Goal: Task Accomplishment & Management: Use online tool/utility

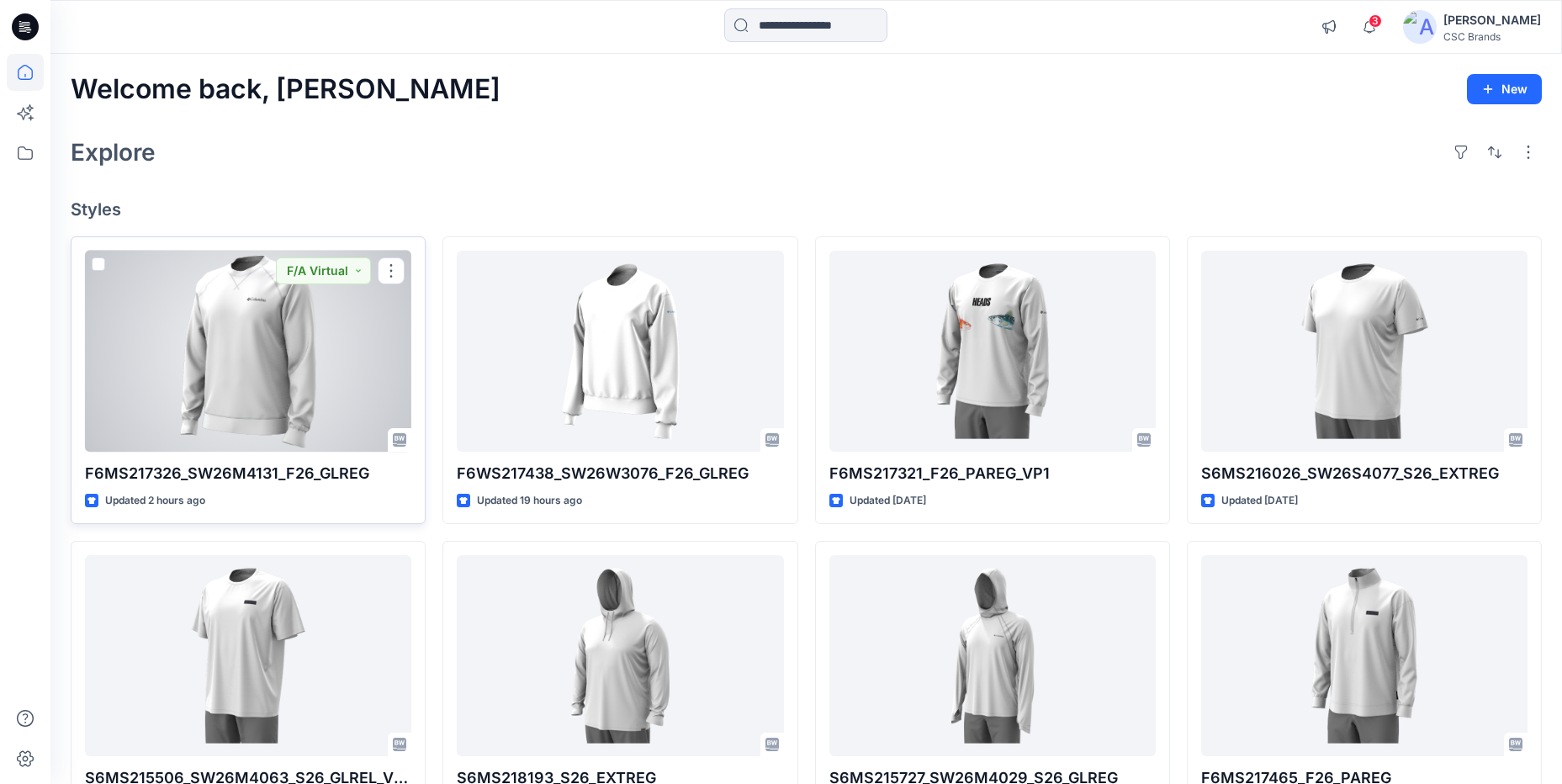
click at [332, 330] on div at bounding box center [247, 351] width 326 height 201
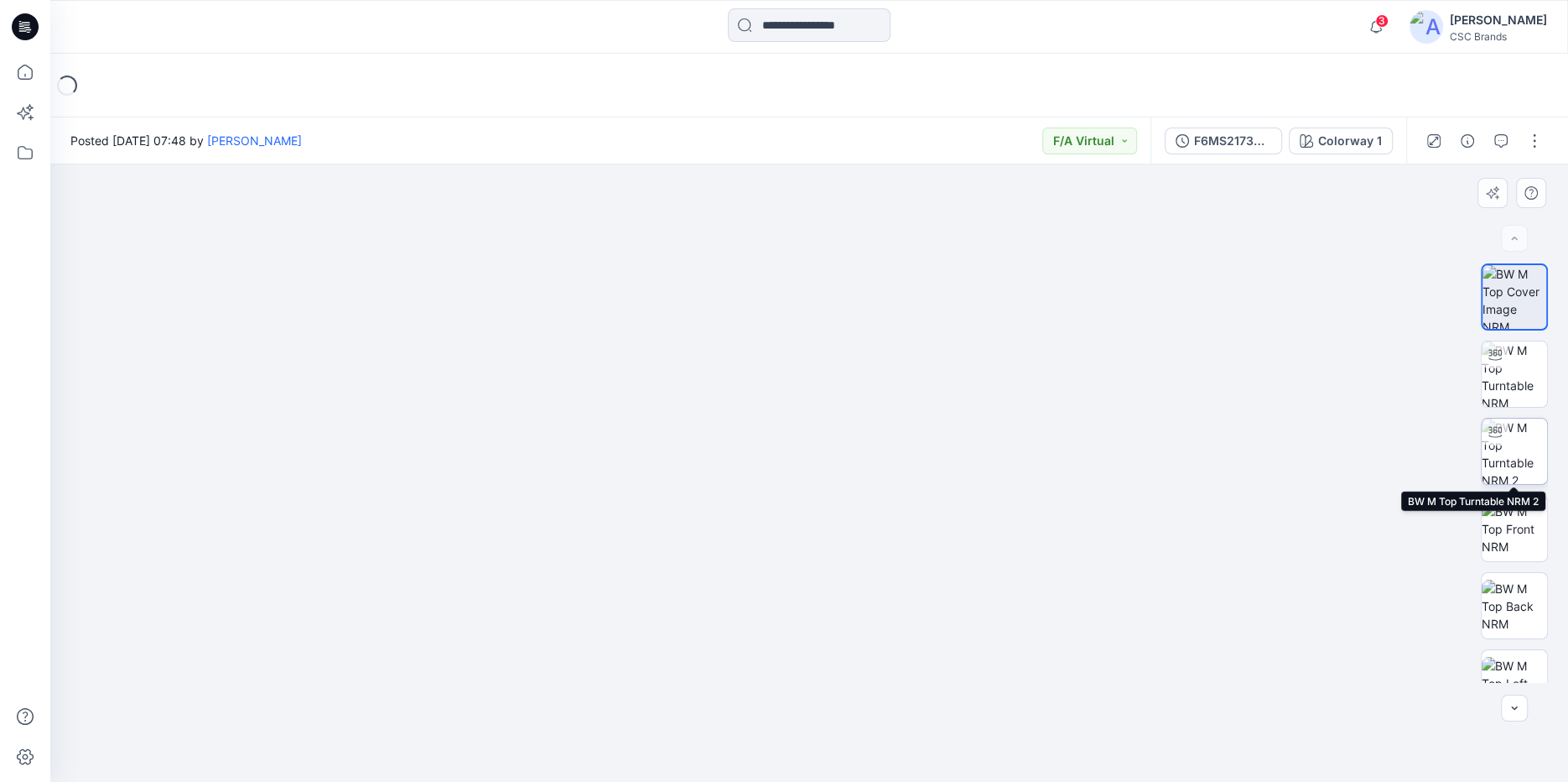
click at [1509, 453] on img at bounding box center [1514, 451] width 66 height 66
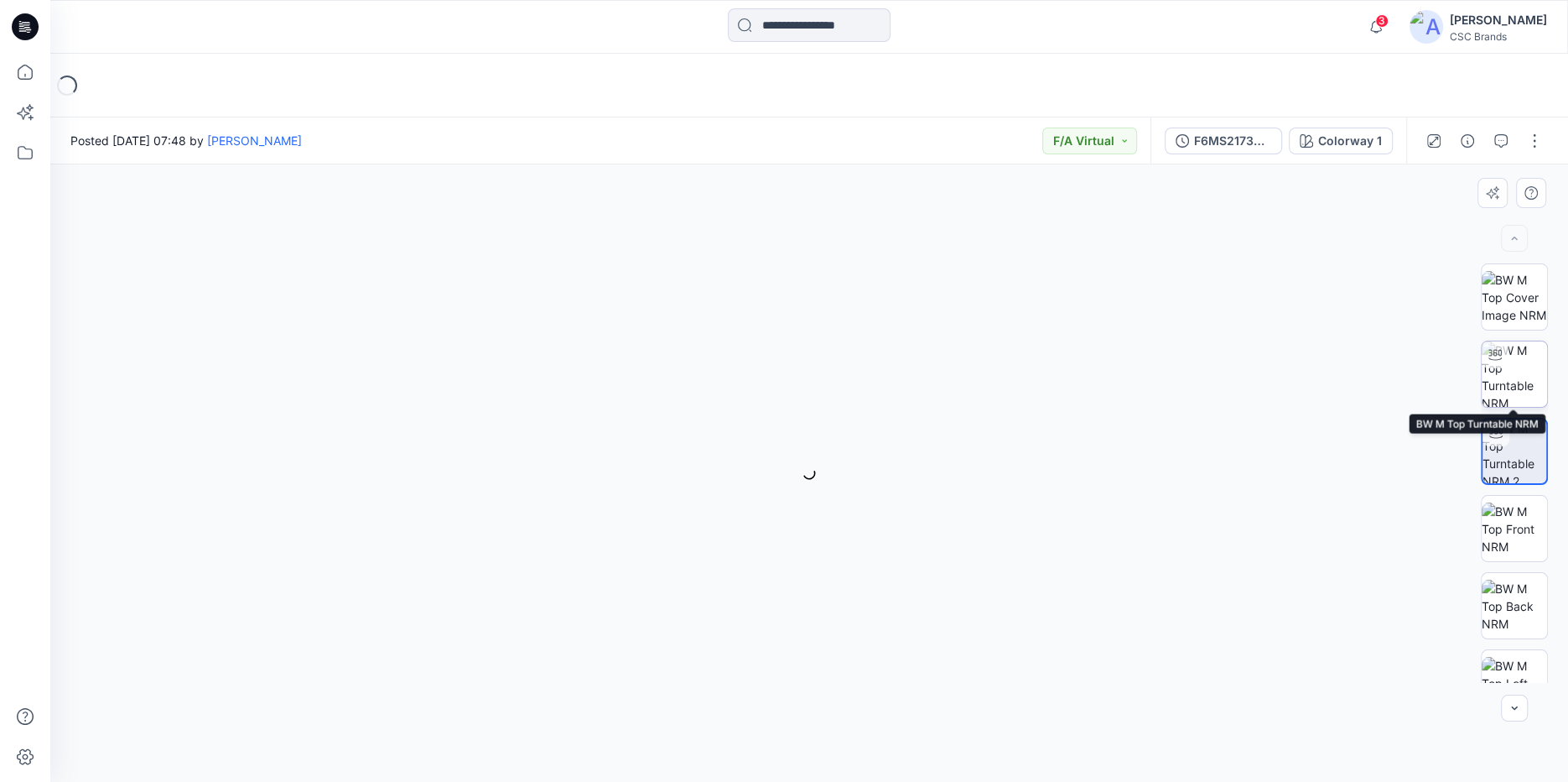
click at [1504, 376] on img at bounding box center [1514, 373] width 66 height 66
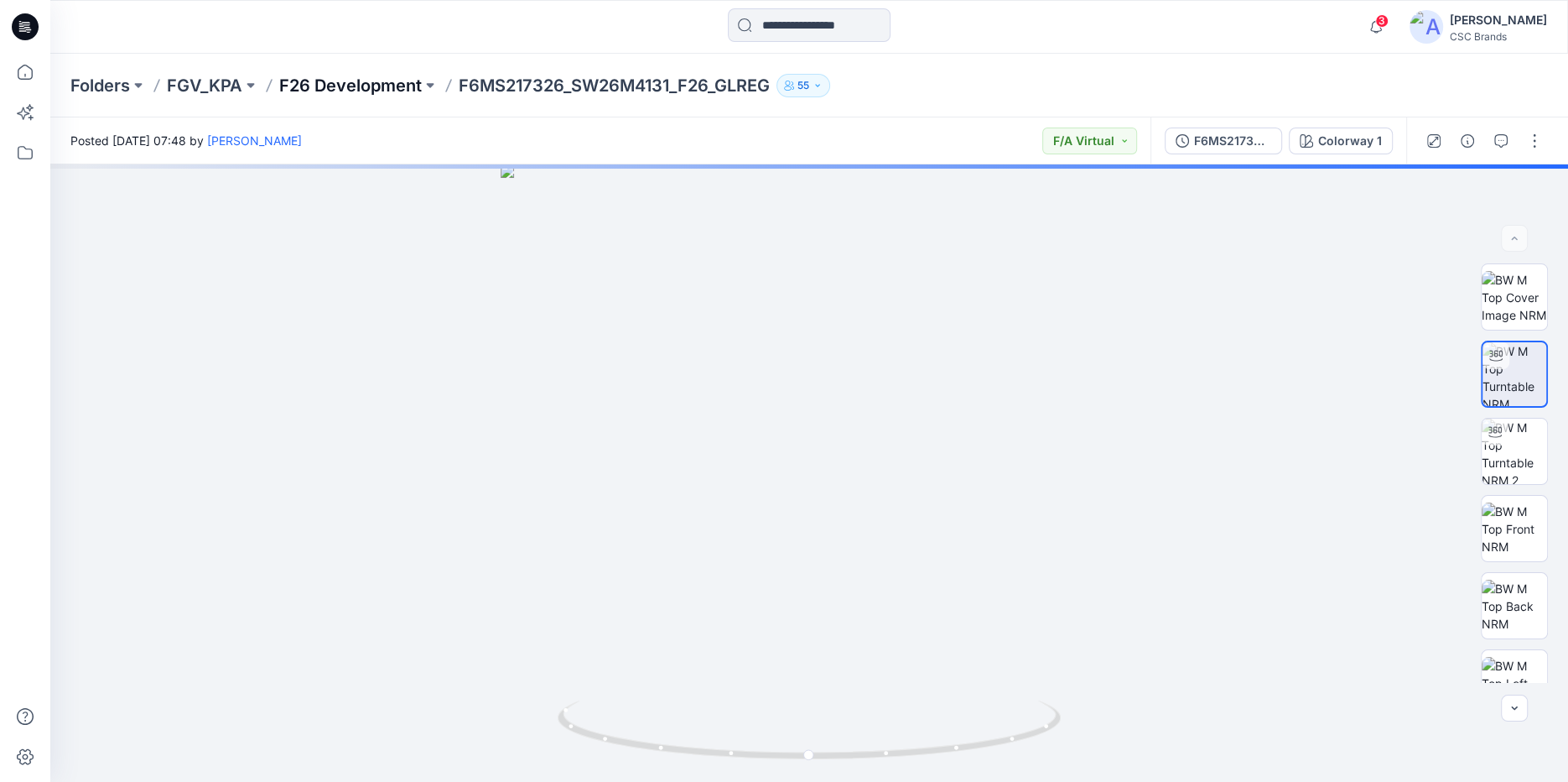
click at [354, 84] on p "F26 Development" at bounding box center [350, 85] width 142 height 24
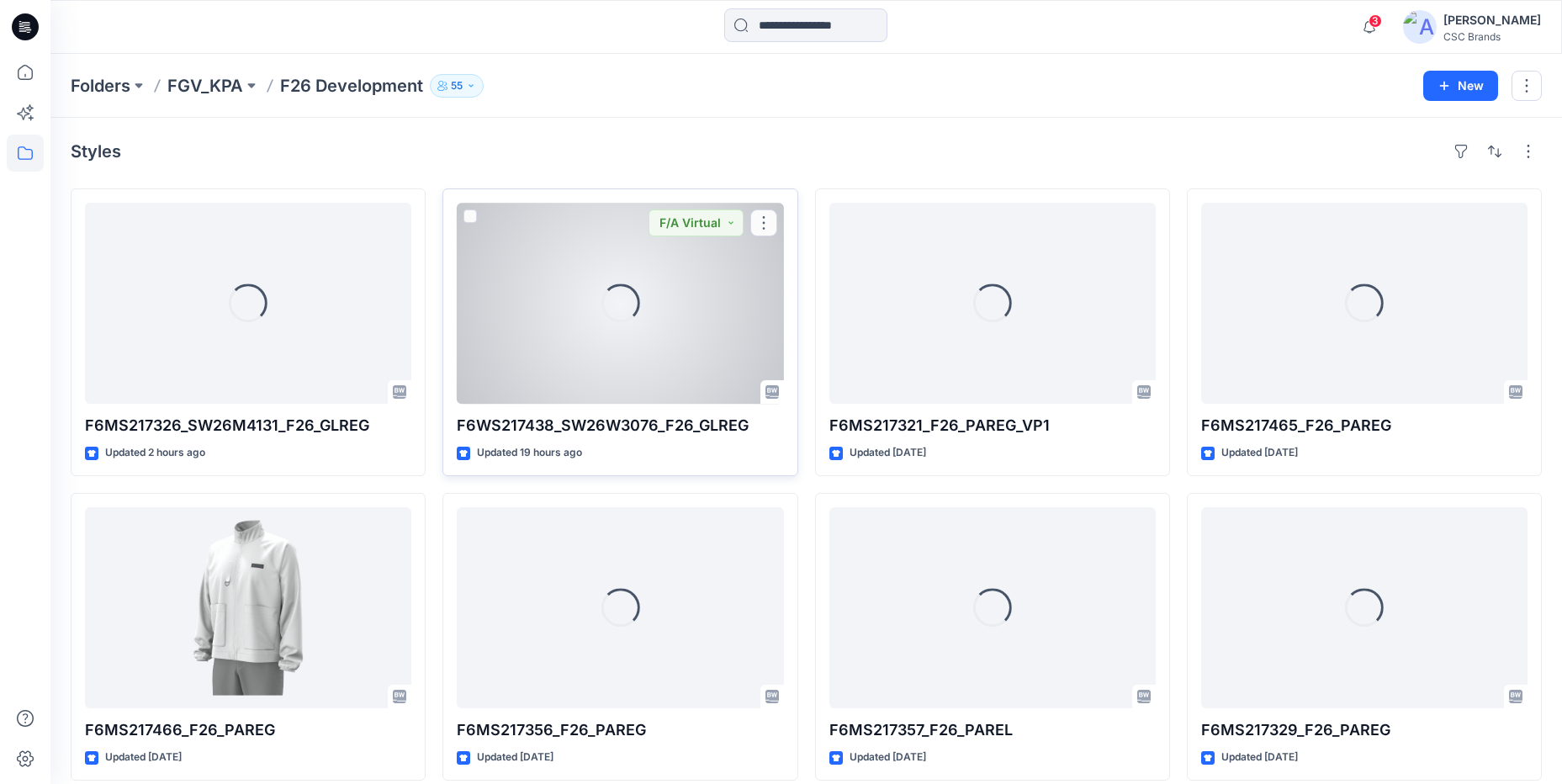
click at [573, 342] on div "Loading..." at bounding box center [620, 303] width 326 height 201
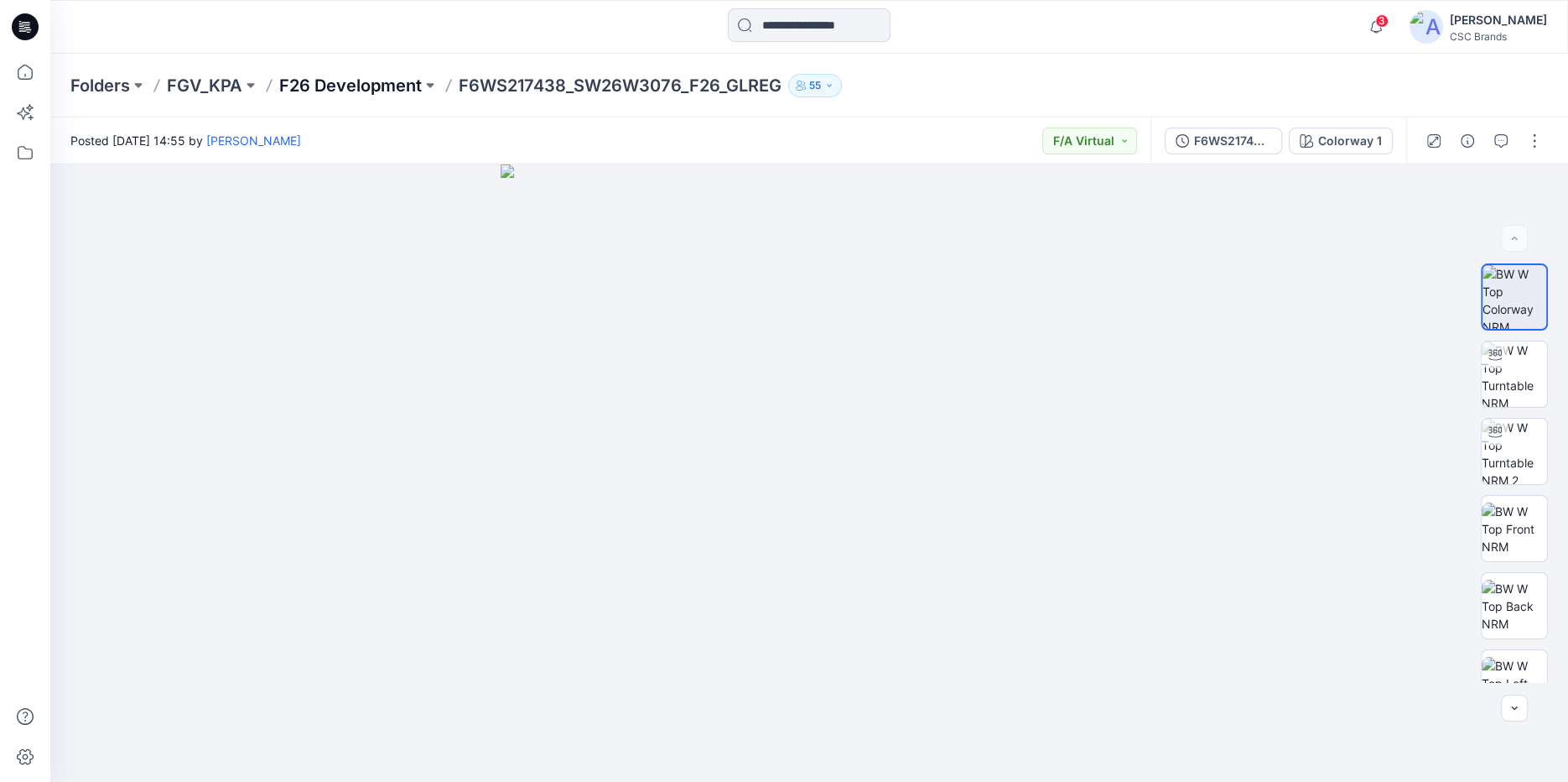
click at [323, 91] on p "F26 Development" at bounding box center [350, 85] width 142 height 24
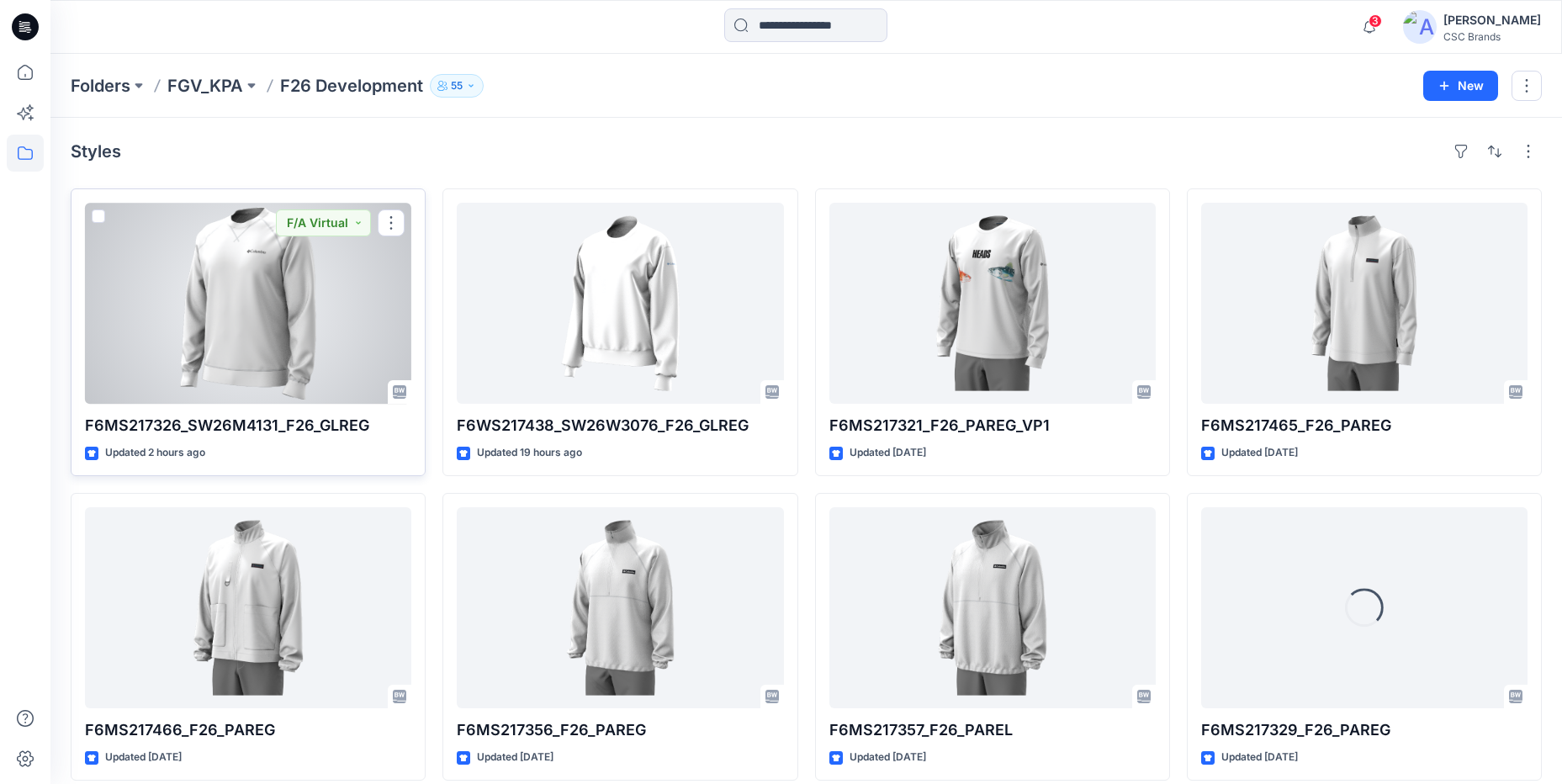
click at [324, 289] on div at bounding box center [247, 303] width 326 height 201
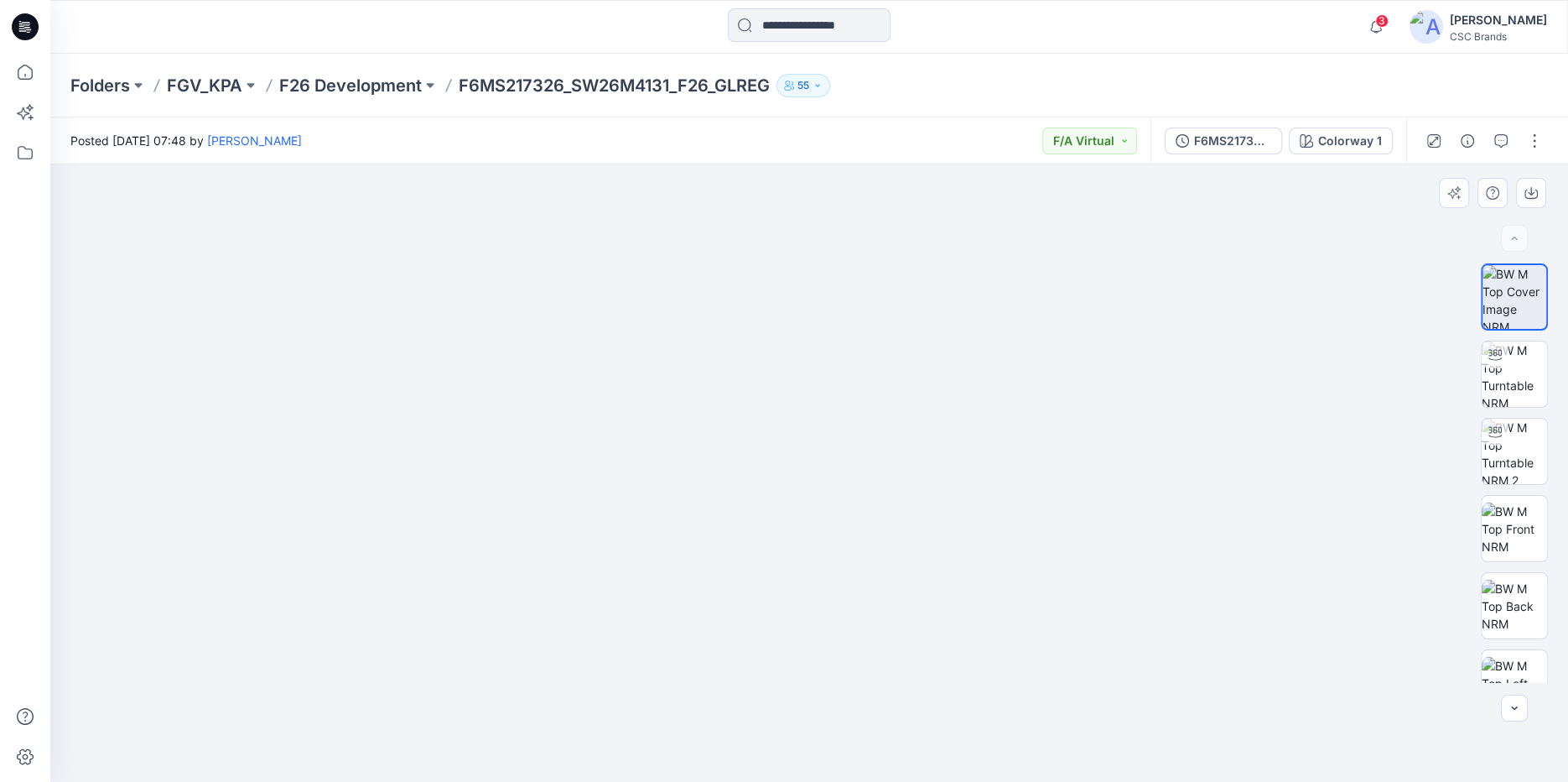
drag, startPoint x: 536, startPoint y: 400, endPoint x: 628, endPoint y: 413, distance: 92.9
click at [628, 413] on img at bounding box center [809, 426] width 811 height 710
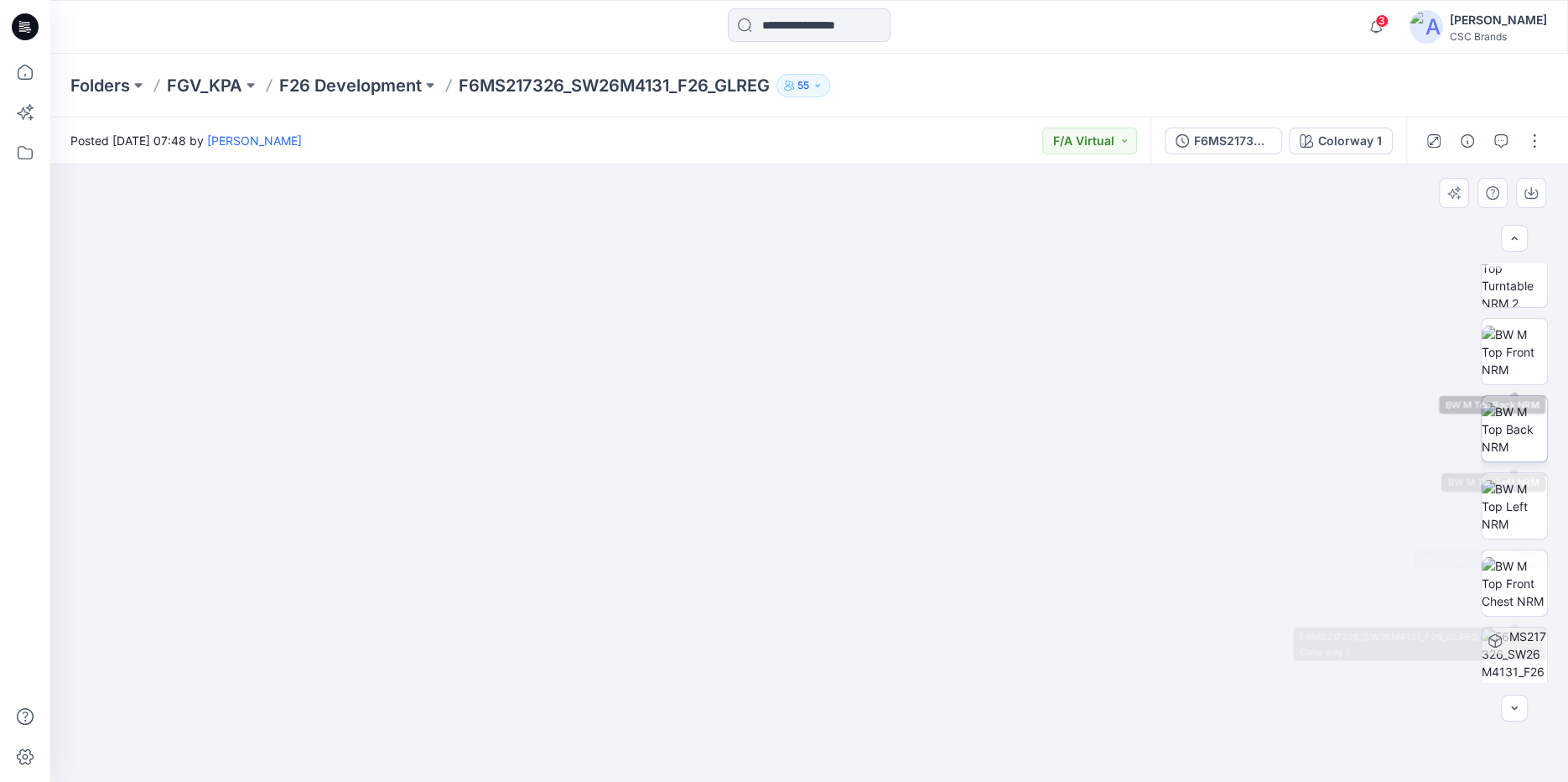
scroll to position [269, 0]
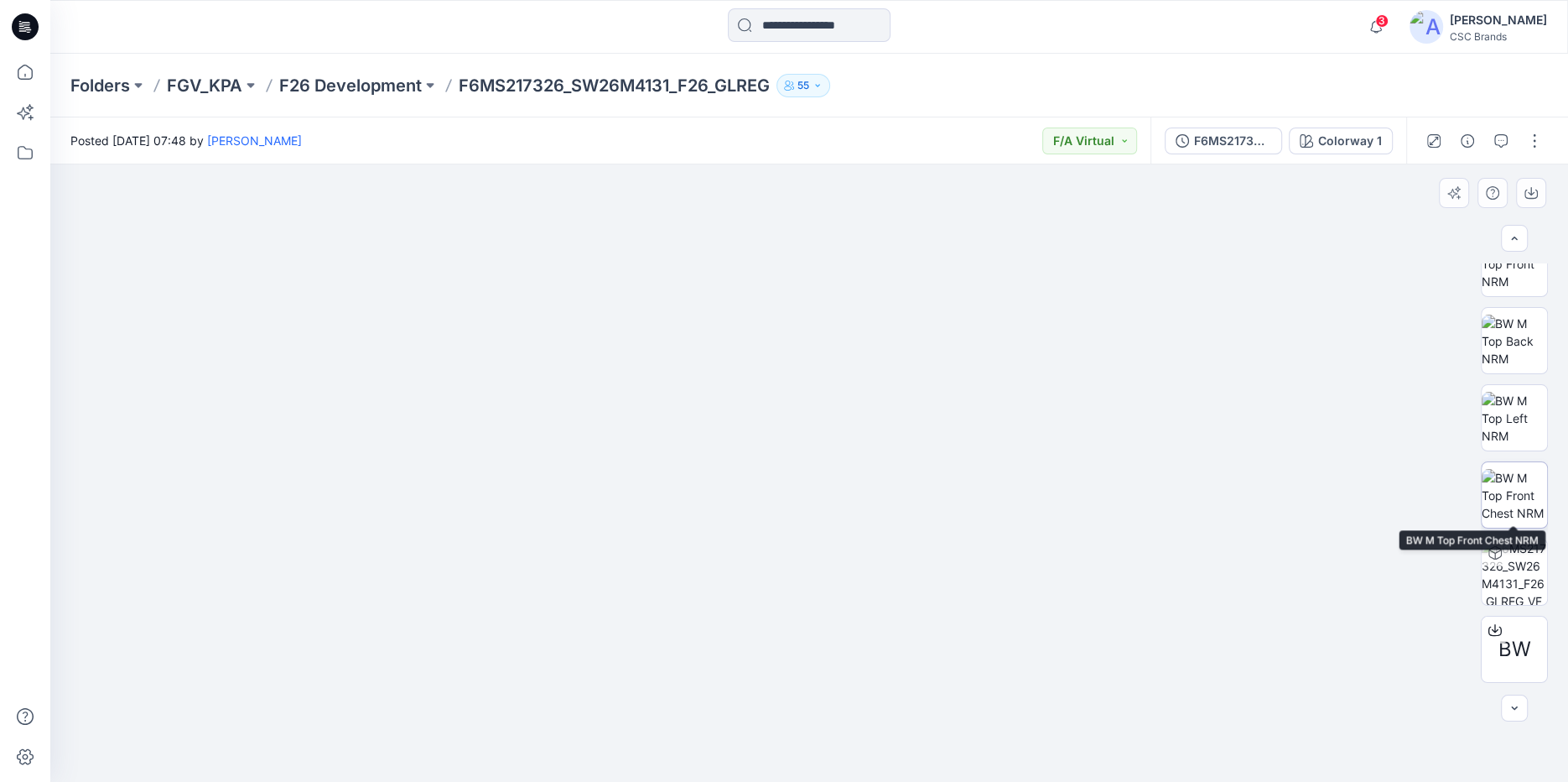
click at [1511, 500] on img at bounding box center [1514, 495] width 66 height 53
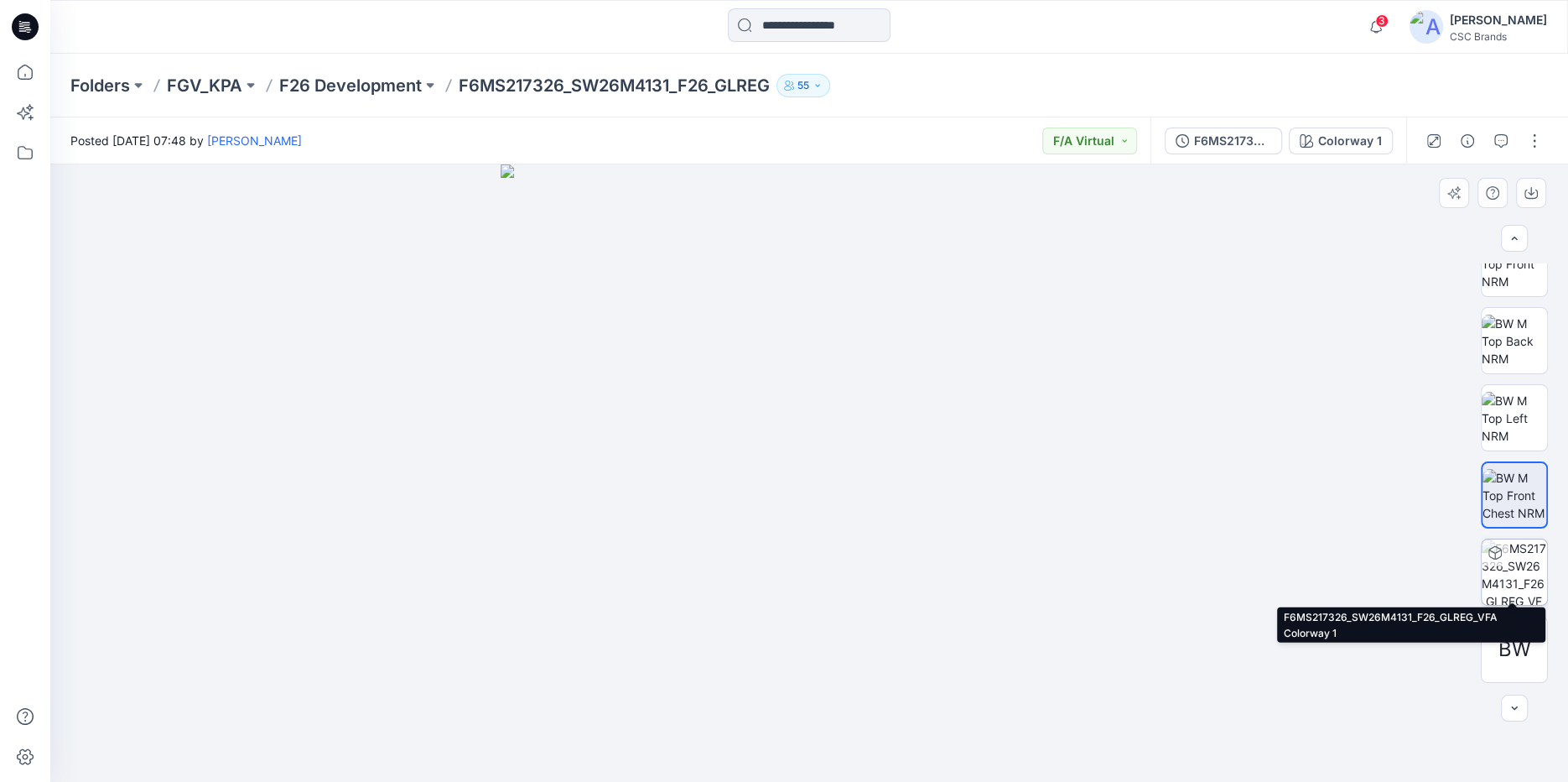
click at [1520, 570] on img at bounding box center [1514, 572] width 66 height 66
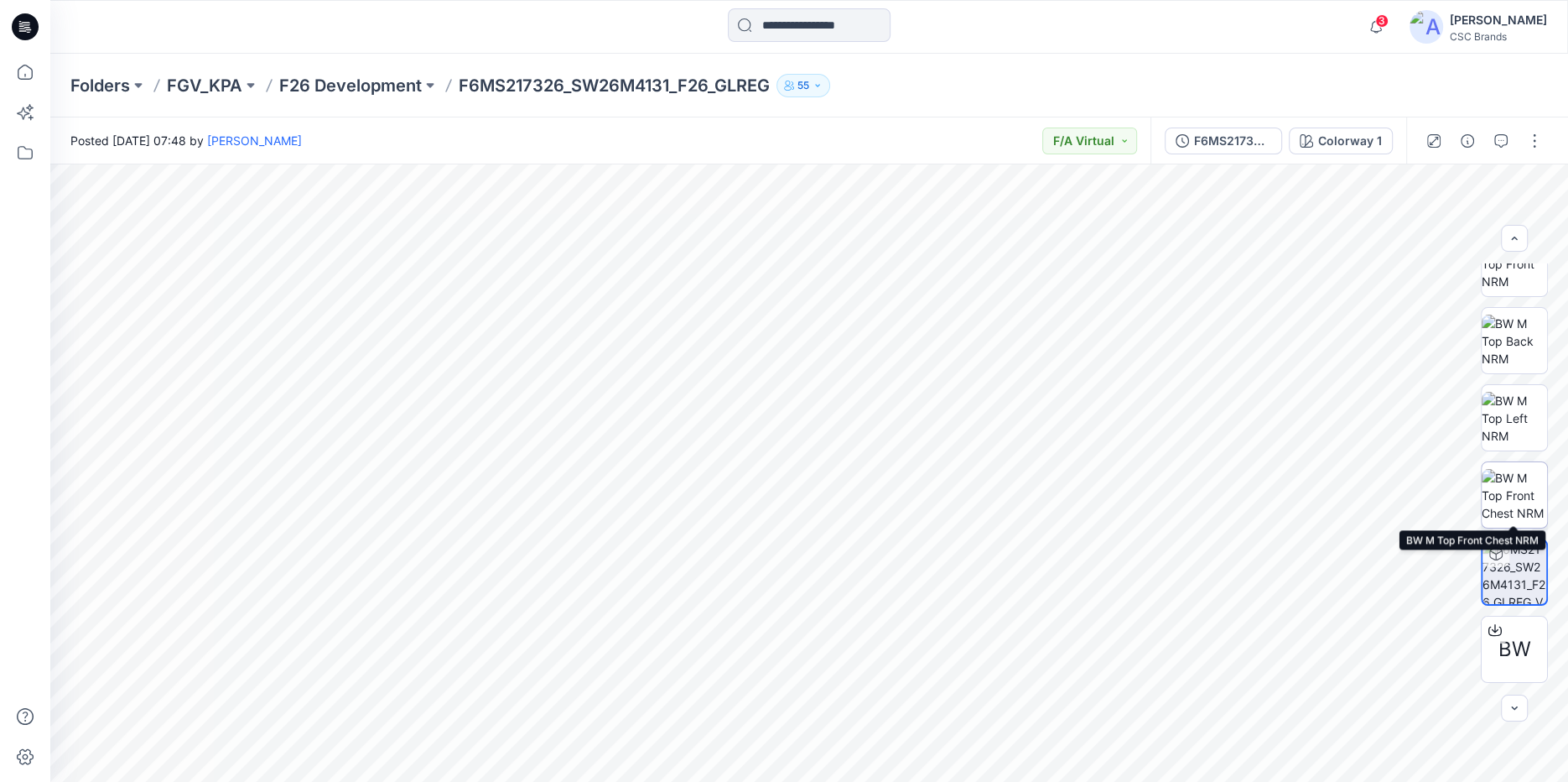
click at [1512, 495] on img at bounding box center [1514, 495] width 66 height 53
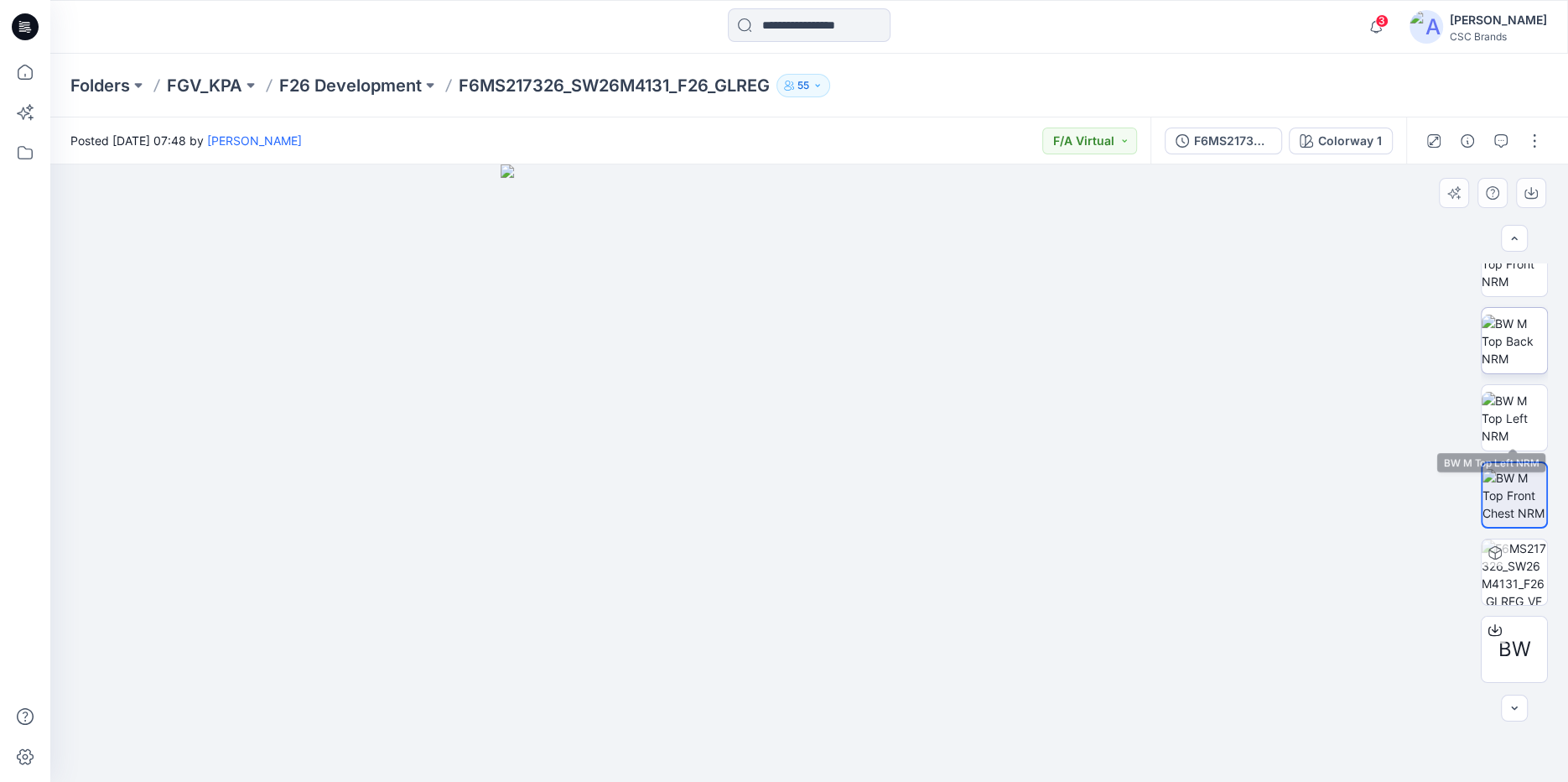
click at [1510, 363] on img at bounding box center [1514, 341] width 66 height 53
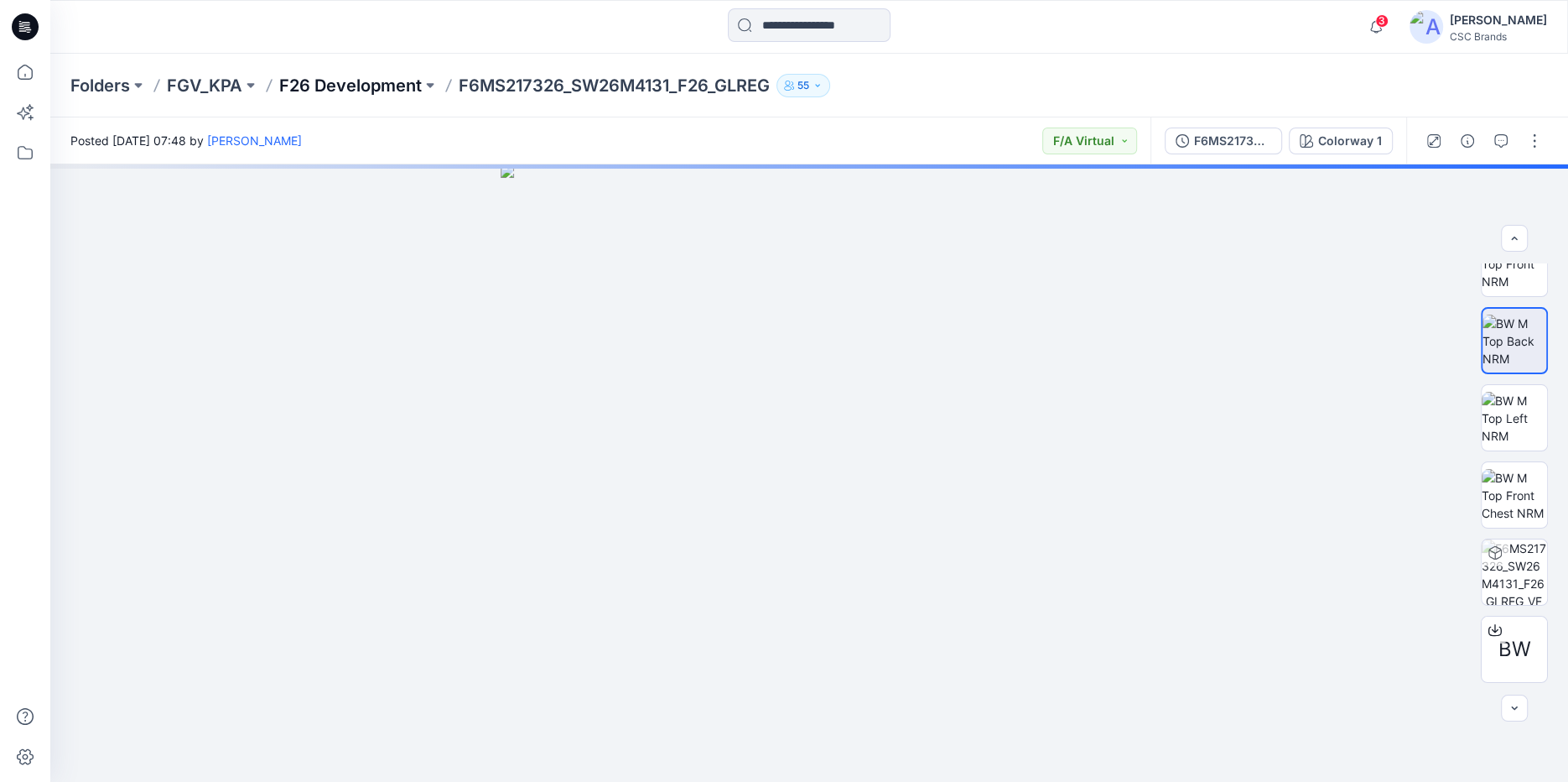
click at [364, 88] on p "F26 Development" at bounding box center [350, 85] width 142 height 24
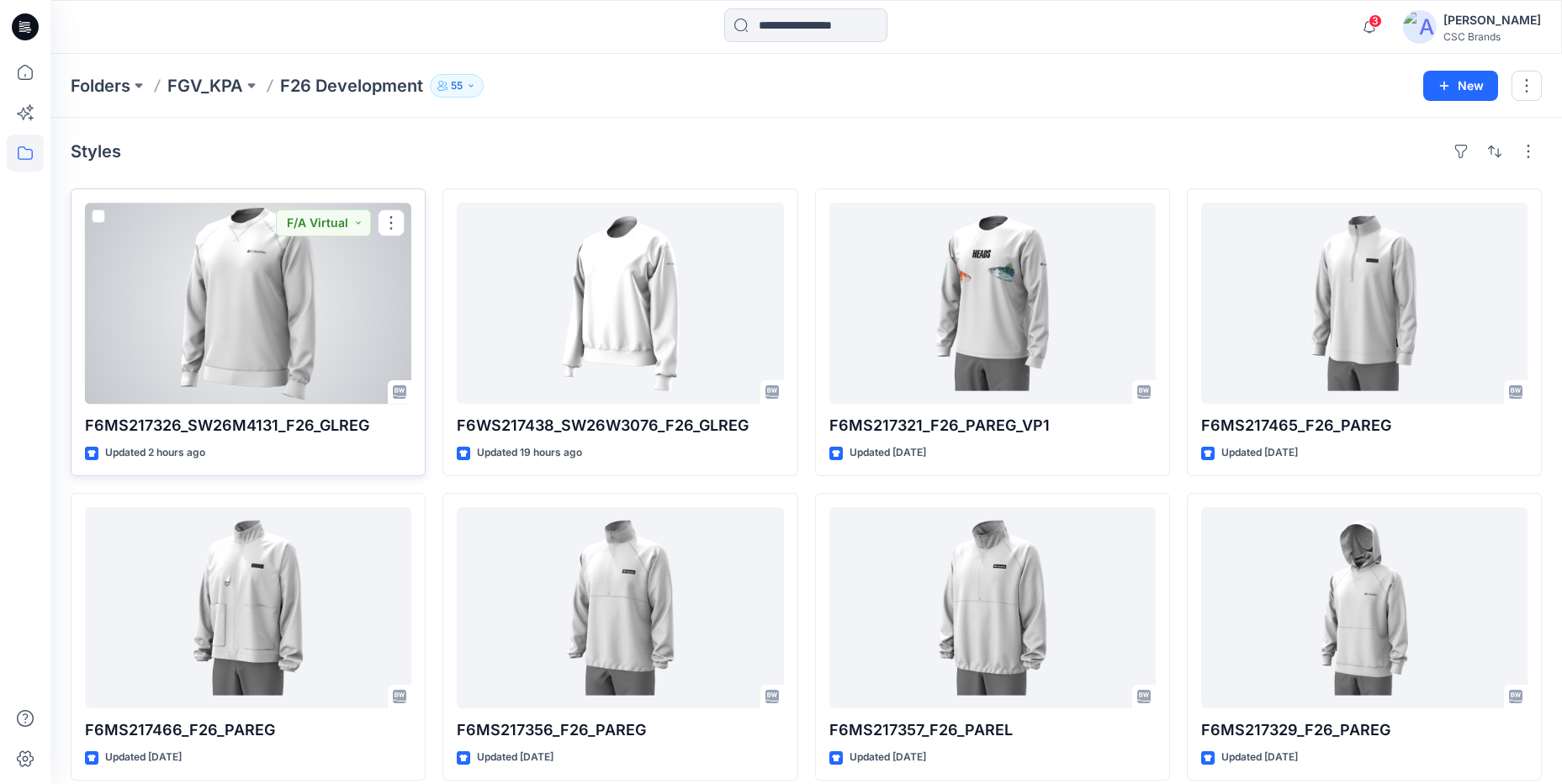
click at [307, 281] on div at bounding box center [247, 303] width 326 height 201
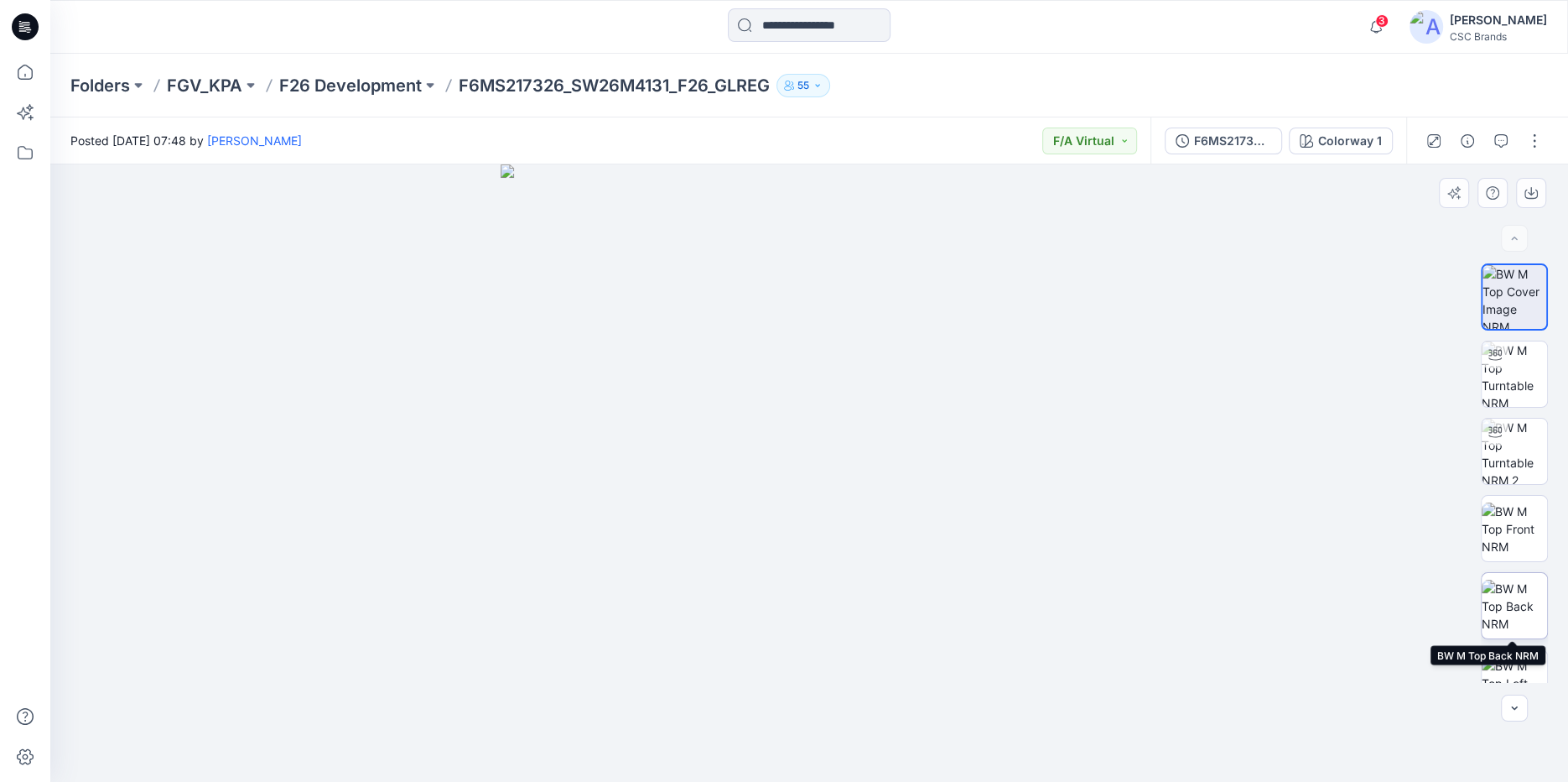
click at [1504, 621] on img at bounding box center [1514, 606] width 66 height 53
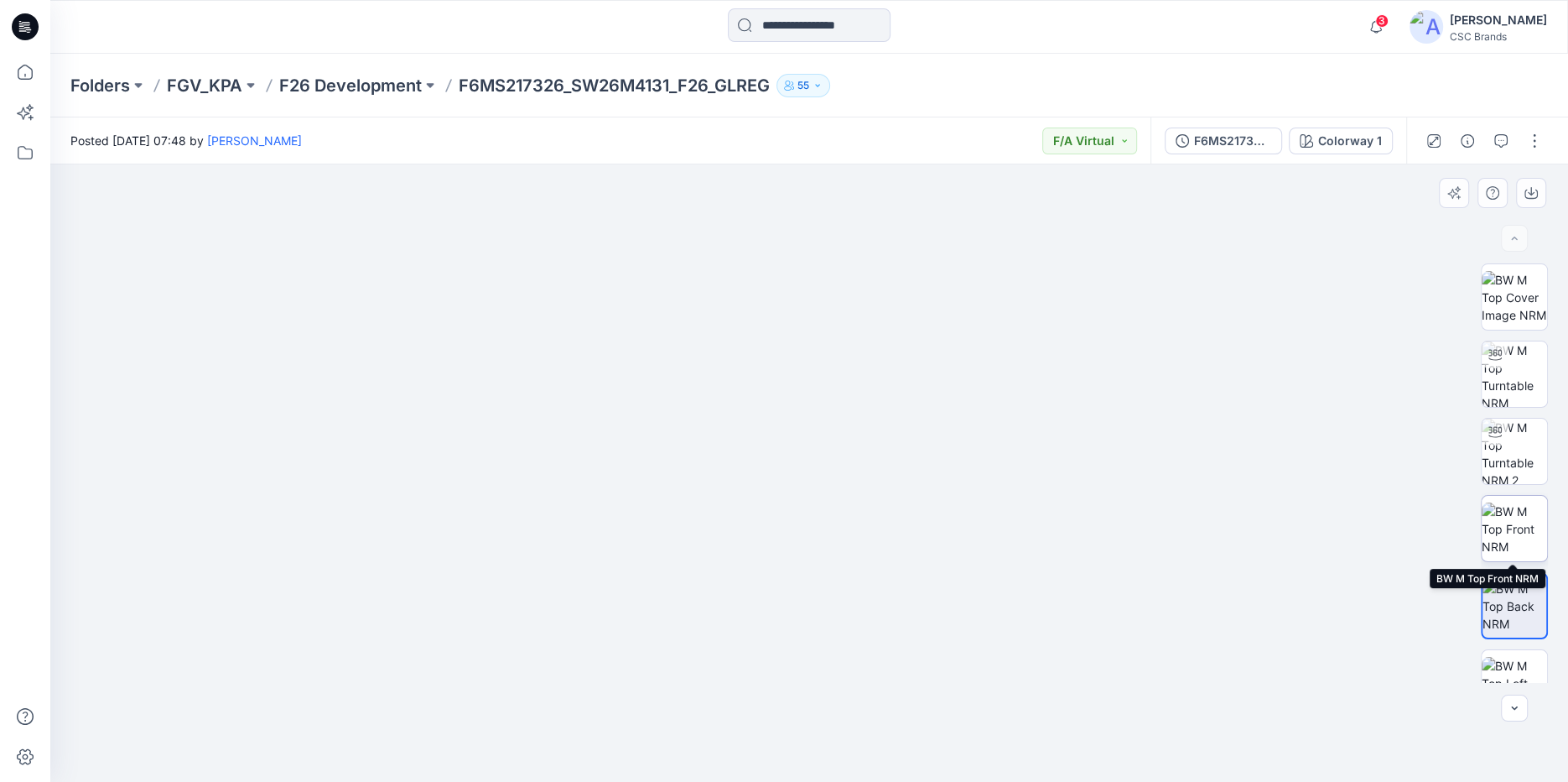
click at [1503, 531] on img at bounding box center [1514, 529] width 66 height 53
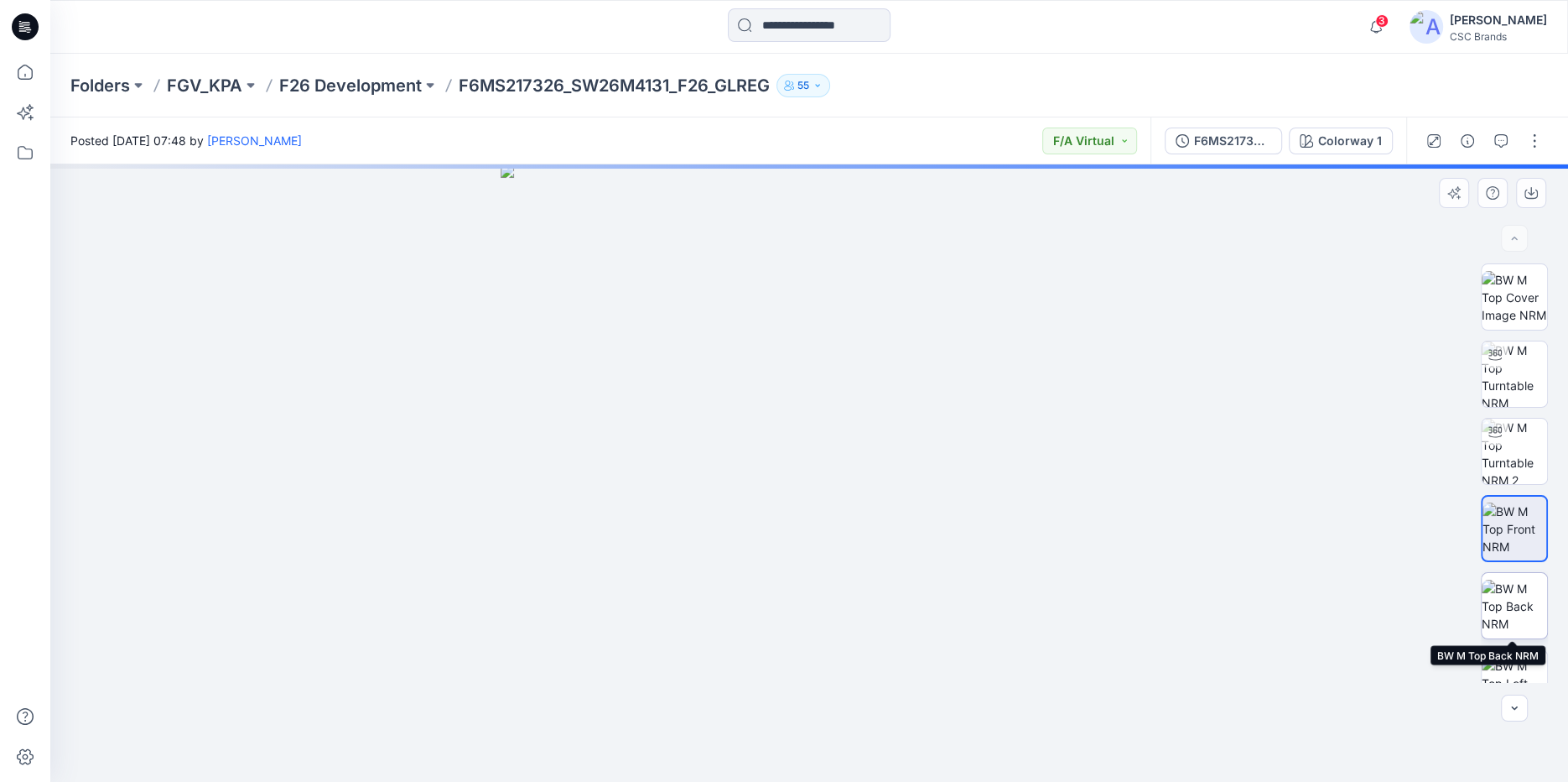
click at [1523, 616] on img at bounding box center [1514, 606] width 66 height 53
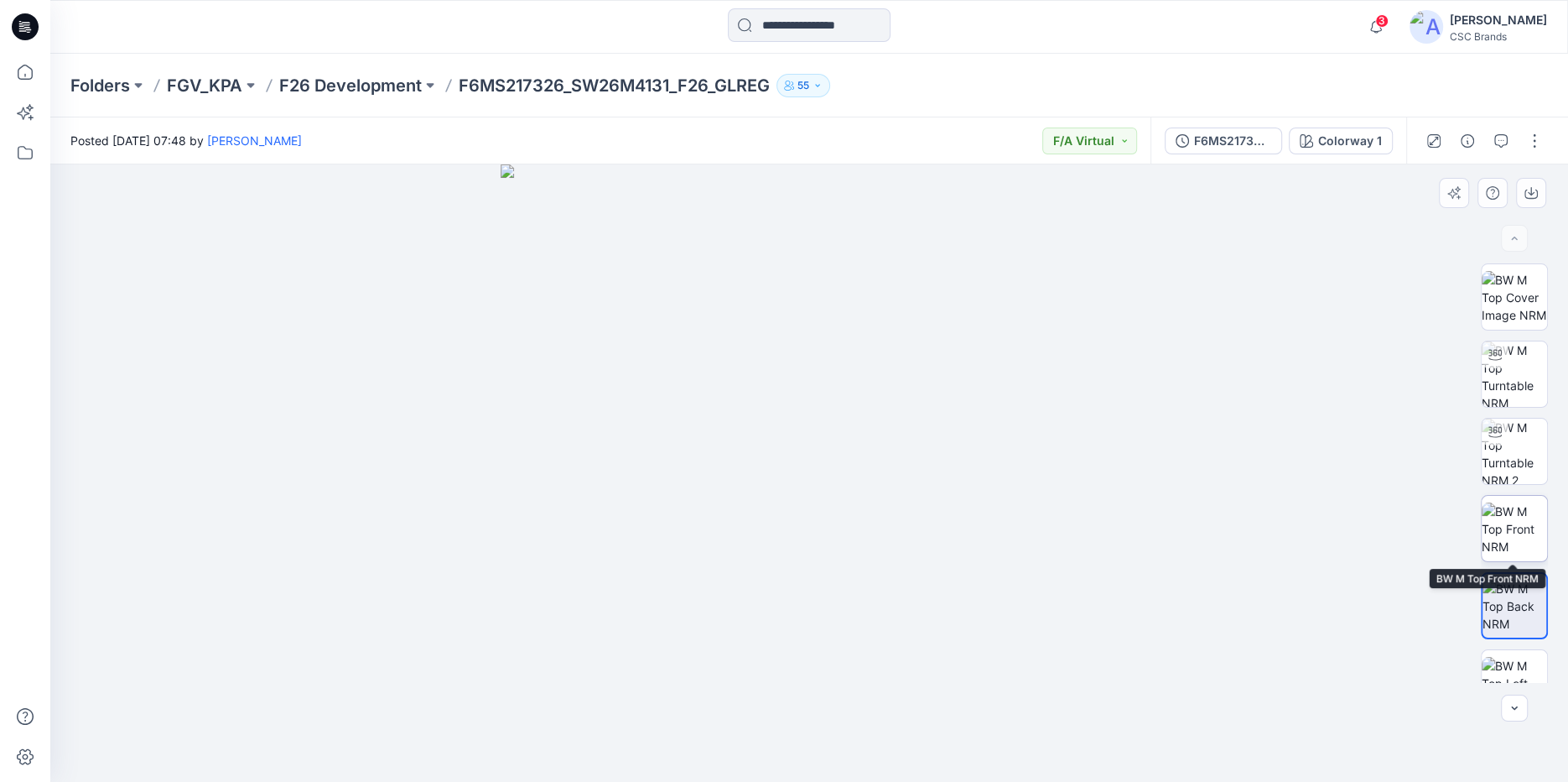
click at [1514, 532] on img at bounding box center [1514, 529] width 66 height 53
drag, startPoint x: 815, startPoint y: 721, endPoint x: 814, endPoint y: 389, distance: 332.0
click at [397, 89] on p "F26 Development" at bounding box center [350, 85] width 142 height 24
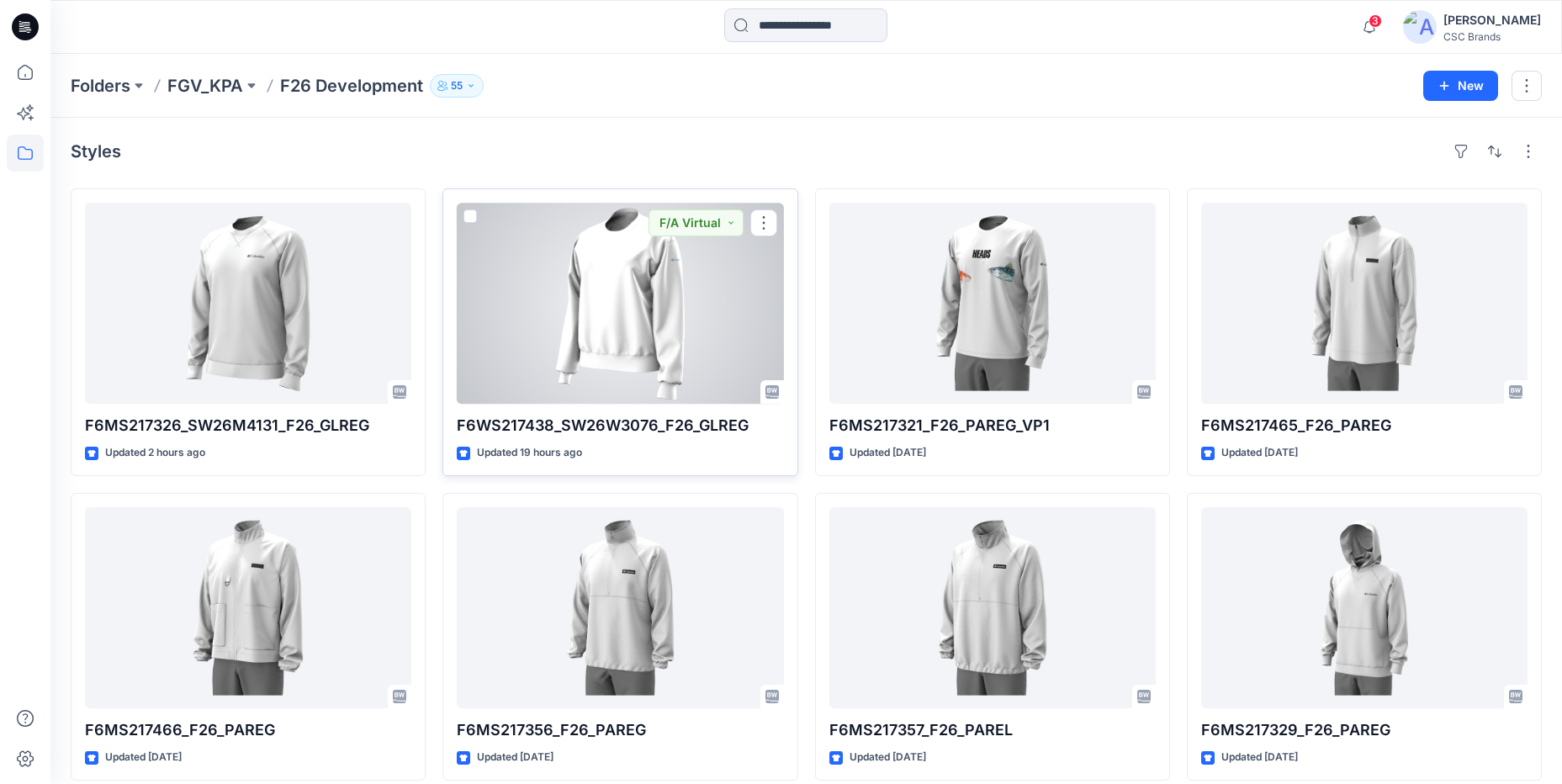
click at [635, 362] on div at bounding box center [620, 303] width 326 height 201
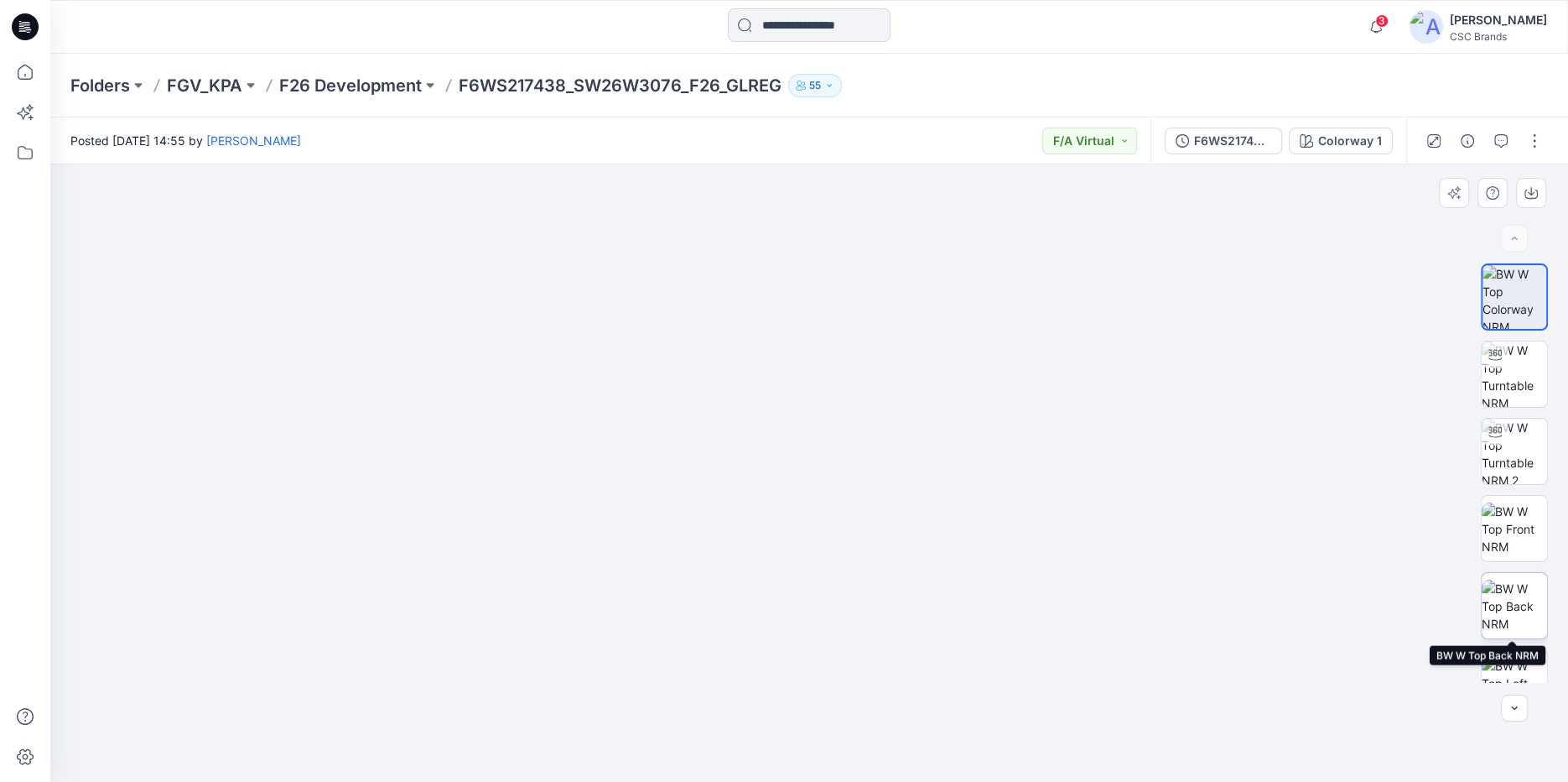
click at [1521, 612] on img at bounding box center [1514, 606] width 66 height 53
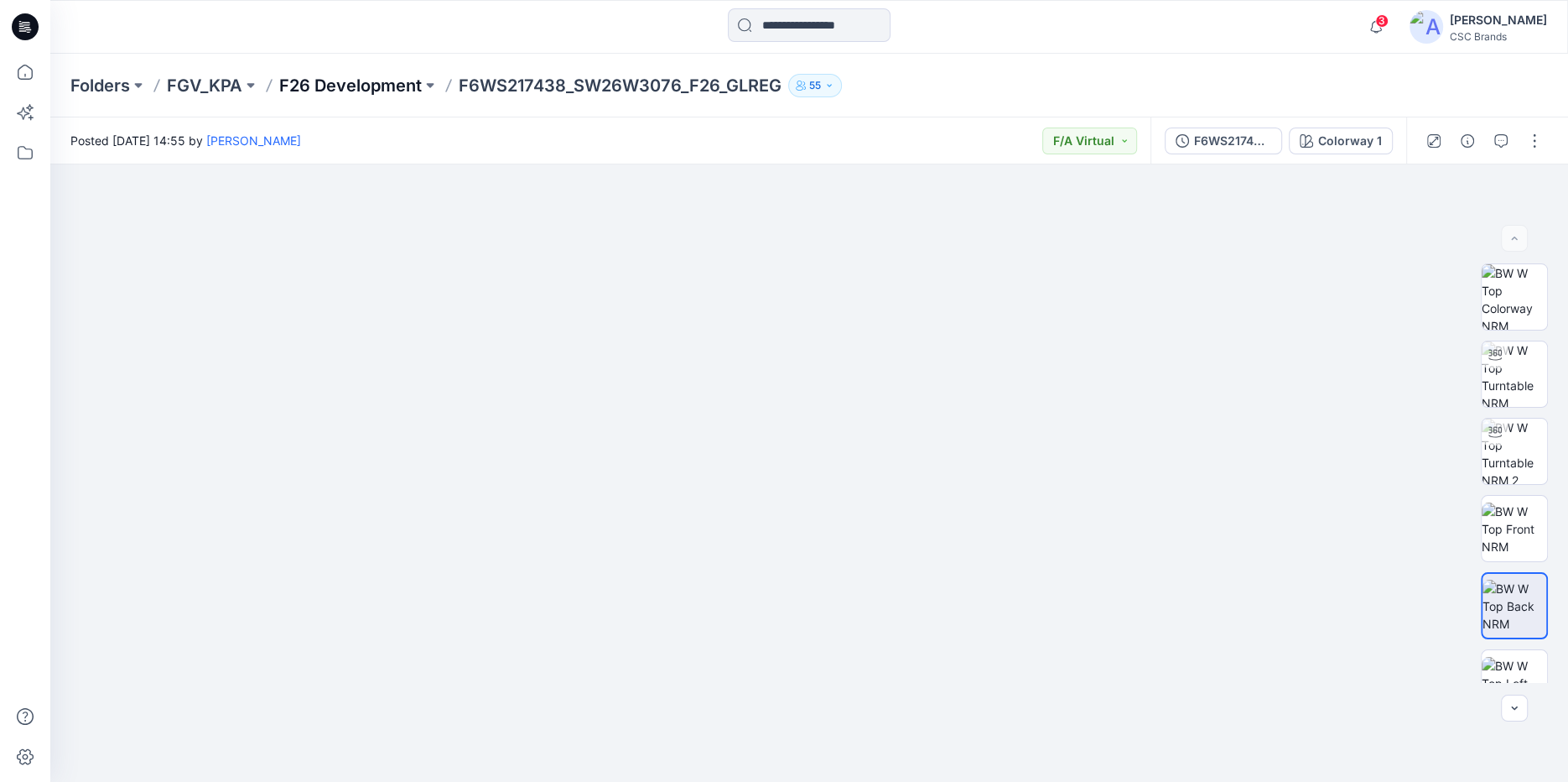
click at [315, 83] on p "F26 Development" at bounding box center [350, 85] width 142 height 24
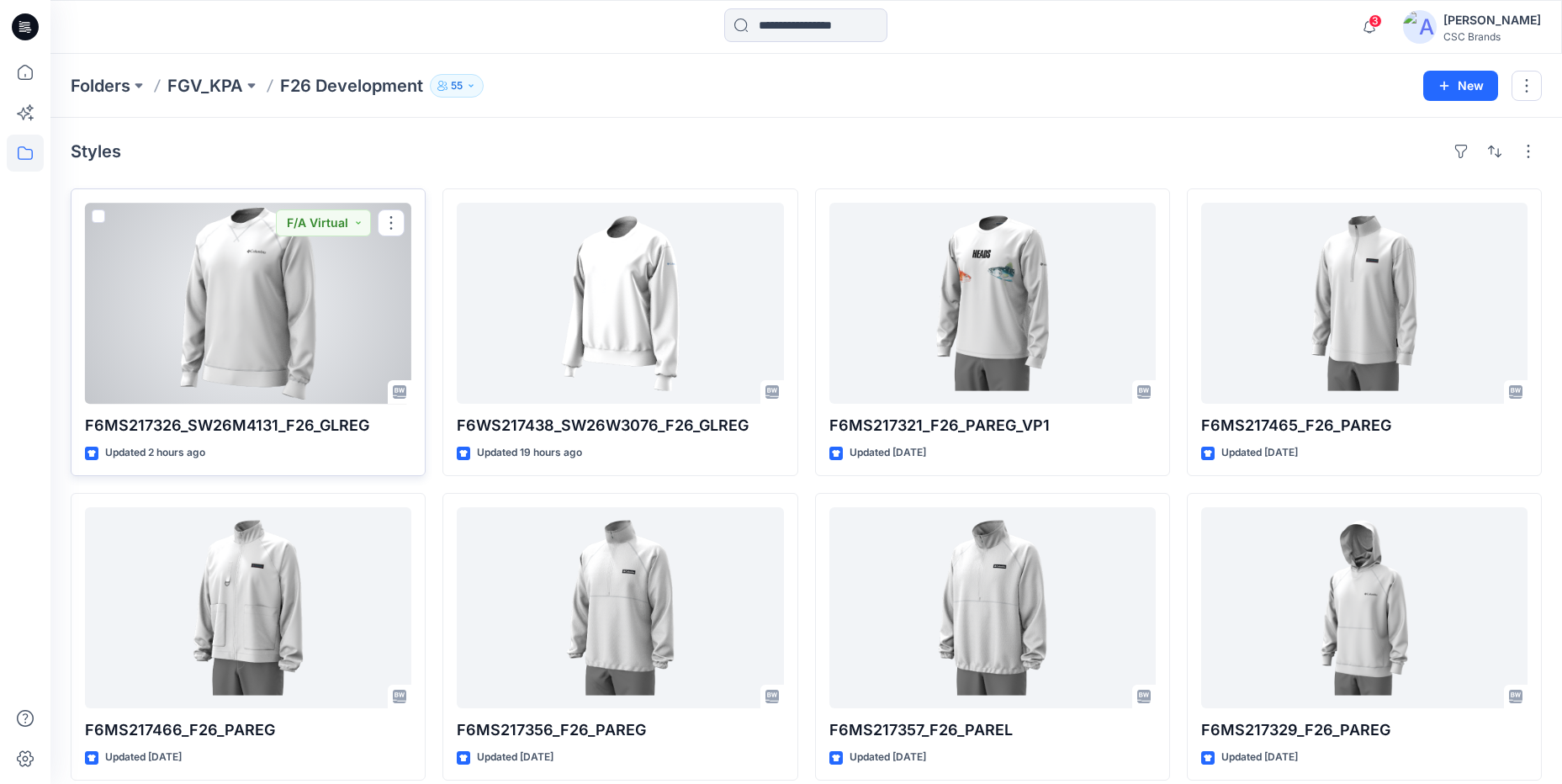
click at [256, 367] on div at bounding box center [247, 303] width 326 height 201
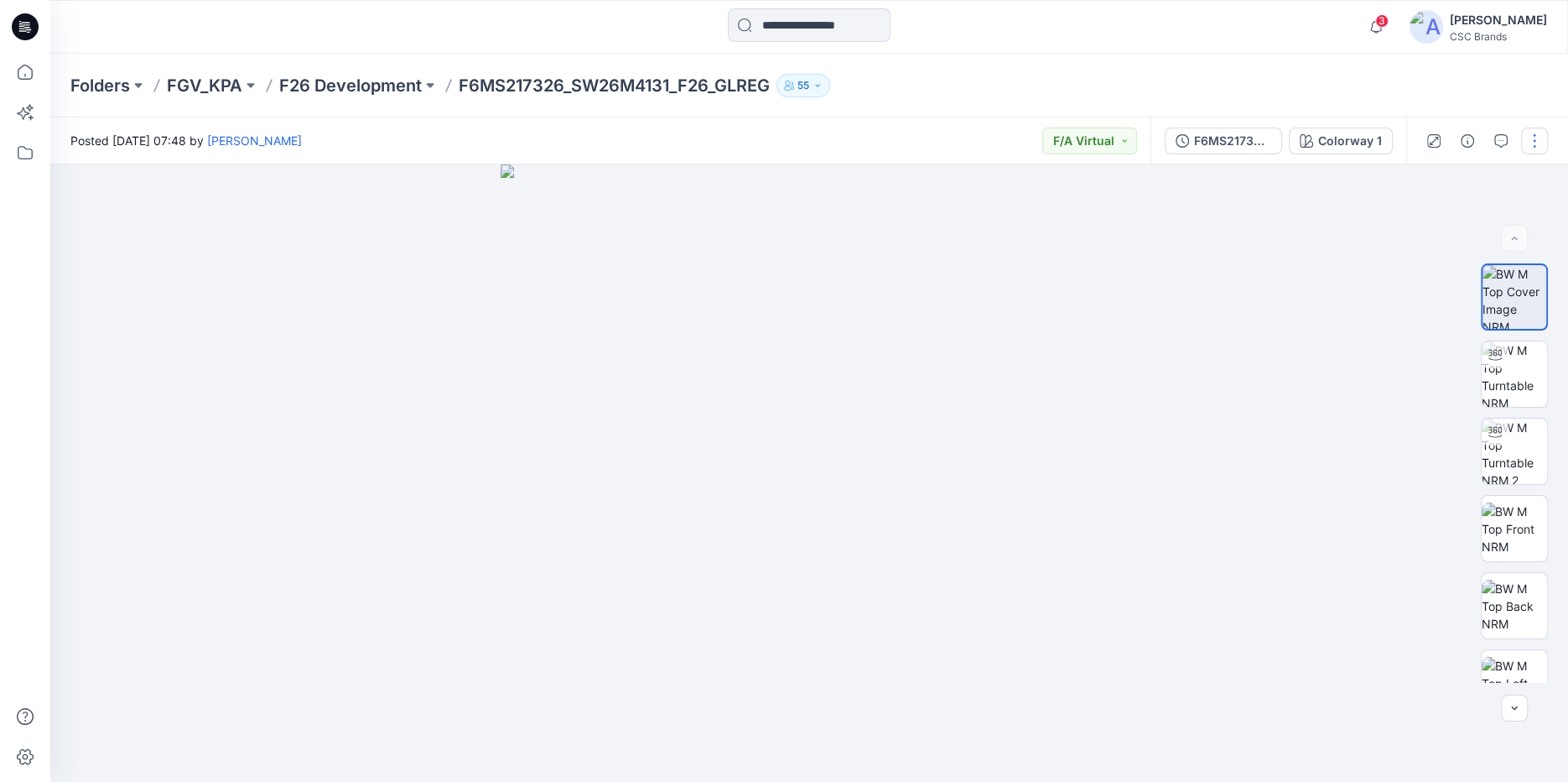
click at [1533, 146] on button "button" at bounding box center [1534, 140] width 27 height 27
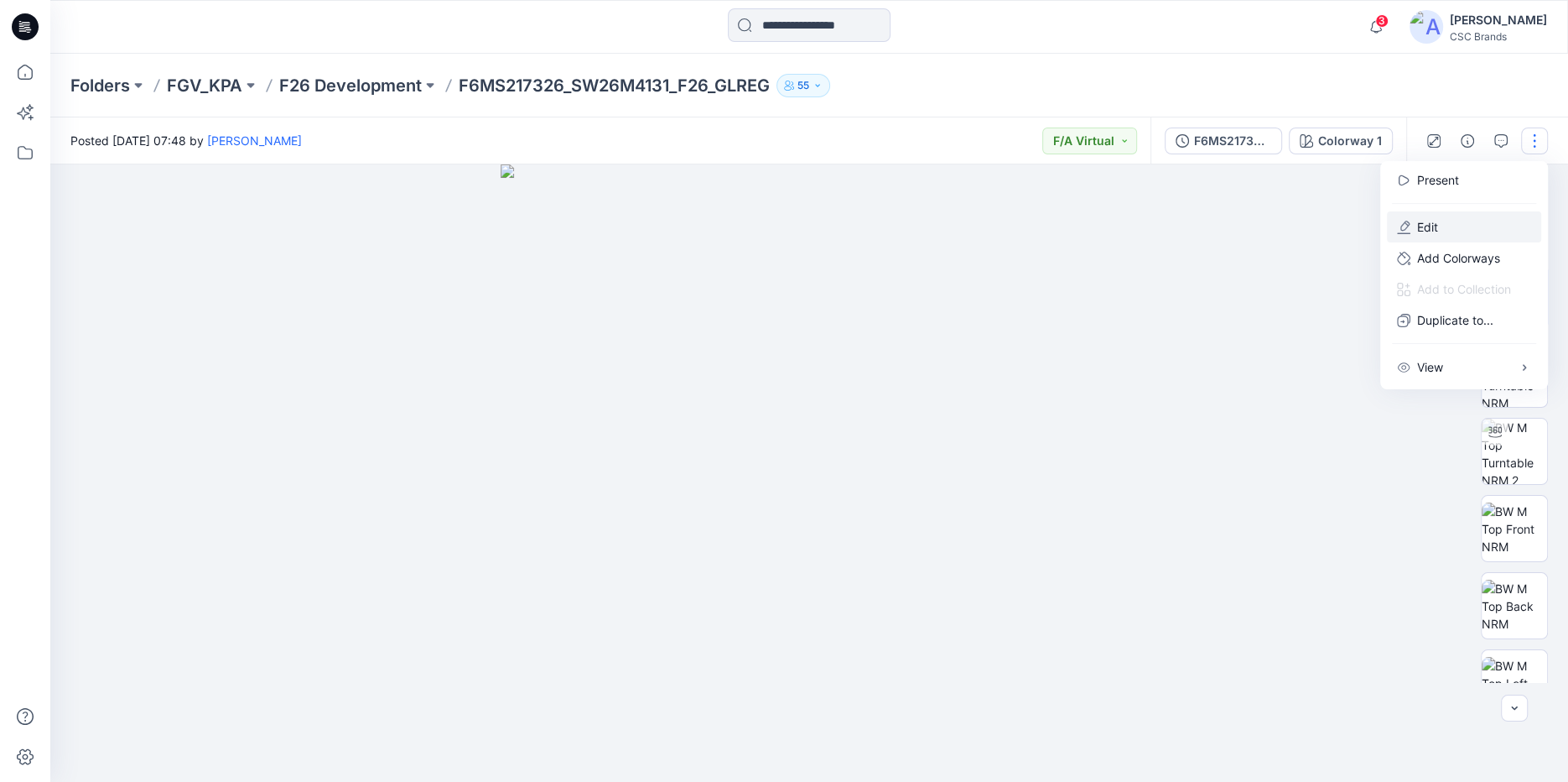
click at [1470, 216] on button "Edit" at bounding box center [1464, 227] width 154 height 31
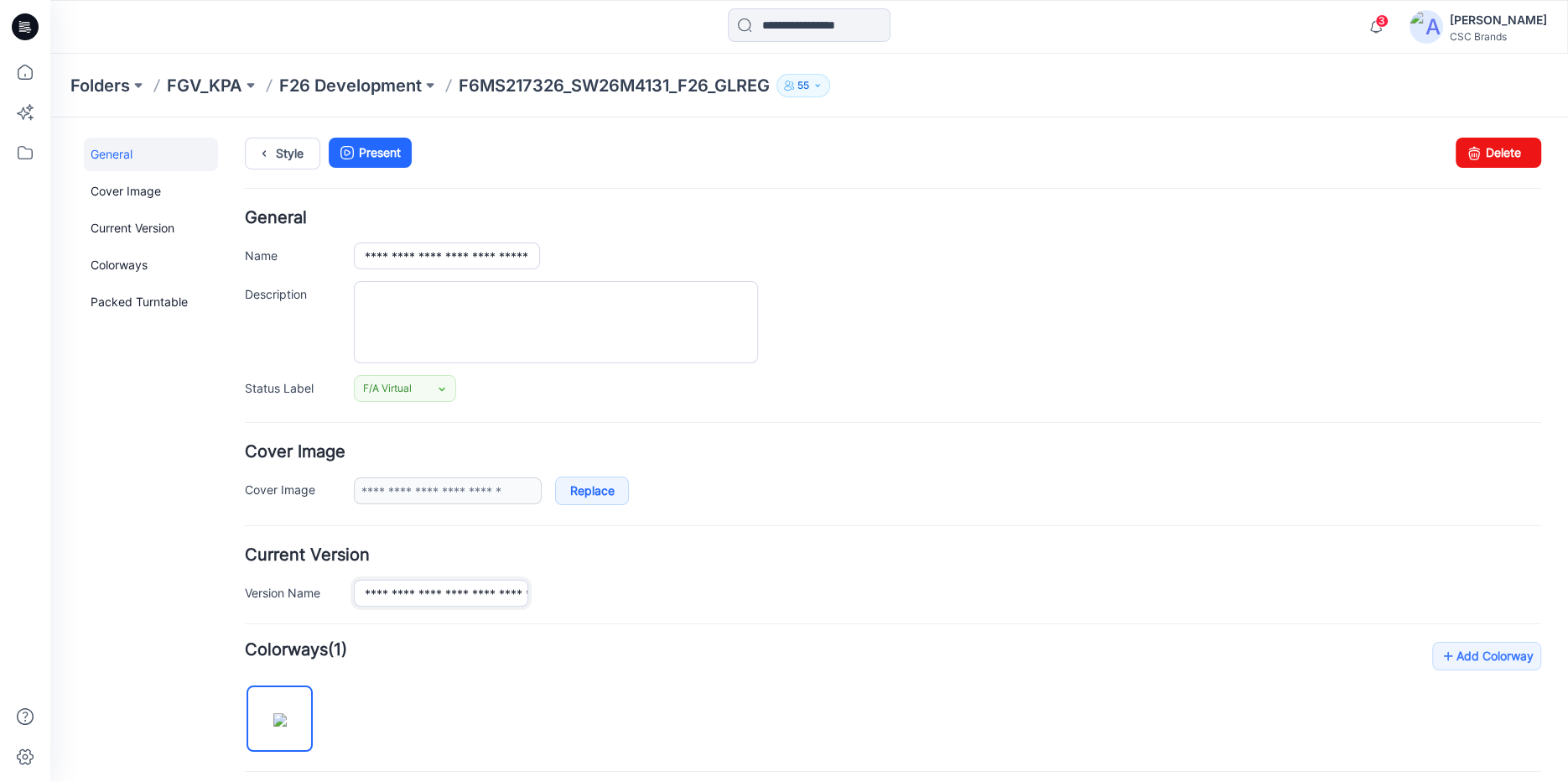
drag, startPoint x: 364, startPoint y: 593, endPoint x: 434, endPoint y: 591, distance: 70.0
click at [434, 591] on input "**********" at bounding box center [441, 592] width 175 height 27
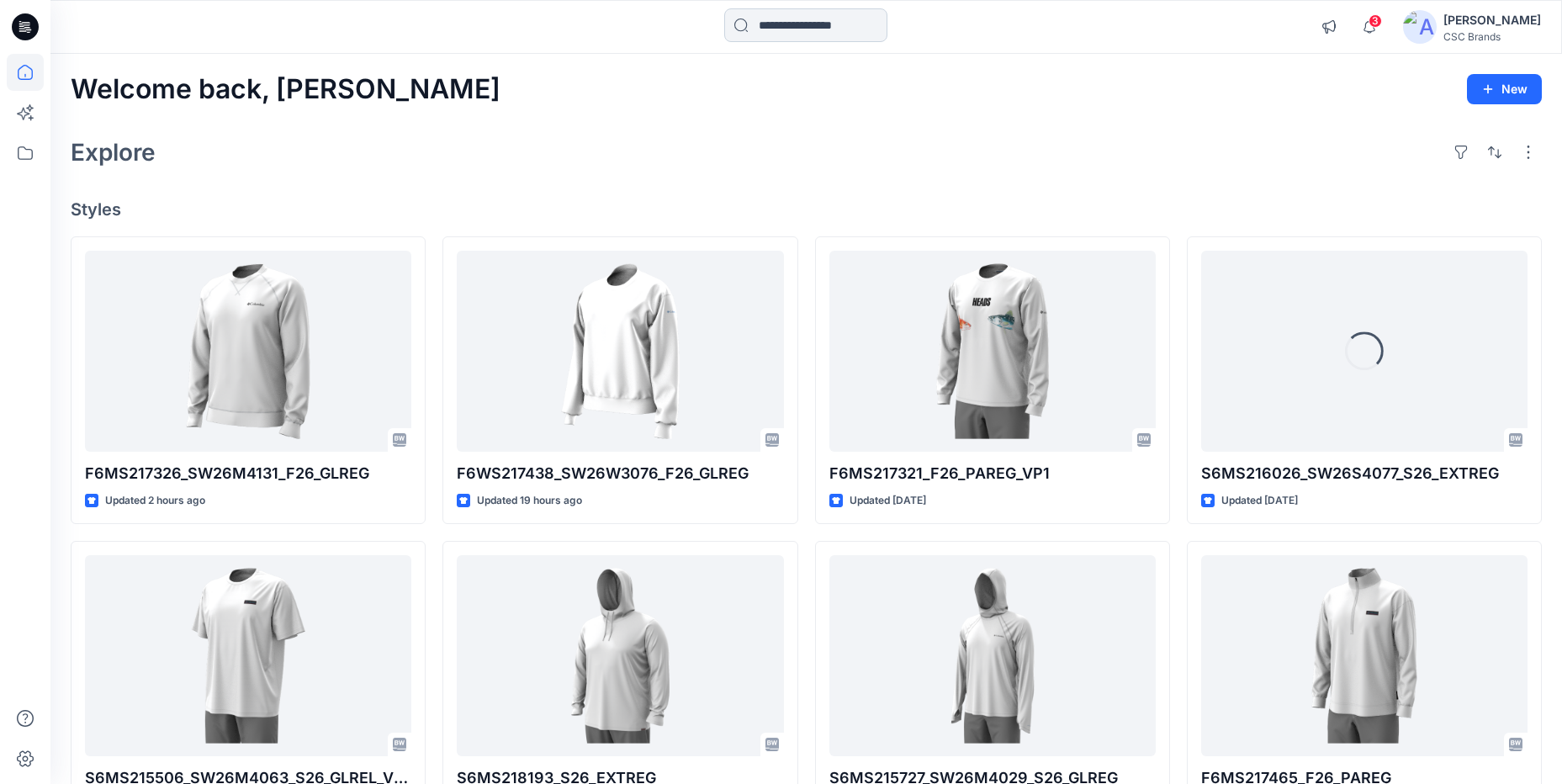
click at [844, 12] on input at bounding box center [806, 26] width 164 height 33
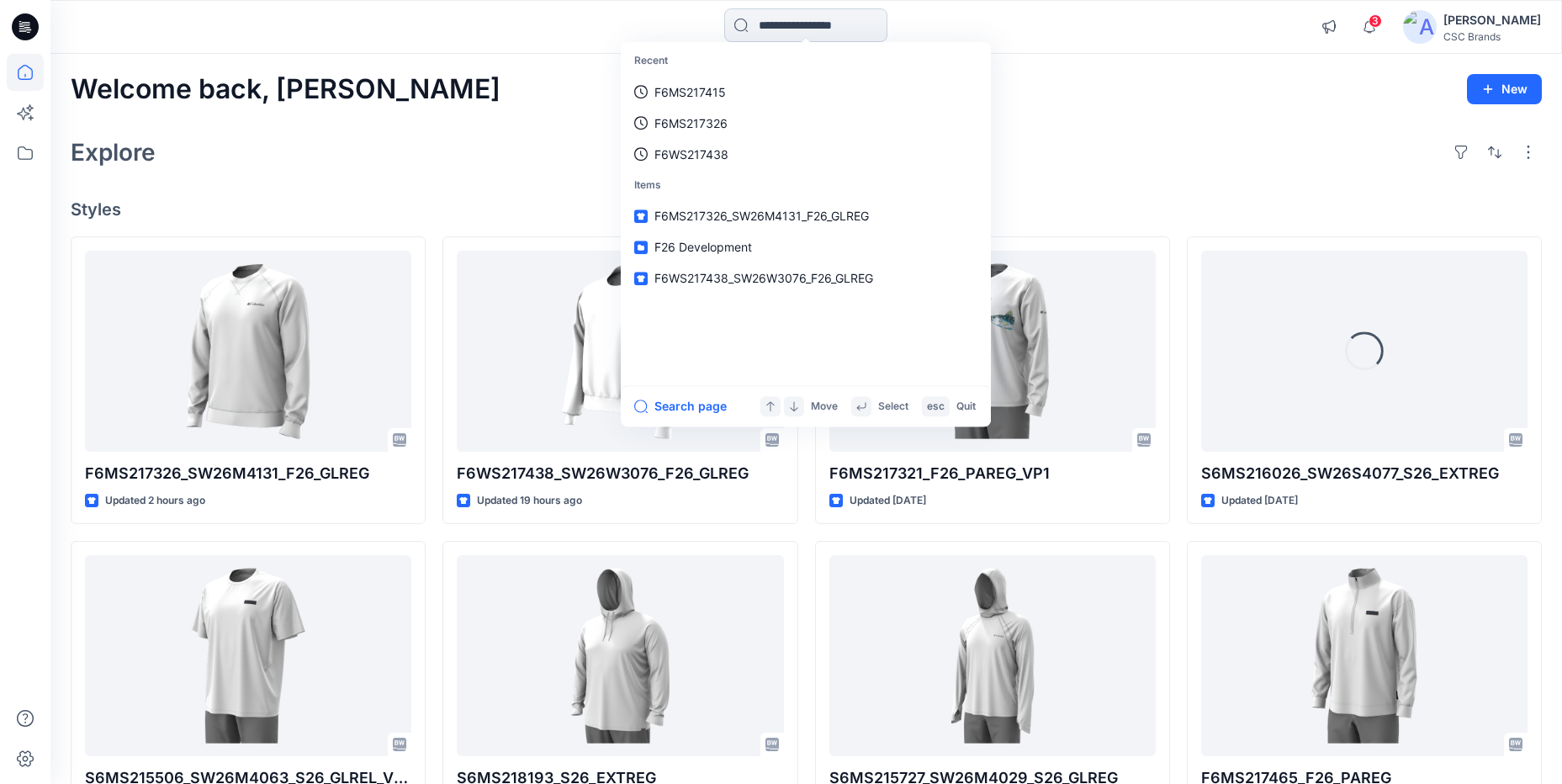
paste input "**********"
type input "**********"
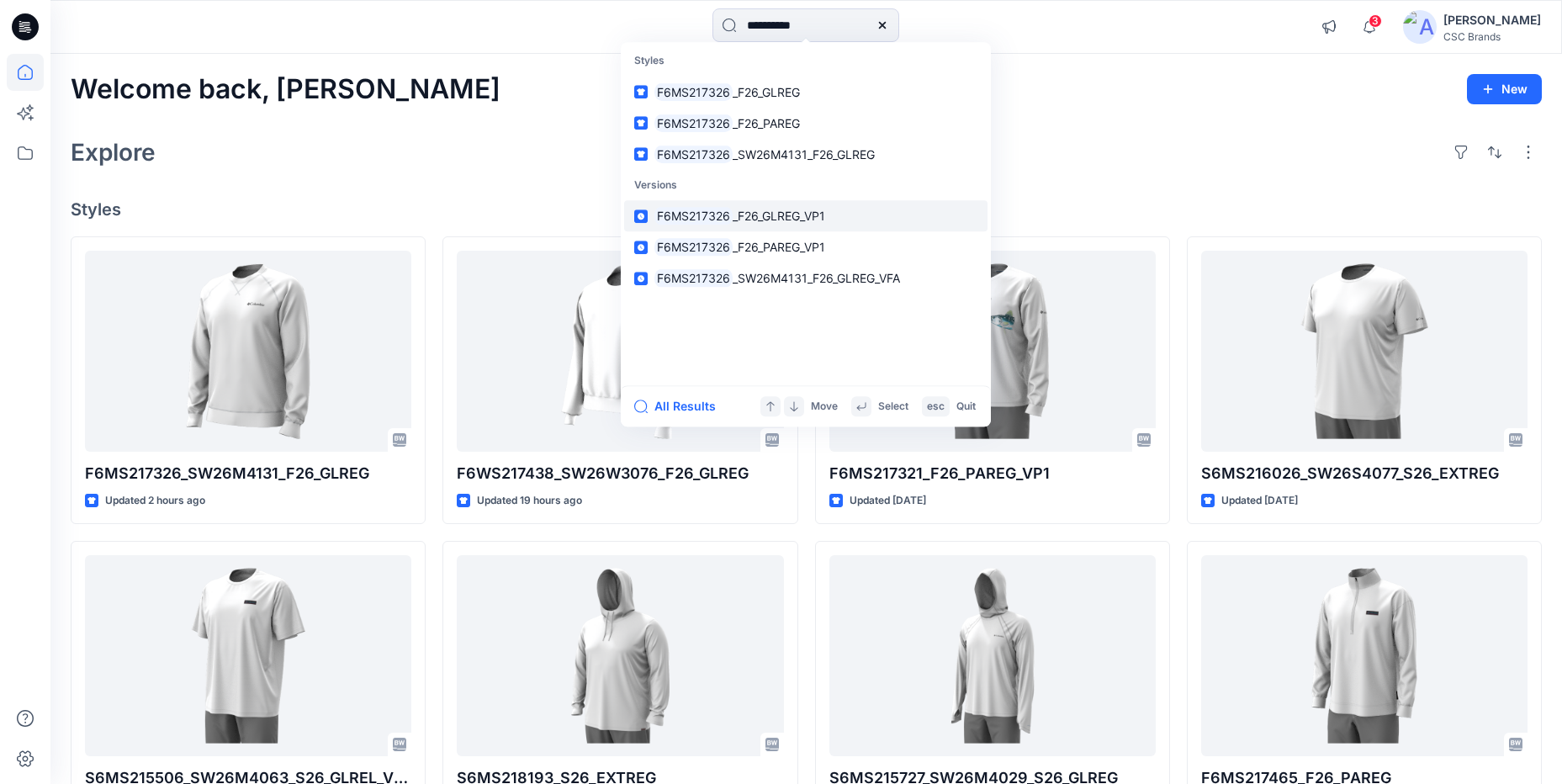
click at [751, 218] on span "_F26_GLREG_VP1" at bounding box center [780, 216] width 93 height 15
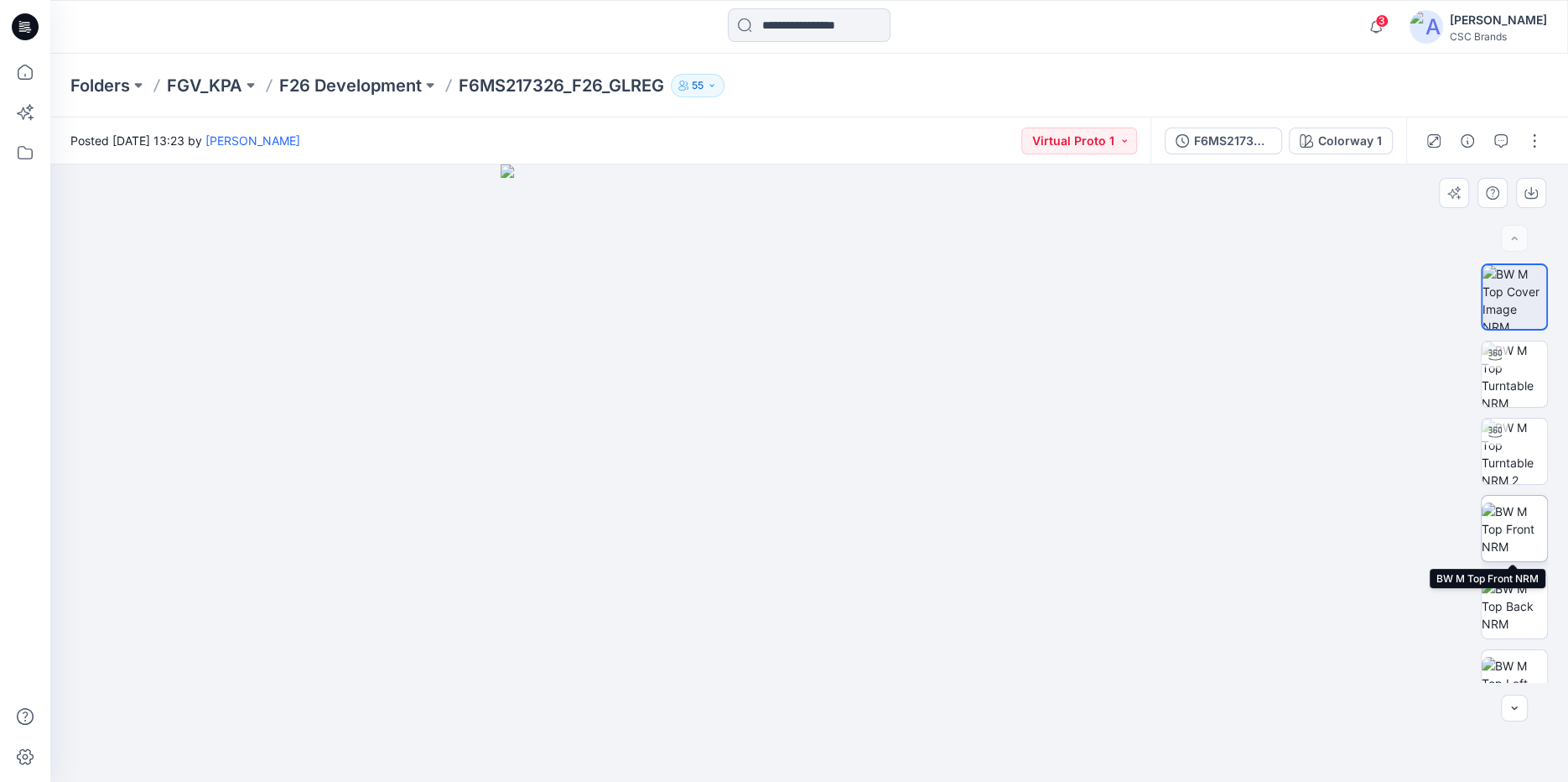
click at [1515, 521] on img at bounding box center [1514, 529] width 66 height 53
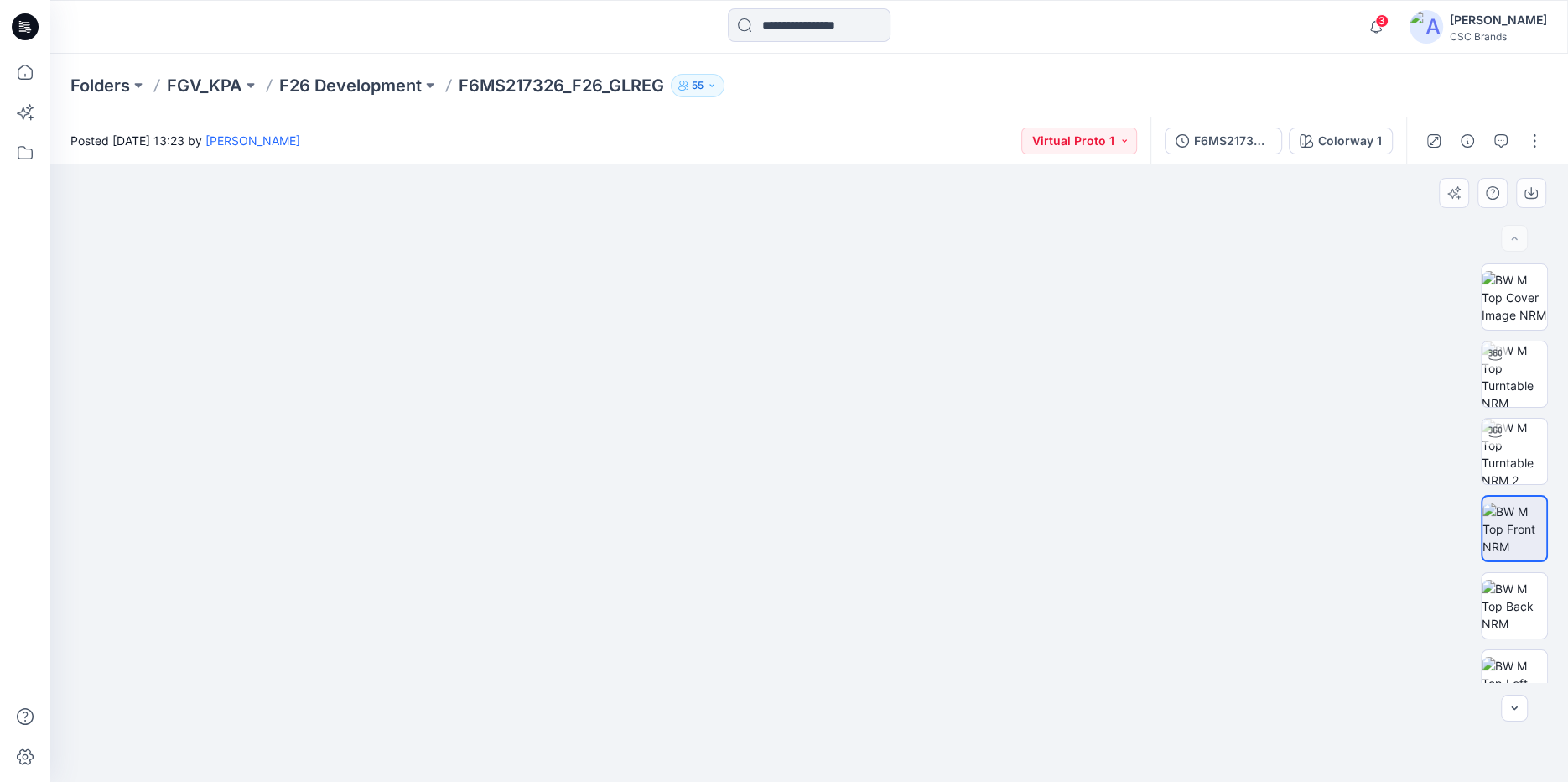
drag, startPoint x: 814, startPoint y: 772, endPoint x: 816, endPoint y: 726, distance: 46.0
click at [816, 754] on img at bounding box center [809, 452] width 665 height 656
drag, startPoint x: 822, startPoint y: 719, endPoint x: 816, endPoint y: 593, distance: 126.1
click at [817, 497] on img at bounding box center [809, 448] width 665 height 665
click at [1517, 612] on img at bounding box center [1514, 606] width 66 height 53
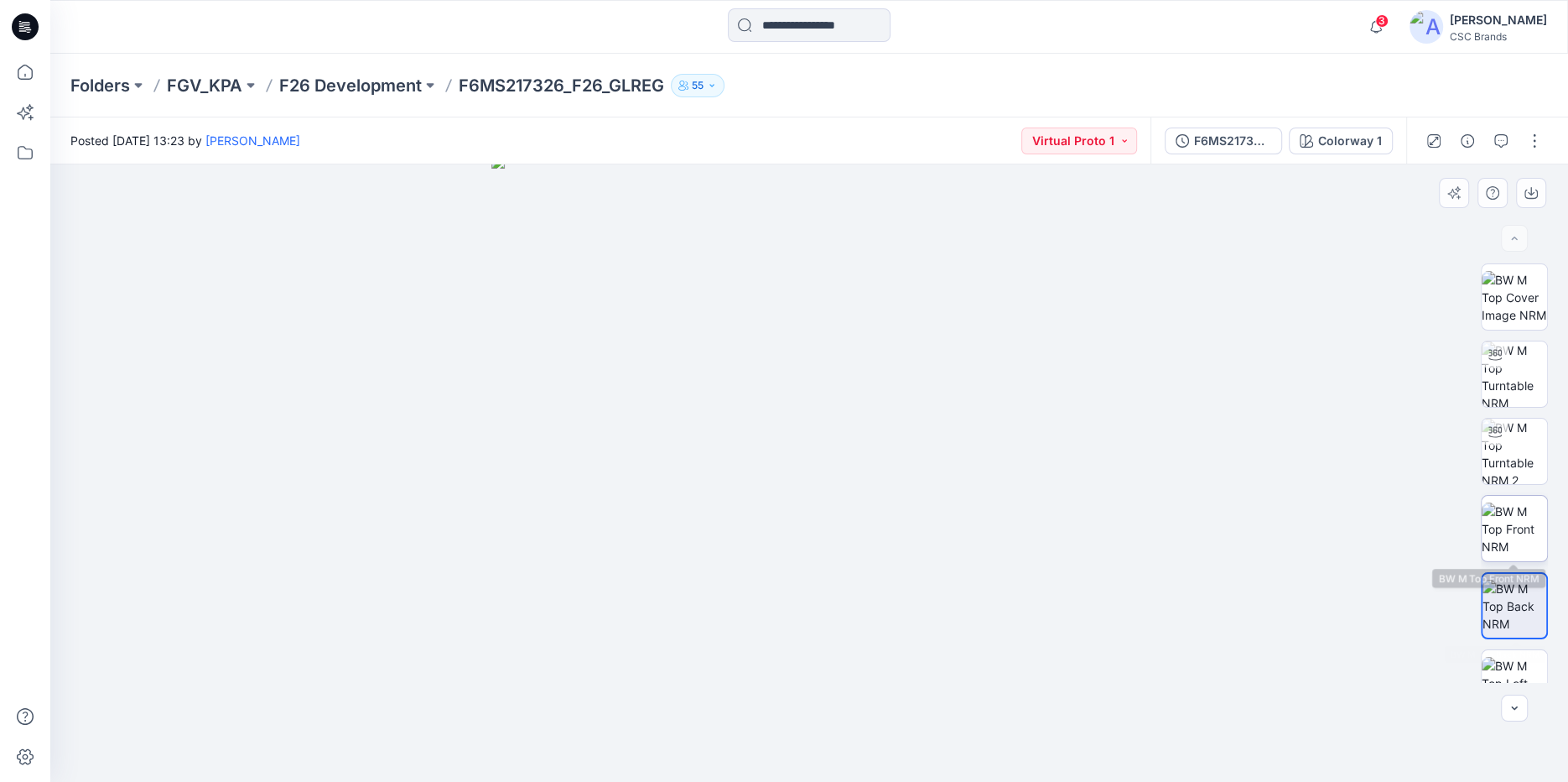
click at [1504, 555] on img at bounding box center [1514, 529] width 66 height 53
click at [484, 477] on div at bounding box center [809, 473] width 1518 height 617
click at [1532, 140] on button "button" at bounding box center [1534, 140] width 27 height 27
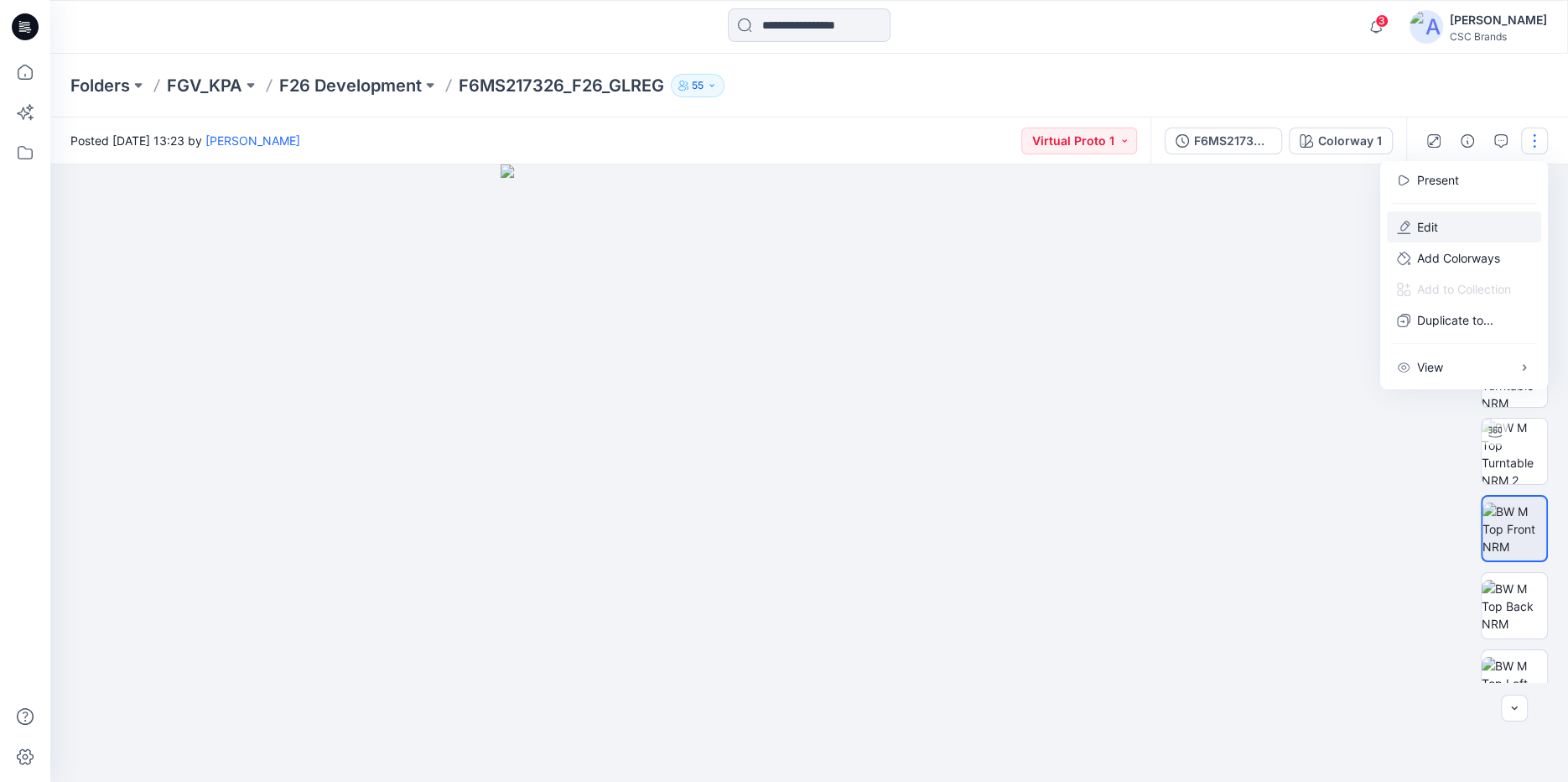
click at [1431, 223] on p "Edit" at bounding box center [1428, 227] width 21 height 18
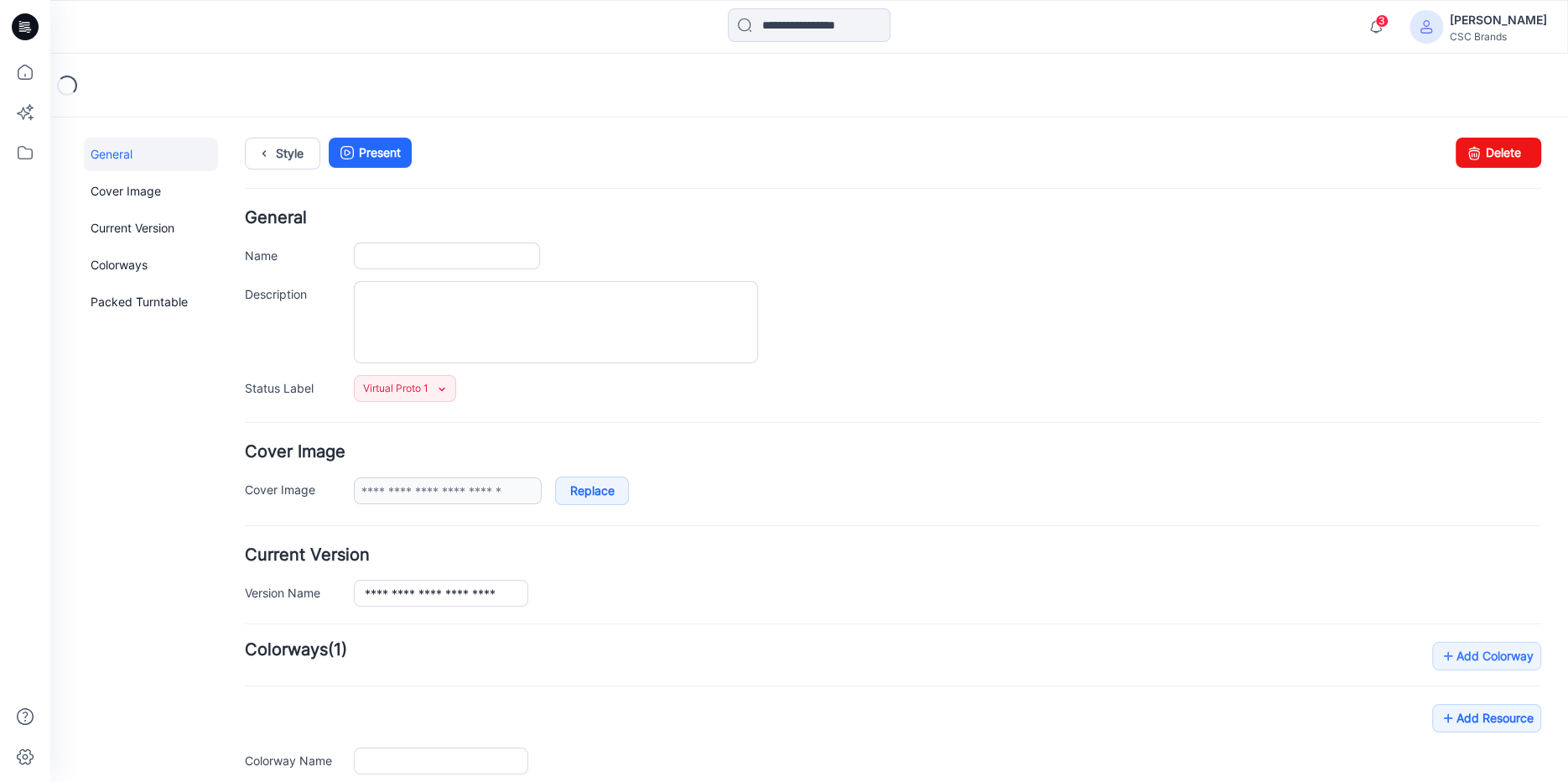
type input "**********"
type textarea "**********"
type input "**********"
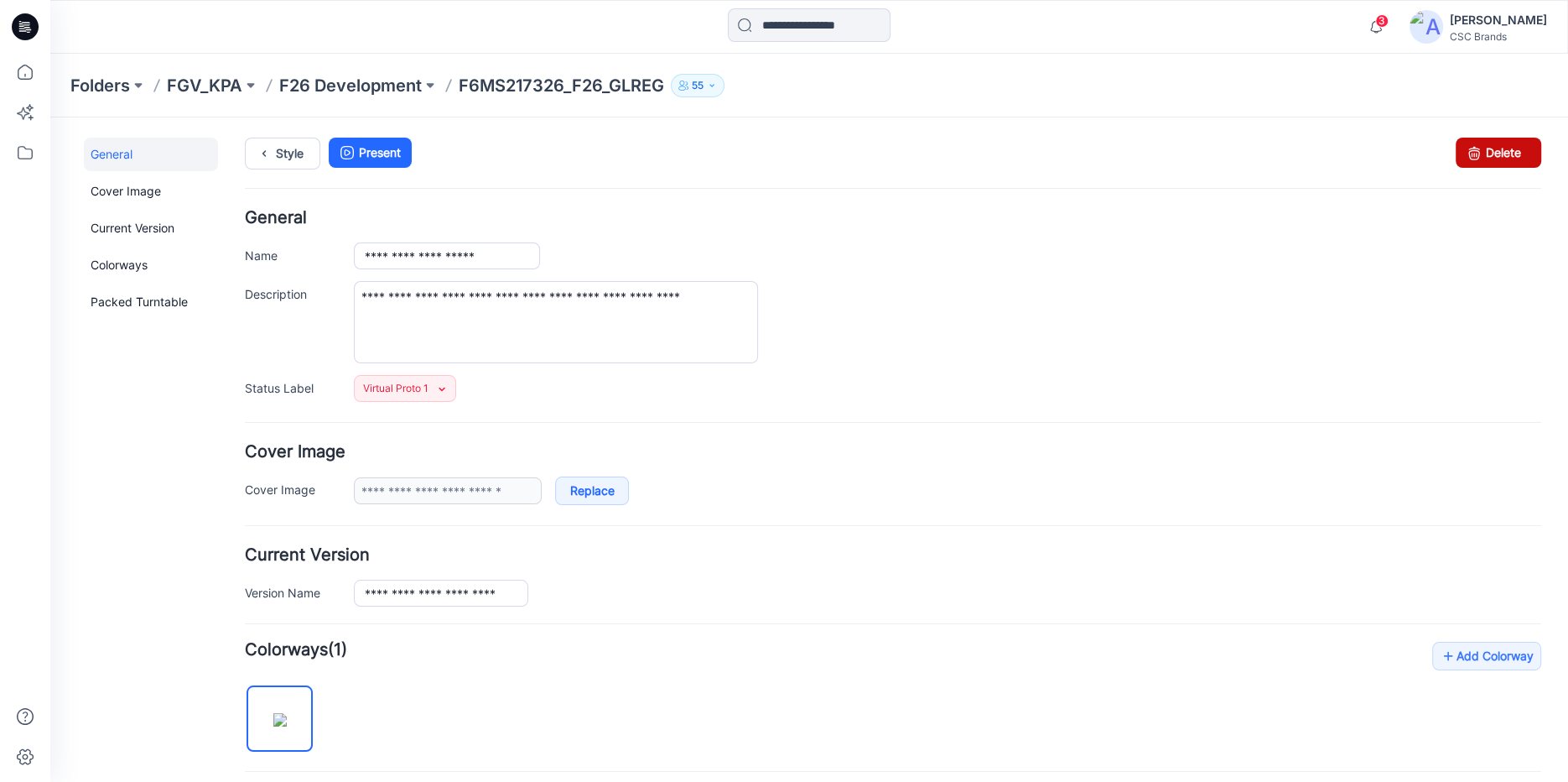
click at [1498, 145] on link "Delete" at bounding box center [1498, 152] width 85 height 30
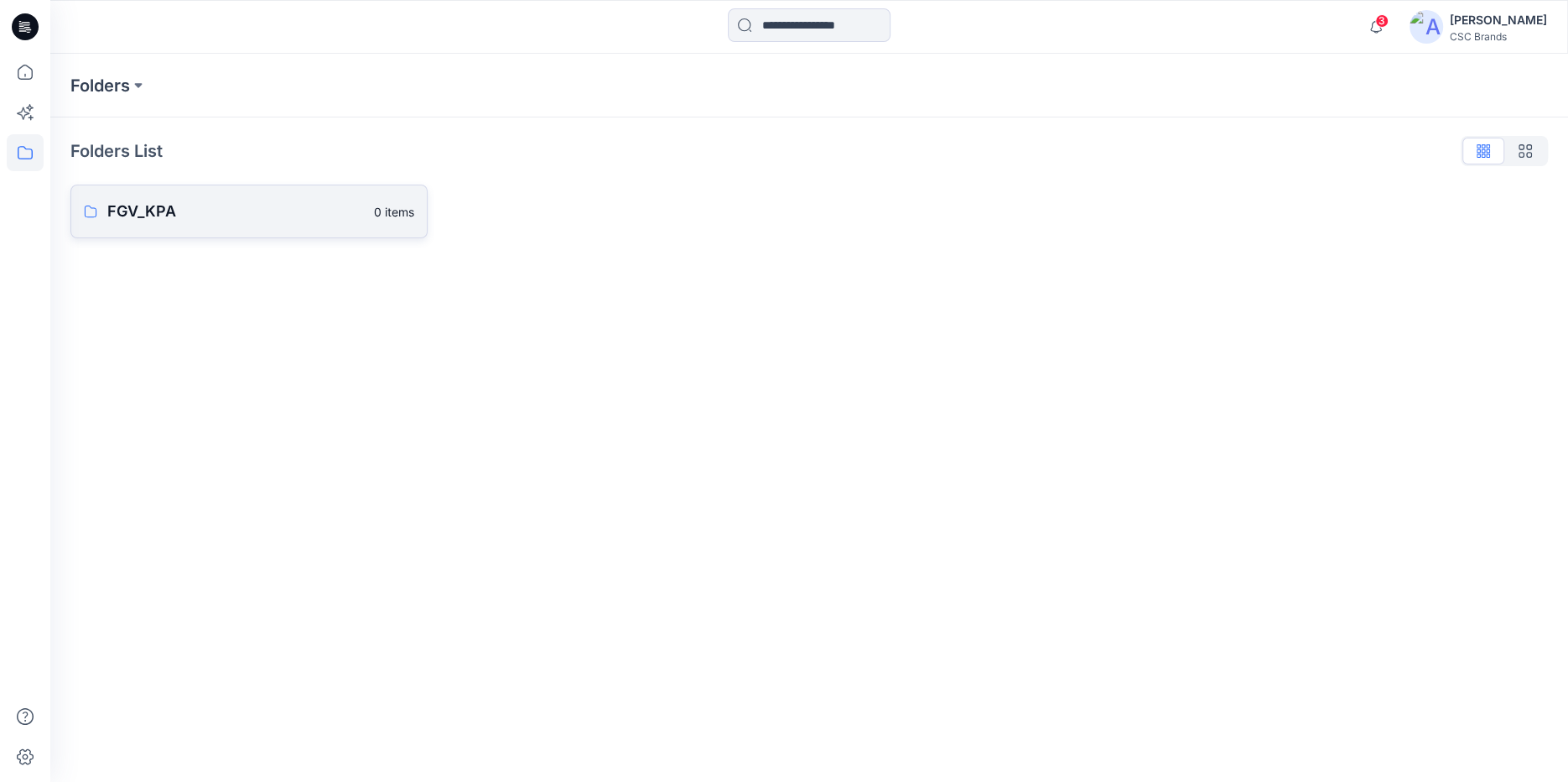
click at [157, 207] on p "FGV_KPA" at bounding box center [235, 211] width 256 height 24
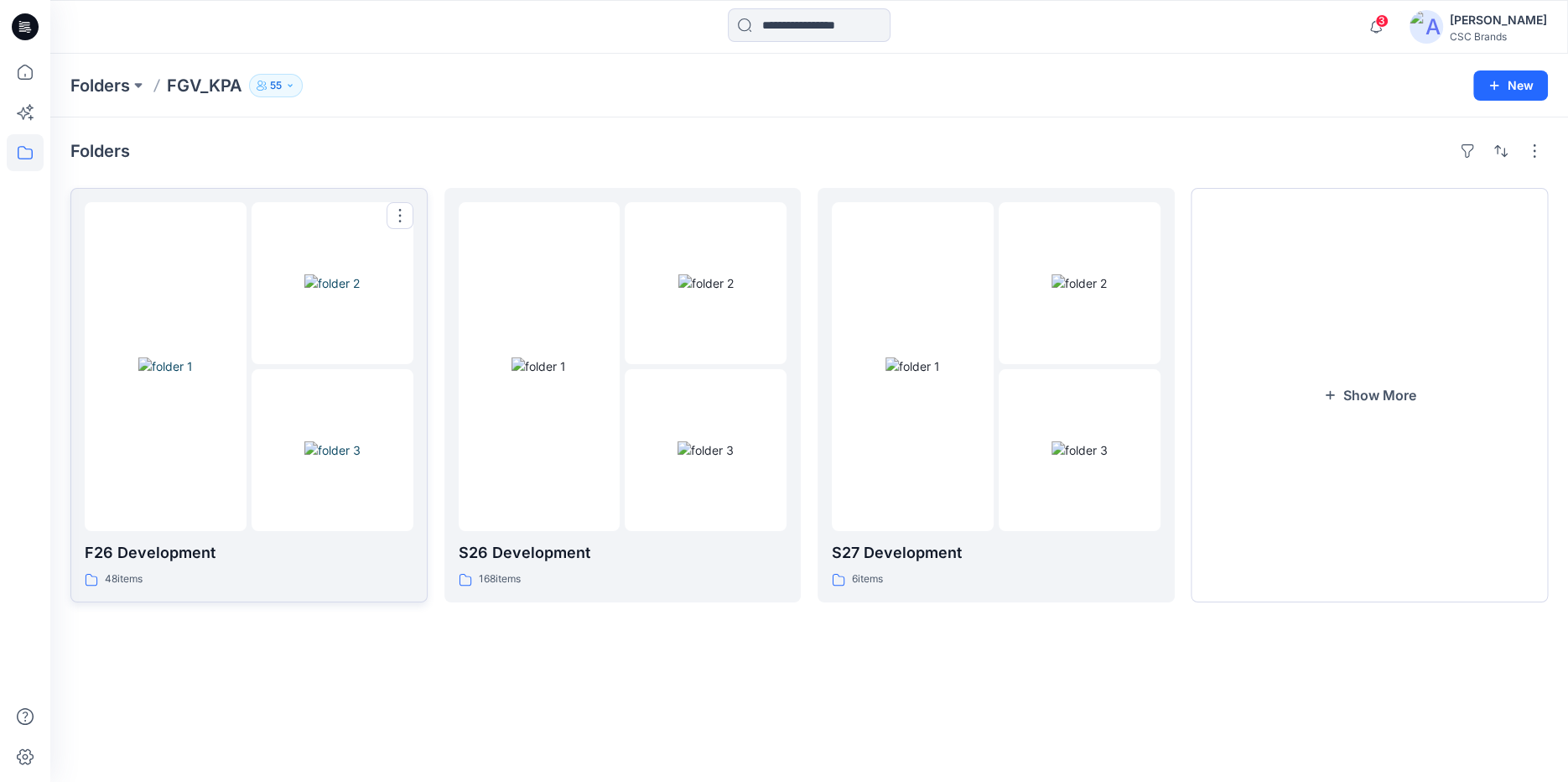
click at [249, 494] on div at bounding box center [249, 366] width 329 height 329
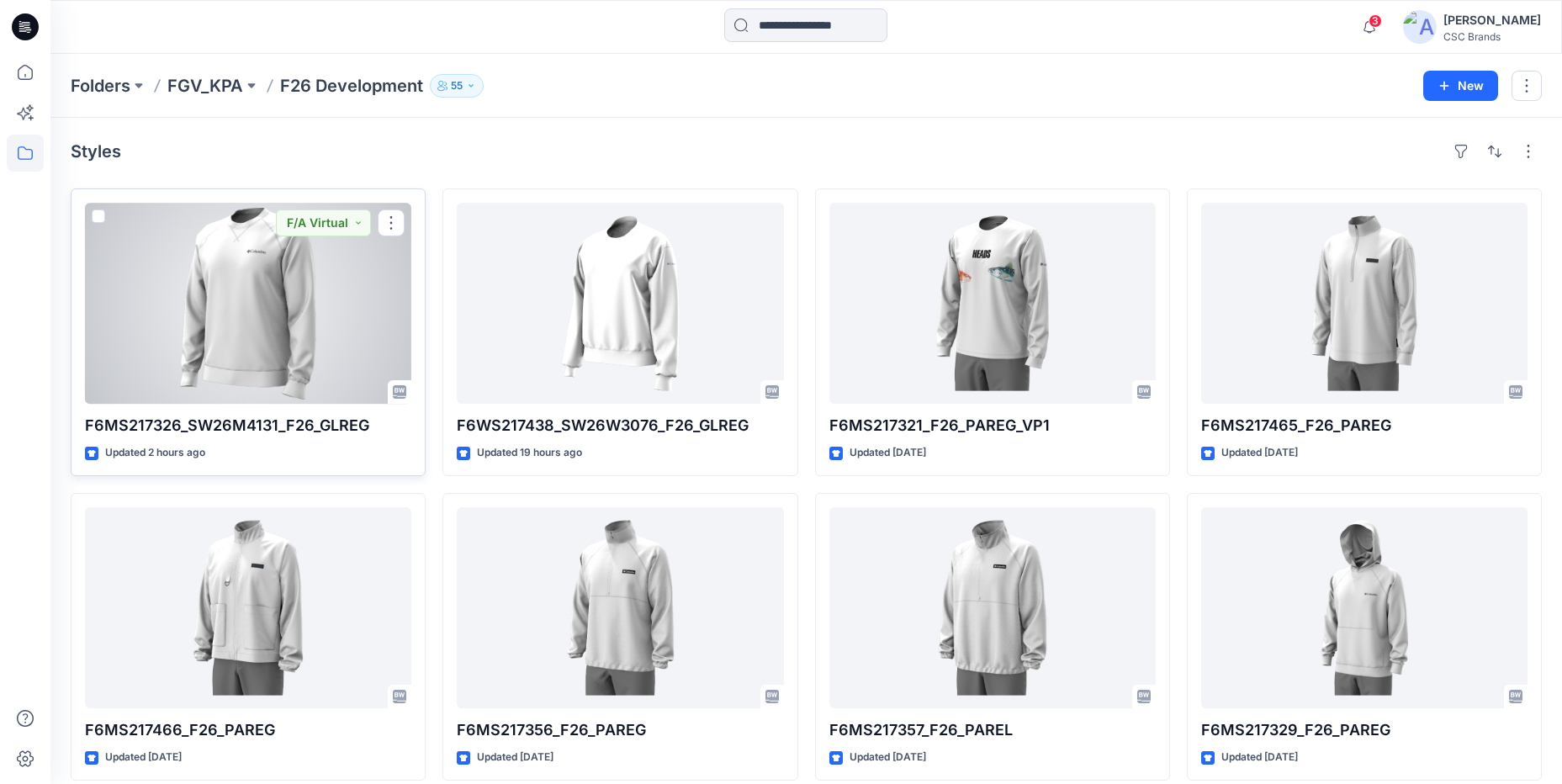
click at [256, 319] on div at bounding box center [247, 303] width 326 height 201
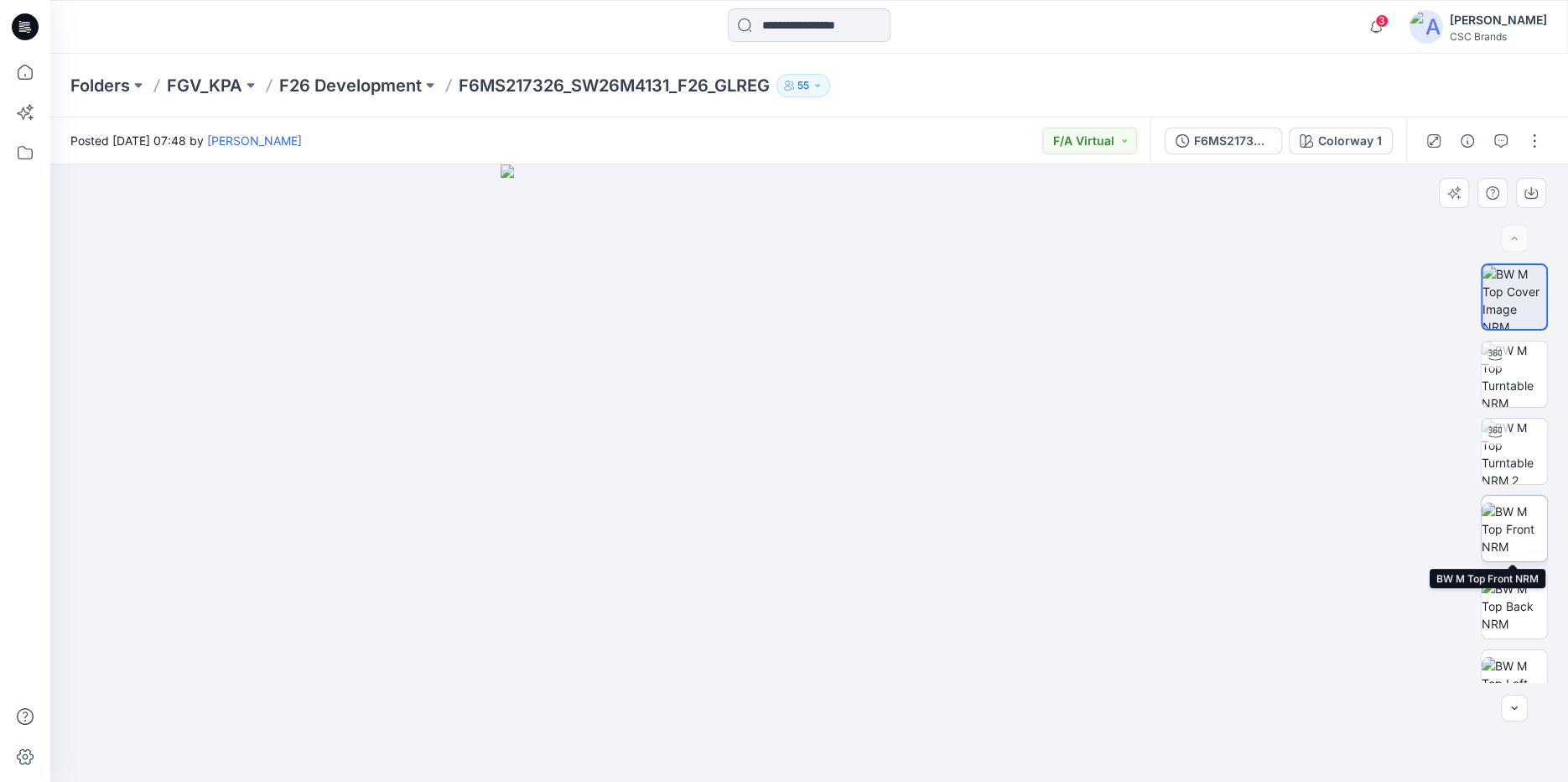
click at [1530, 530] on img at bounding box center [1514, 529] width 66 height 53
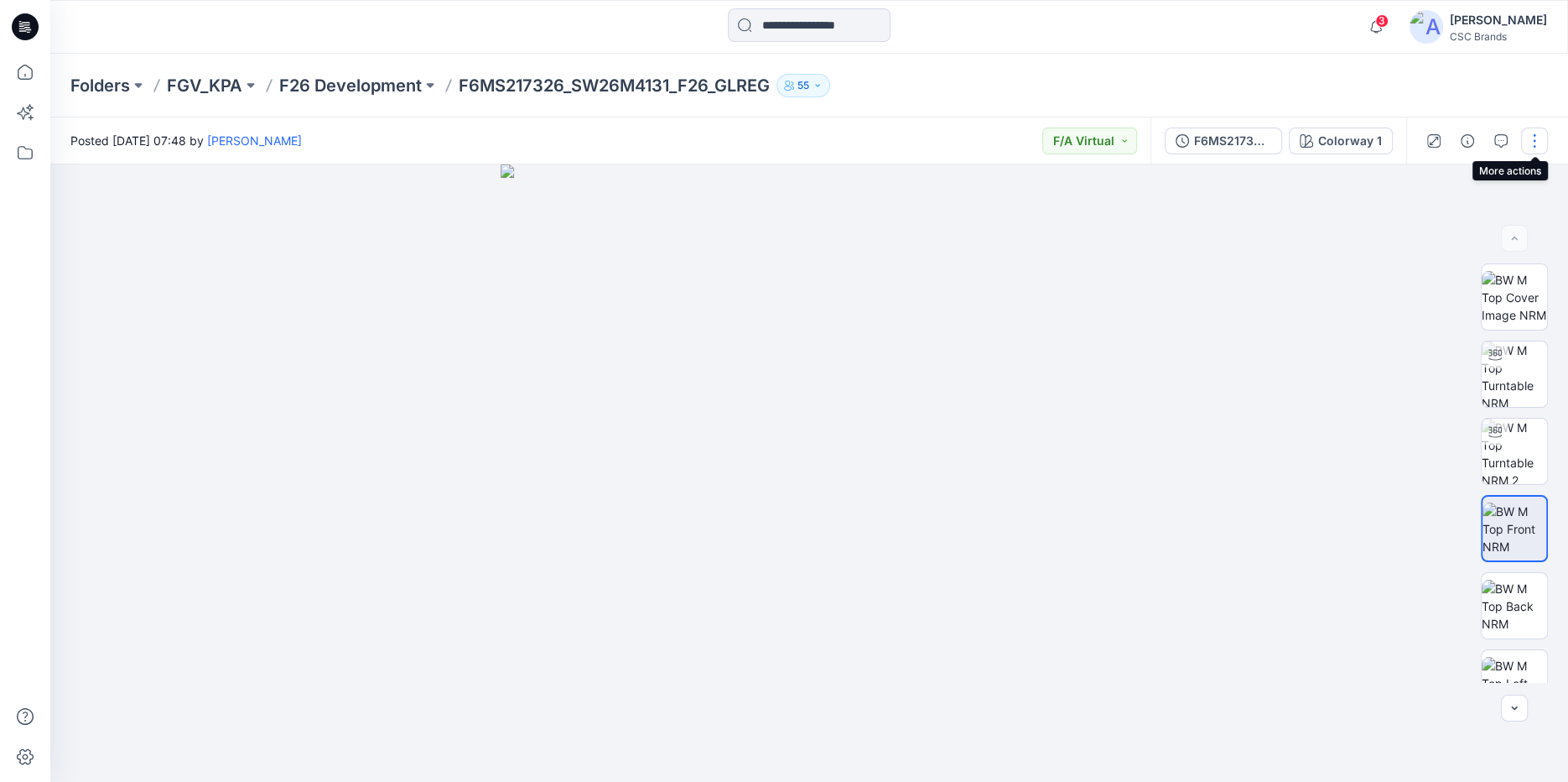
click at [1538, 141] on button "button" at bounding box center [1534, 140] width 27 height 27
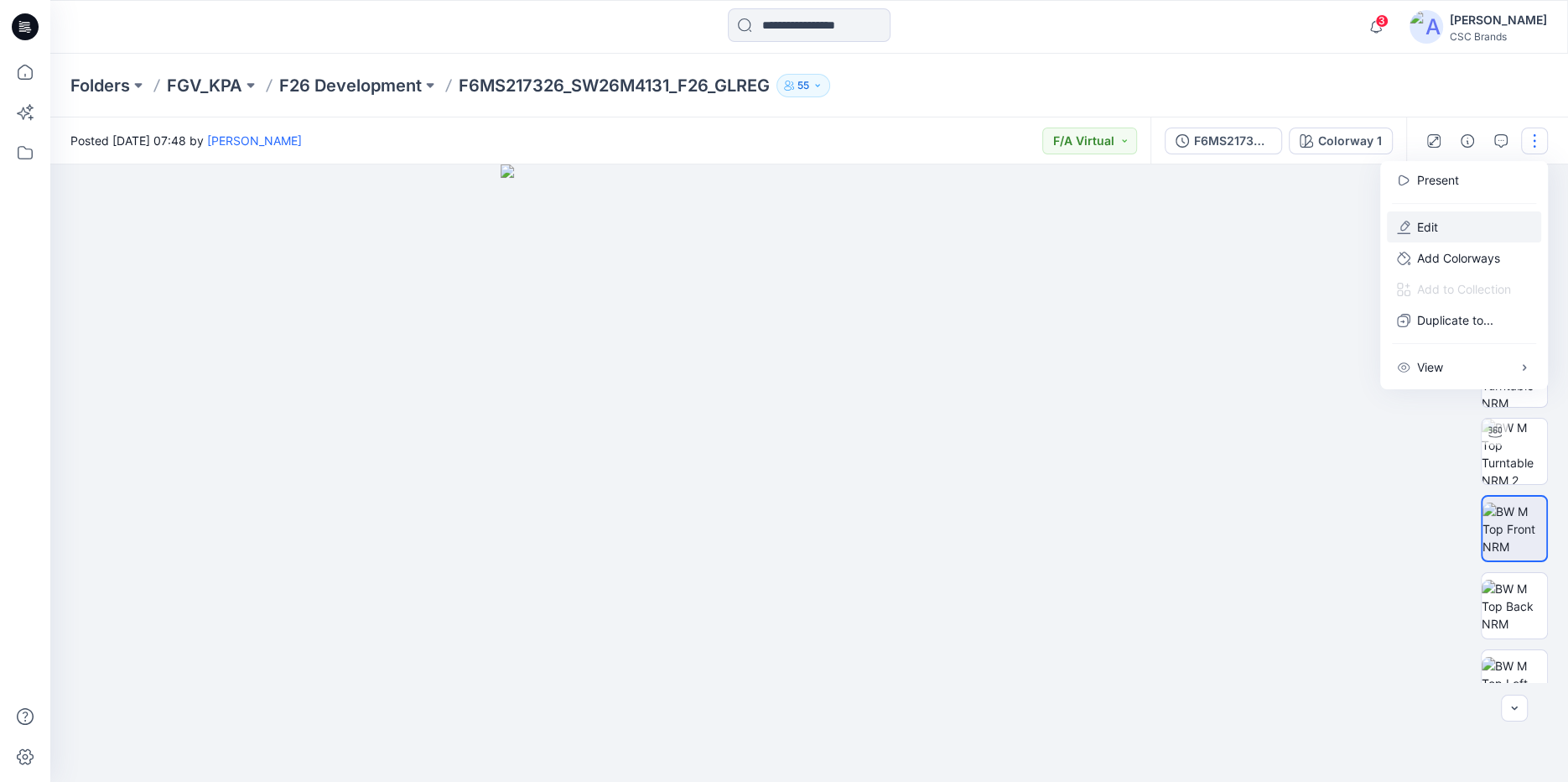
click at [1434, 233] on p "Edit" at bounding box center [1428, 227] width 21 height 18
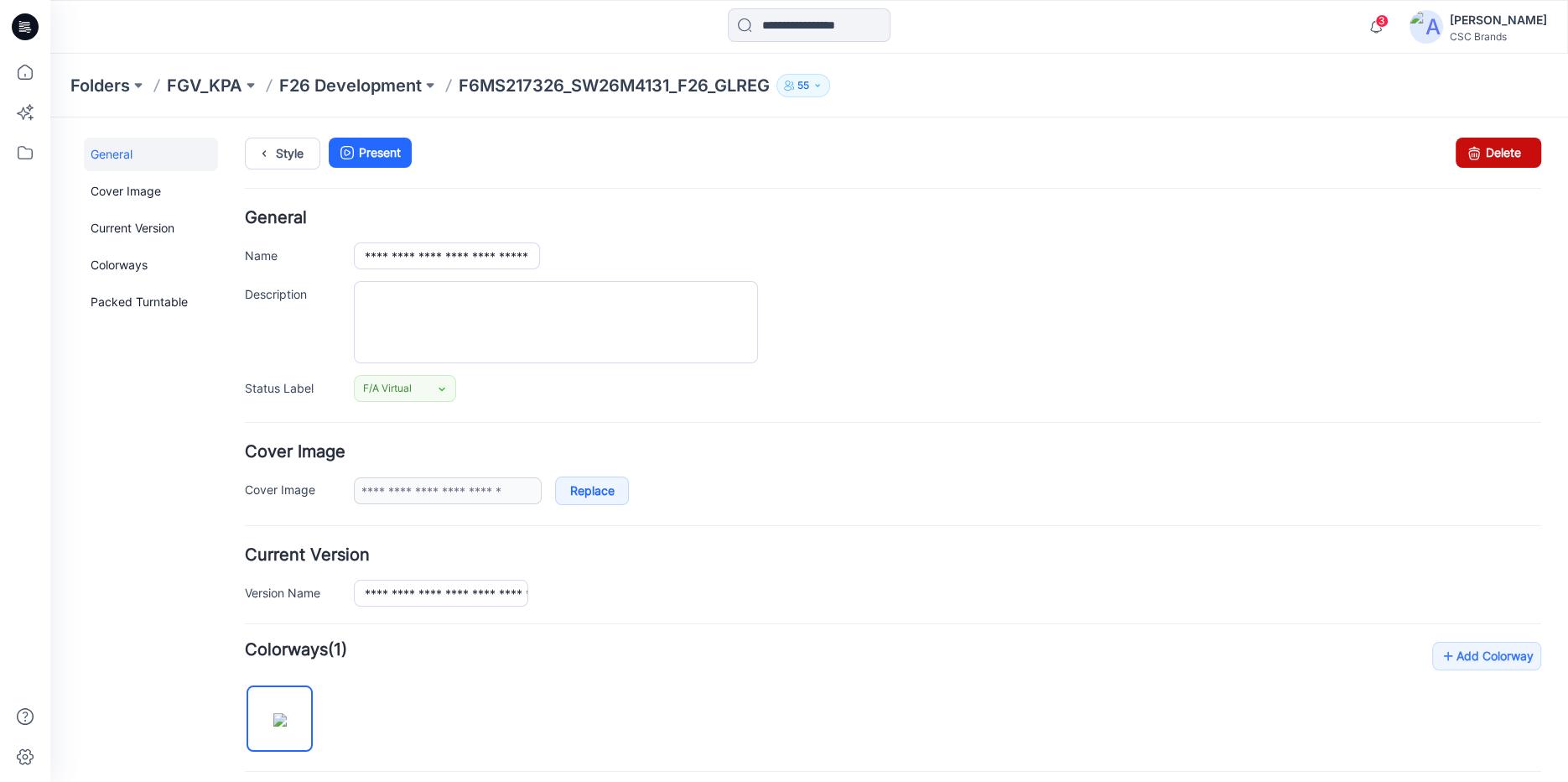
click at [1484, 144] on link "Delete" at bounding box center [1498, 152] width 85 height 30
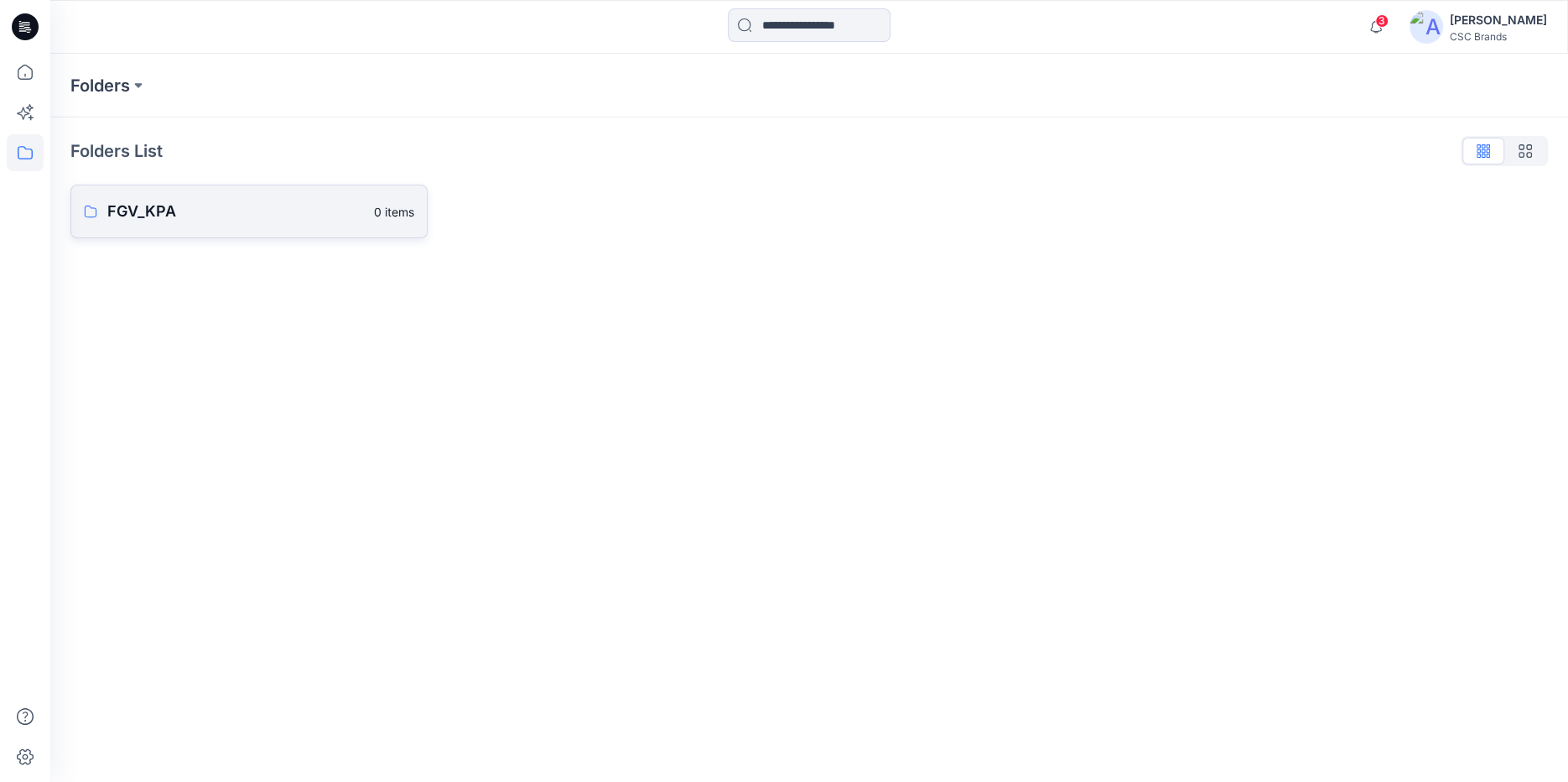
click at [323, 226] on link "FGV_KPA 0 items" at bounding box center [250, 211] width 358 height 54
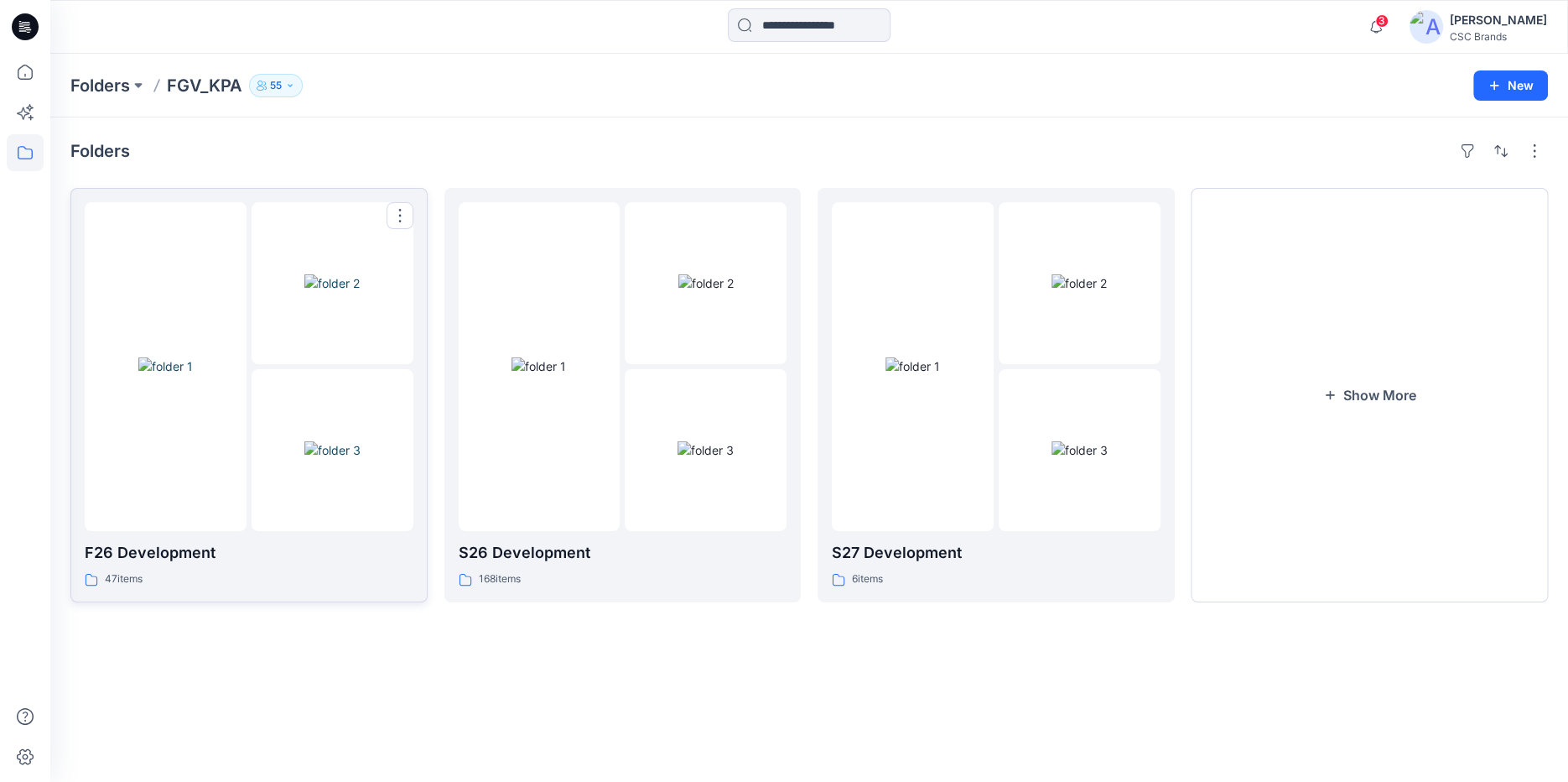
click at [305, 441] on img at bounding box center [332, 450] width 56 height 18
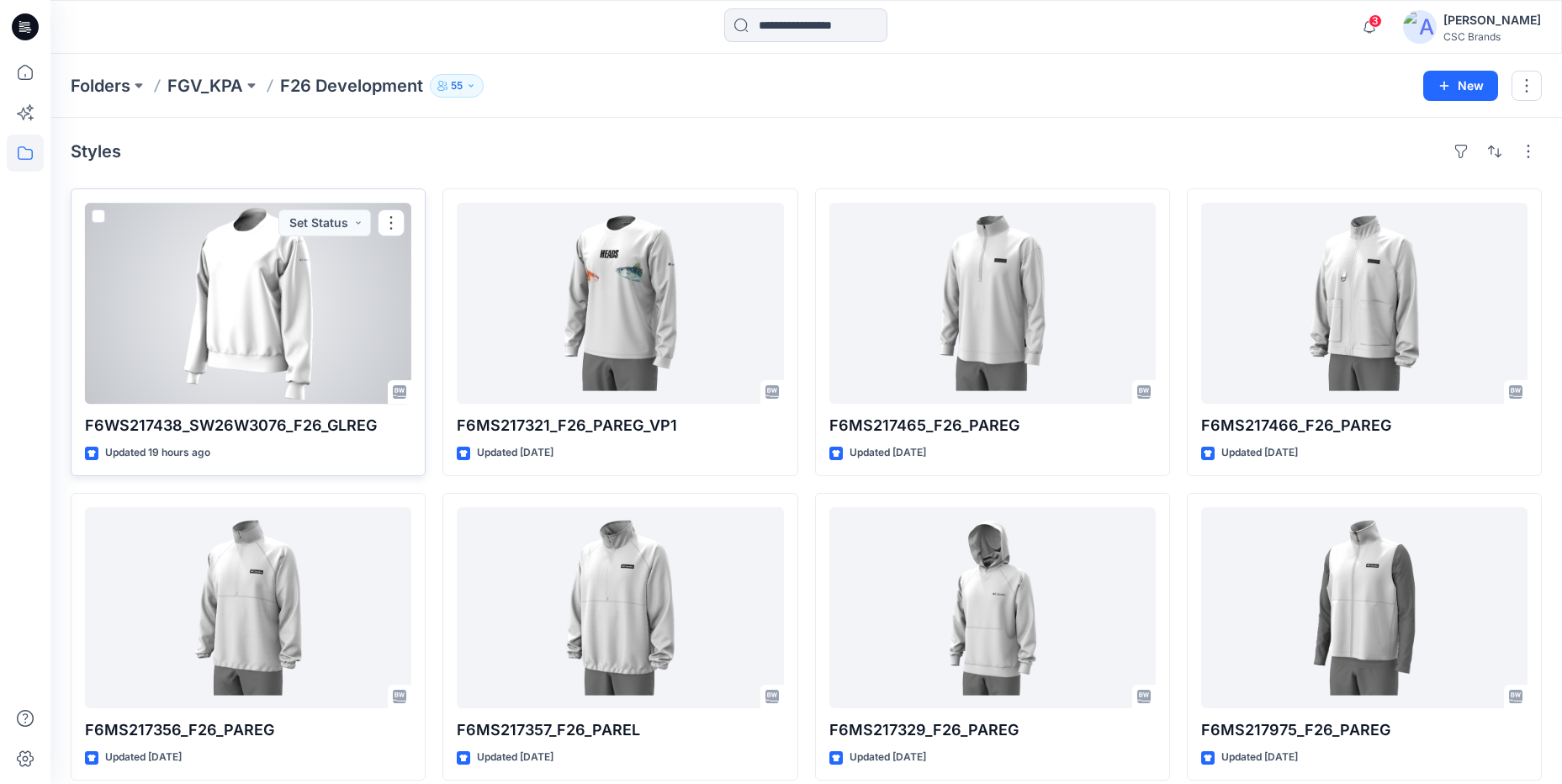
click at [196, 250] on div at bounding box center [247, 303] width 326 height 201
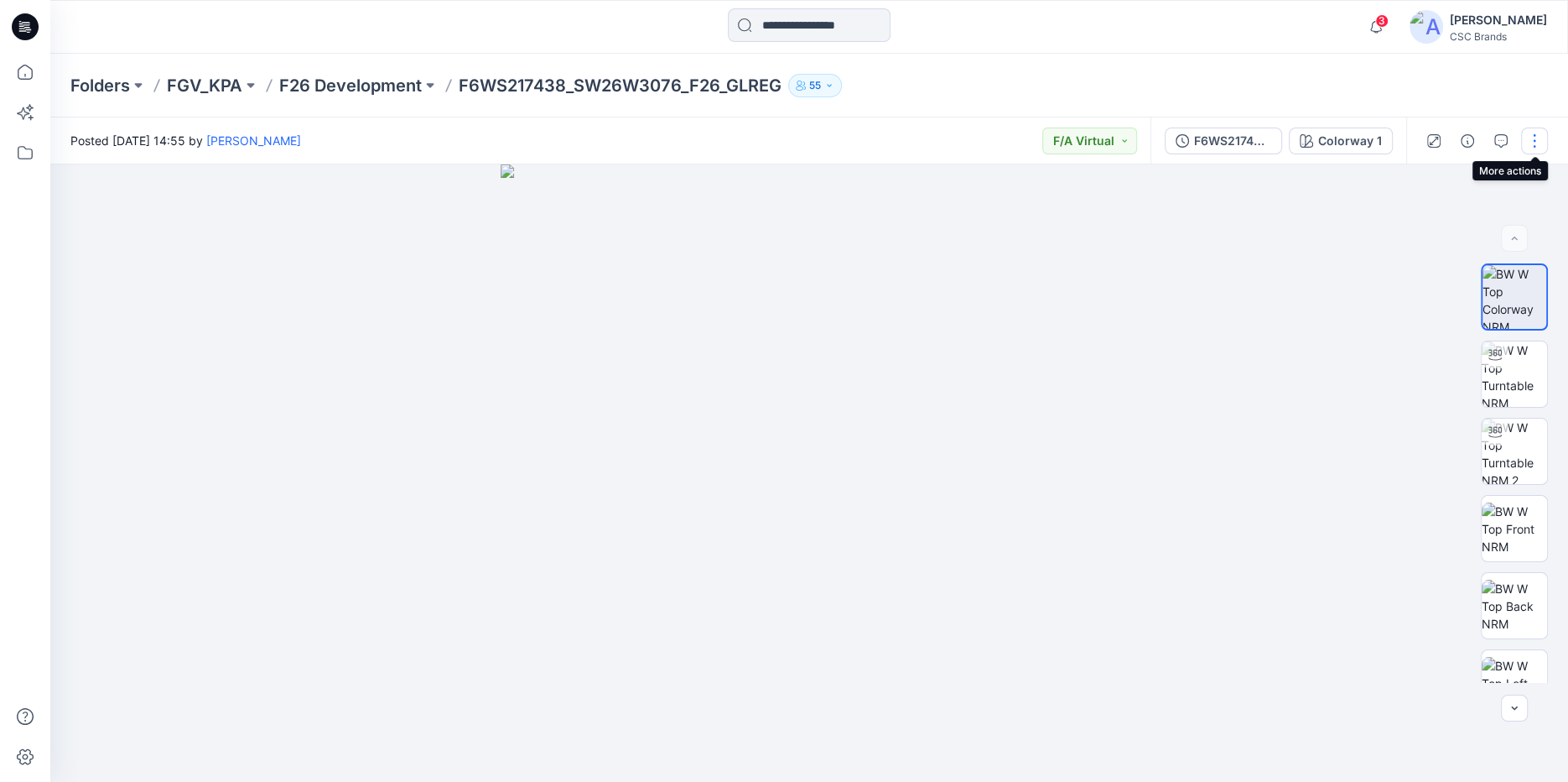
click at [1529, 145] on button "button" at bounding box center [1534, 140] width 27 height 27
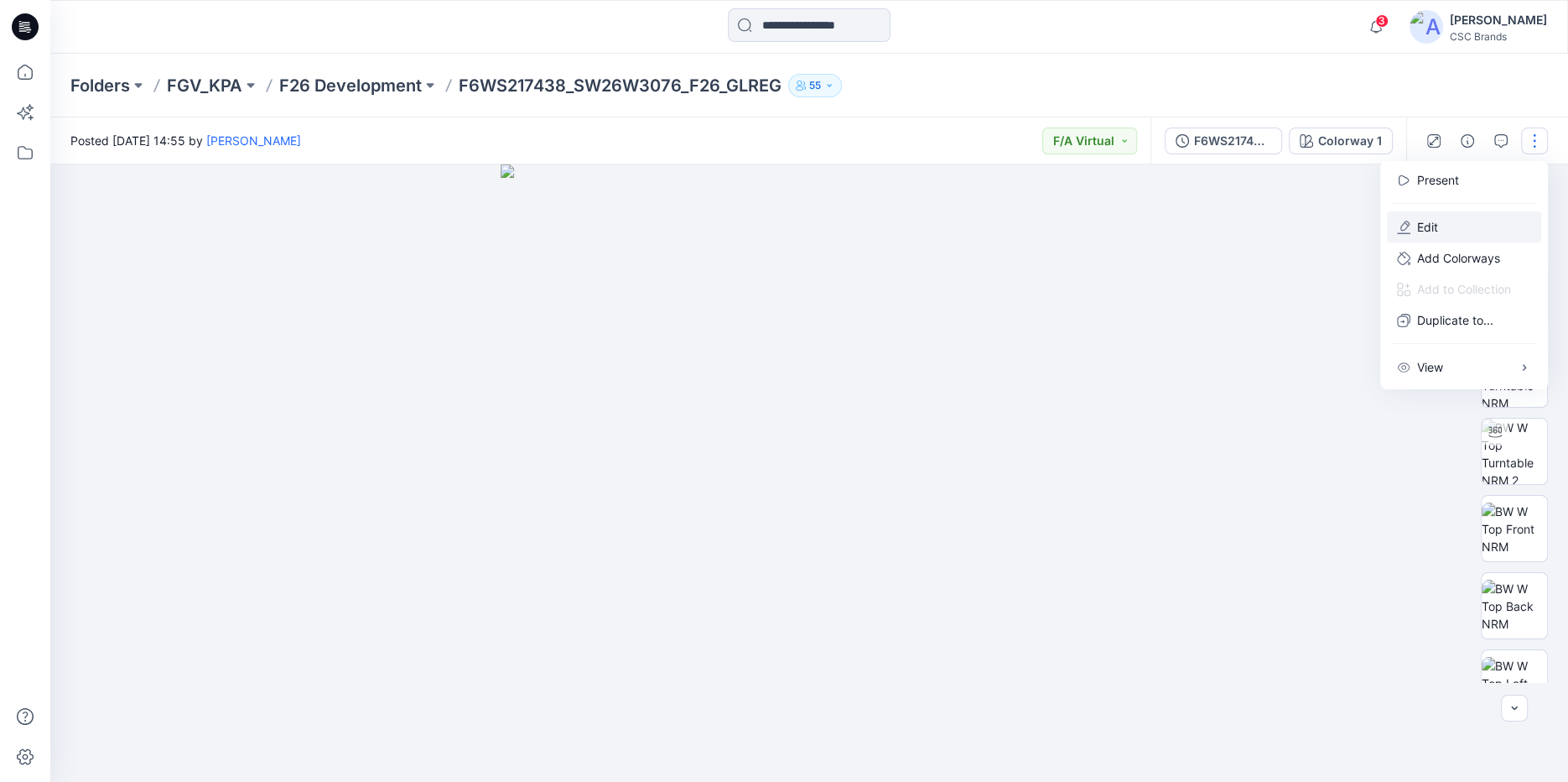
click at [1441, 236] on button "Edit" at bounding box center [1464, 227] width 154 height 31
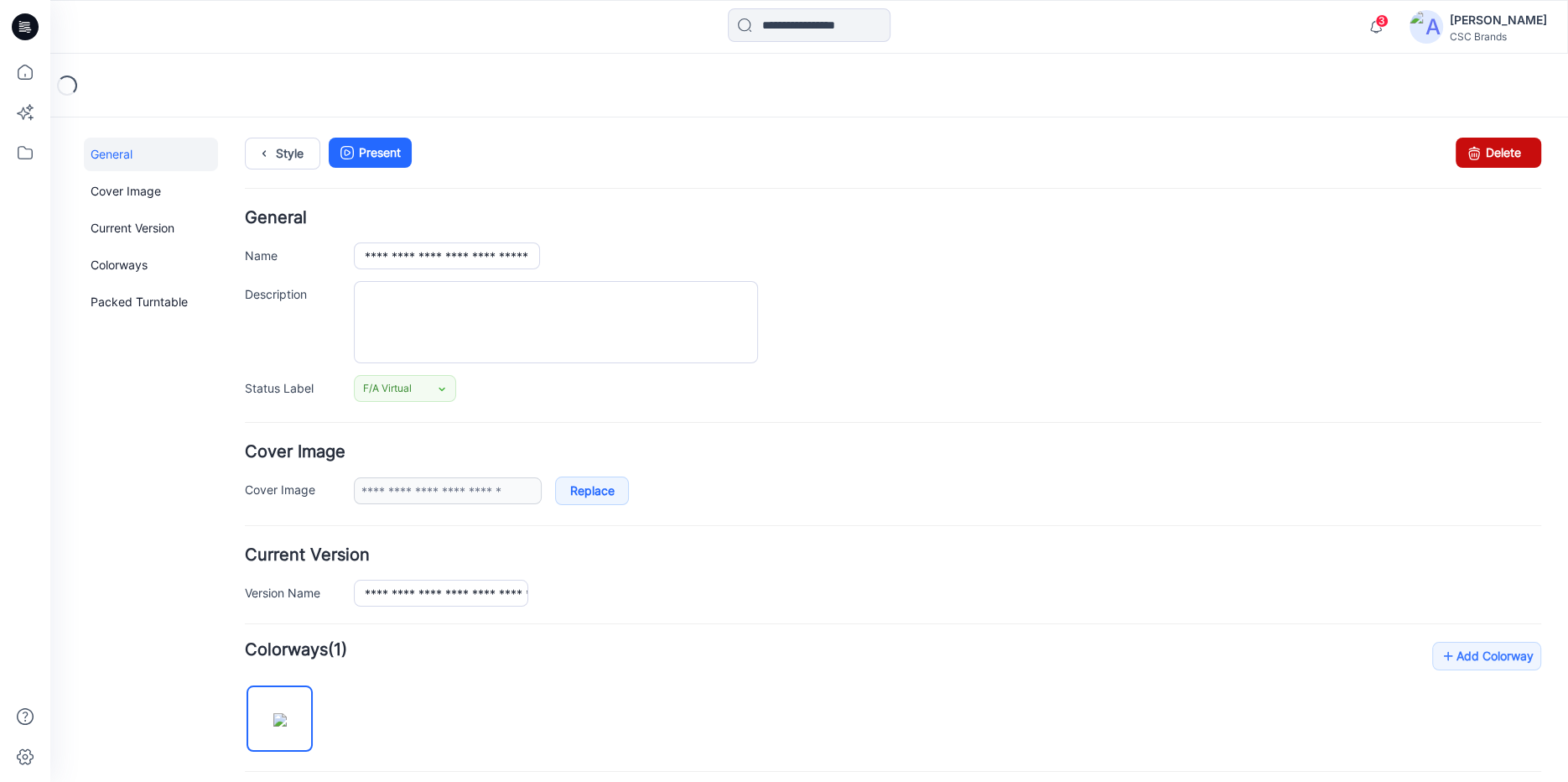
click at [1480, 157] on link "Delete" at bounding box center [1498, 152] width 85 height 30
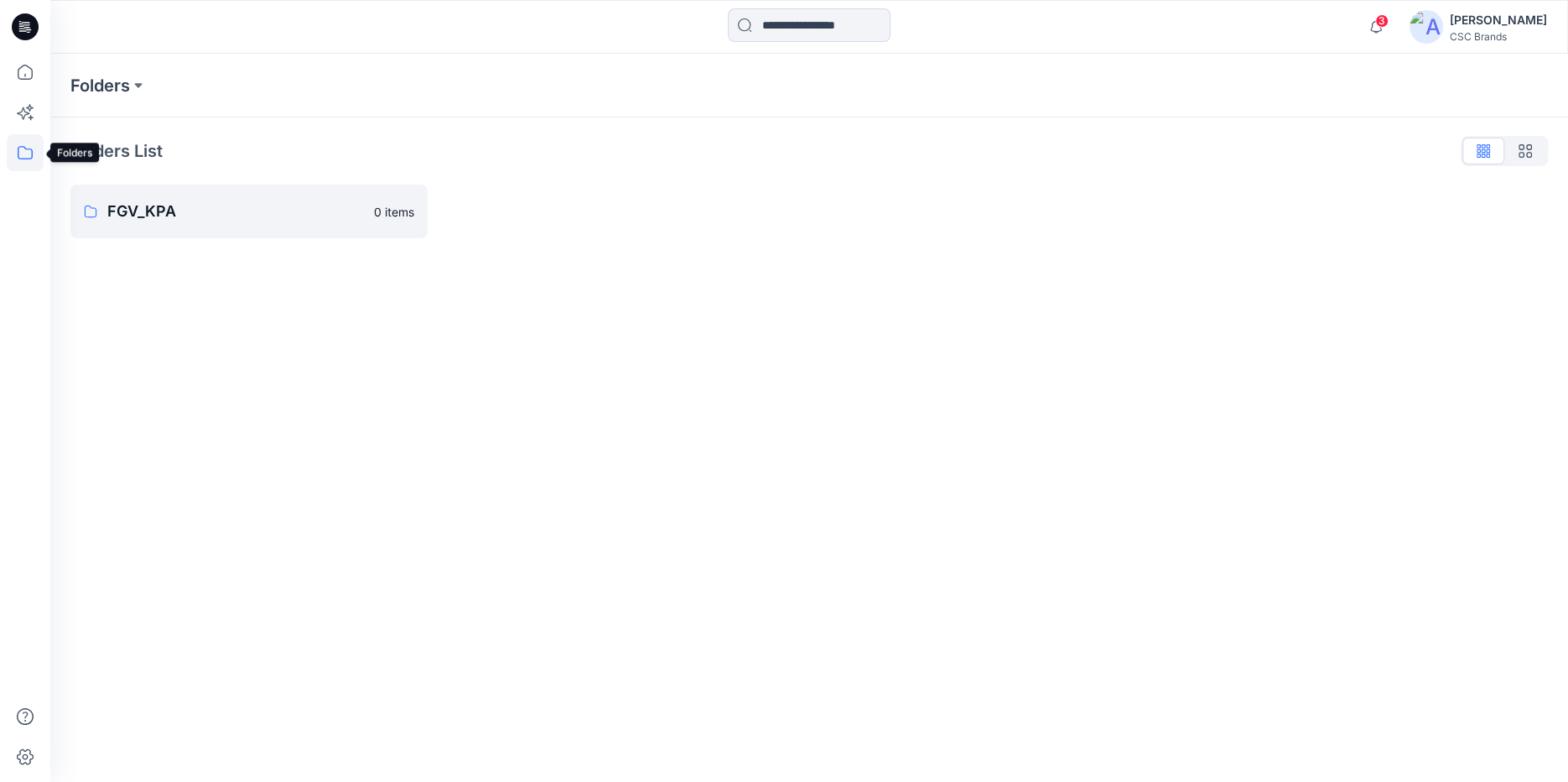
click at [20, 147] on icon at bounding box center [25, 153] width 15 height 14
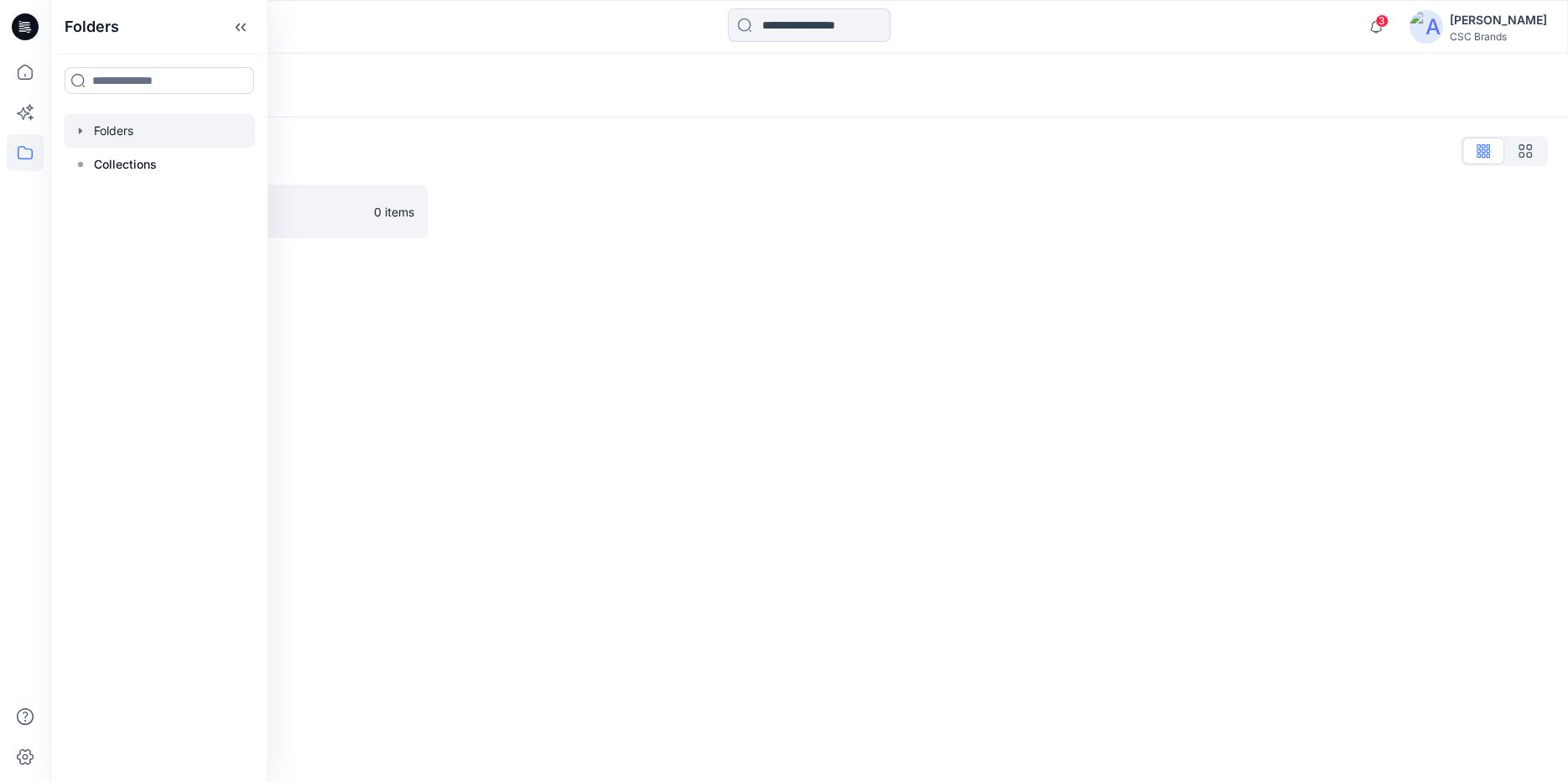
click at [118, 135] on div at bounding box center [159, 131] width 192 height 33
click at [89, 128] on div at bounding box center [159, 131] width 192 height 33
click at [79, 127] on icon "button" at bounding box center [81, 131] width 14 height 14
click at [374, 223] on link "FGV_KPA 0 items" at bounding box center [250, 211] width 358 height 54
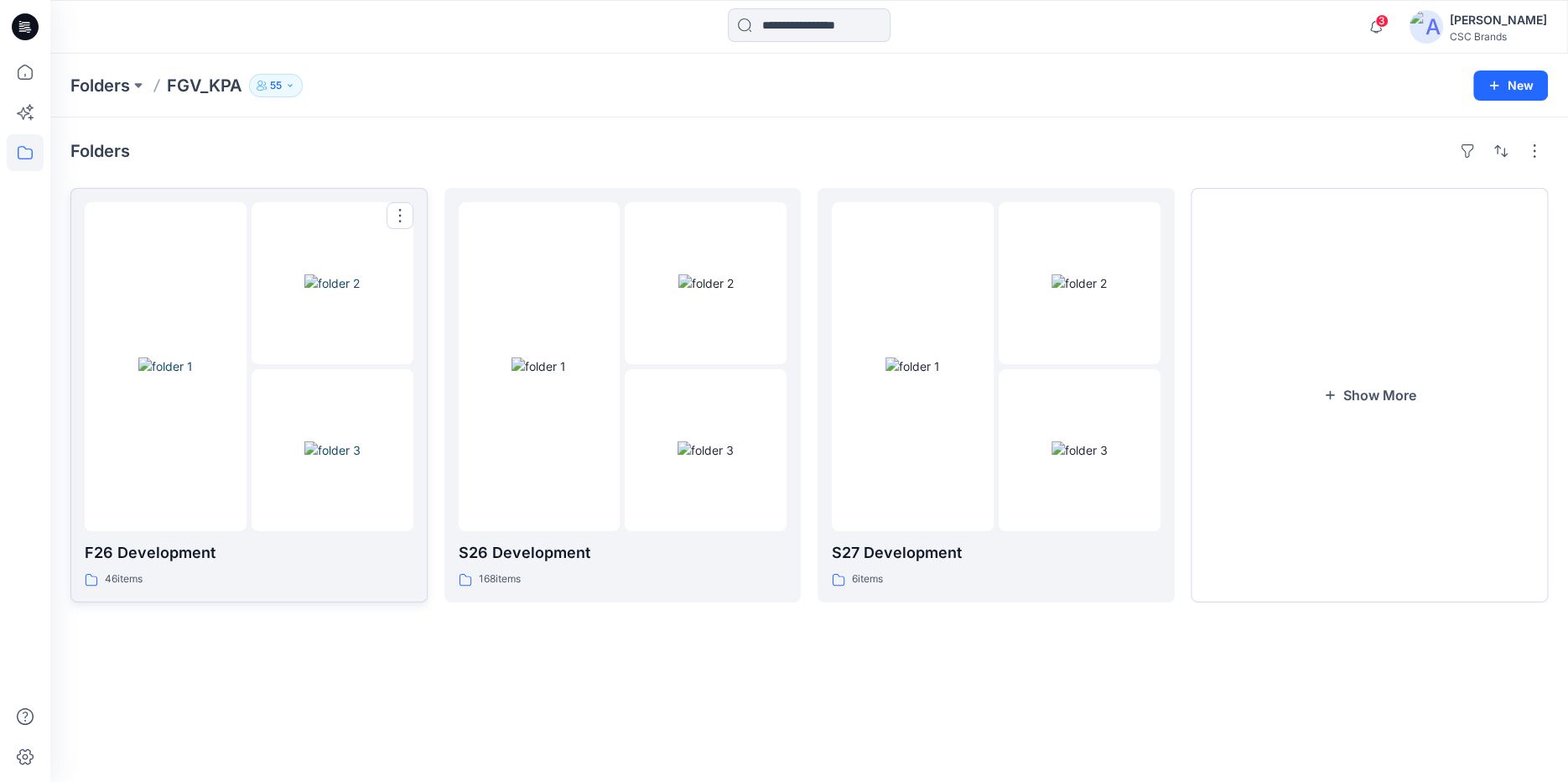
click at [331, 459] on img at bounding box center [332, 450] width 56 height 18
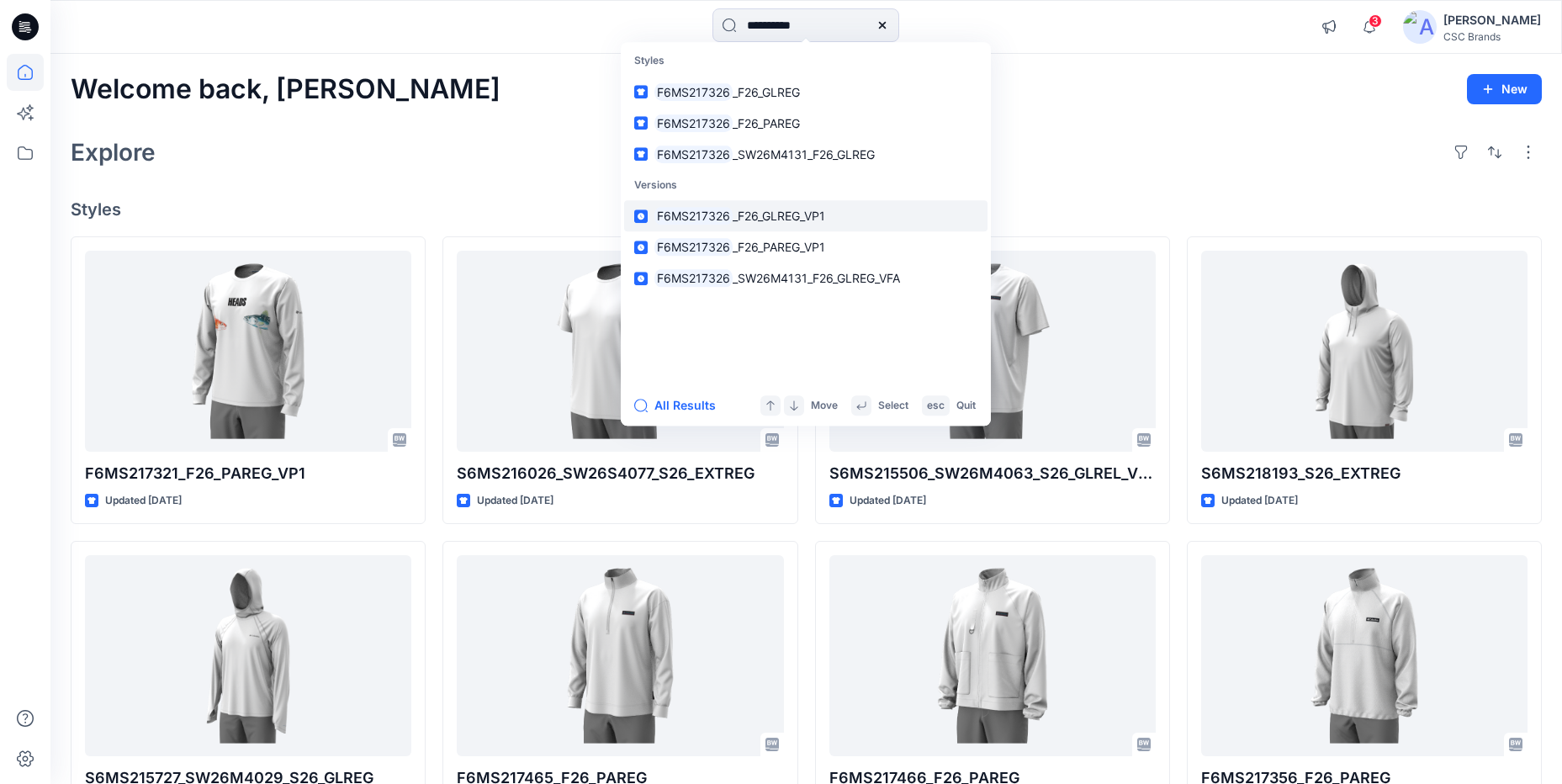
type input "**********"
click at [822, 216] on span "_F26_GLREG_VP1" at bounding box center [780, 216] width 93 height 15
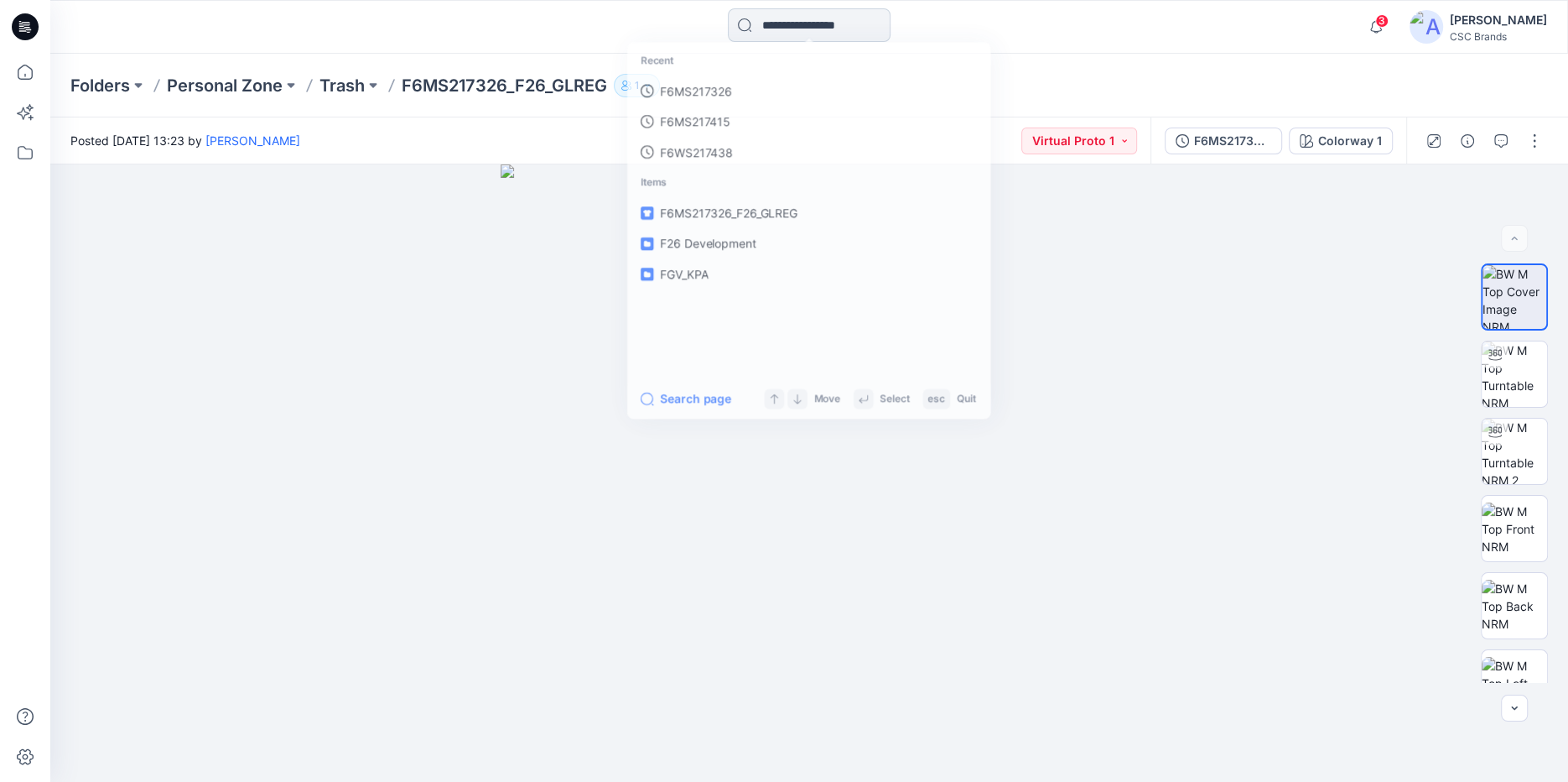
click at [736, 21] on input at bounding box center [810, 26] width 163 height 33
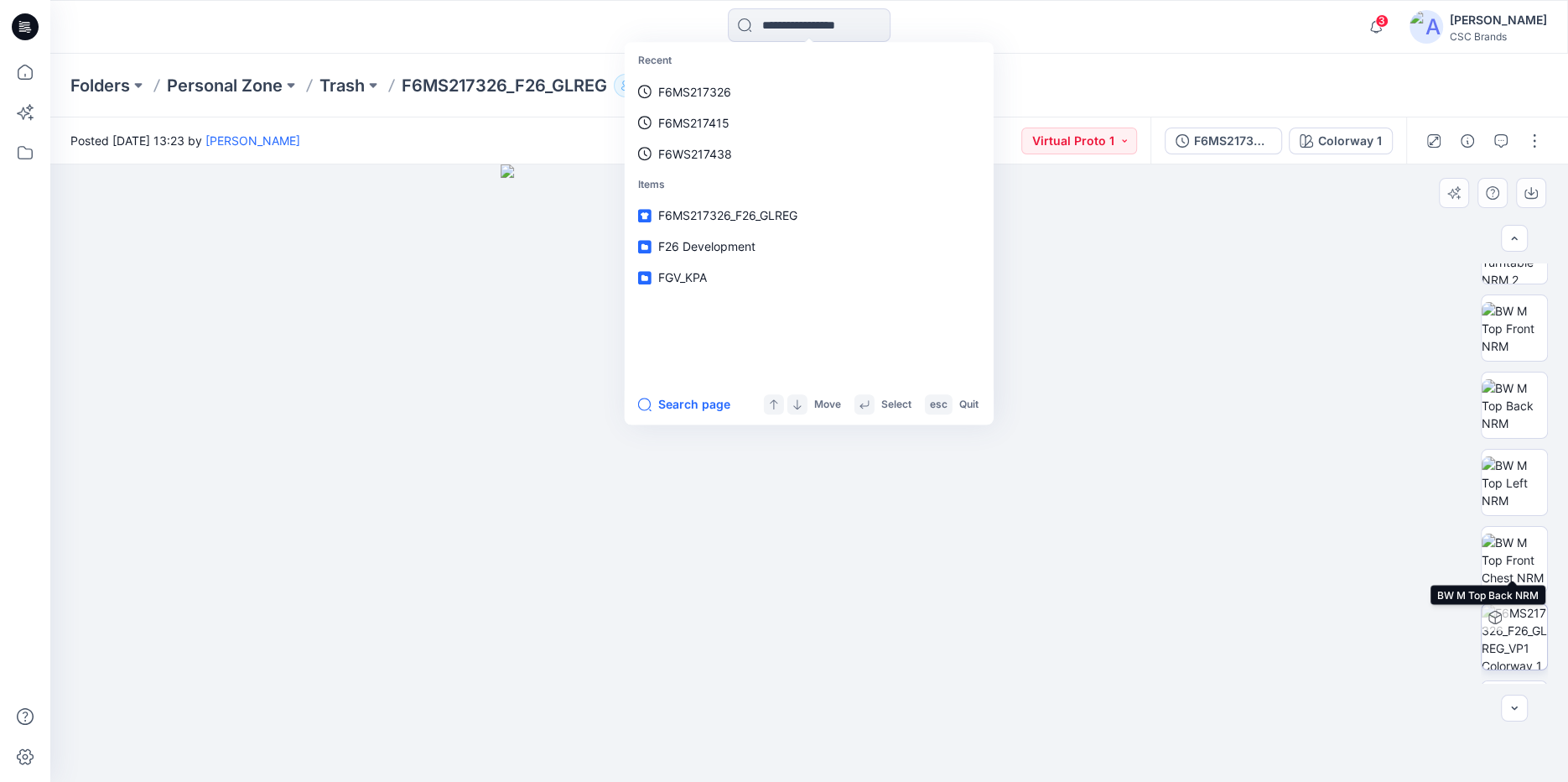
scroll to position [269, 0]
click at [291, 84] on button at bounding box center [291, 85] width 17 height 24
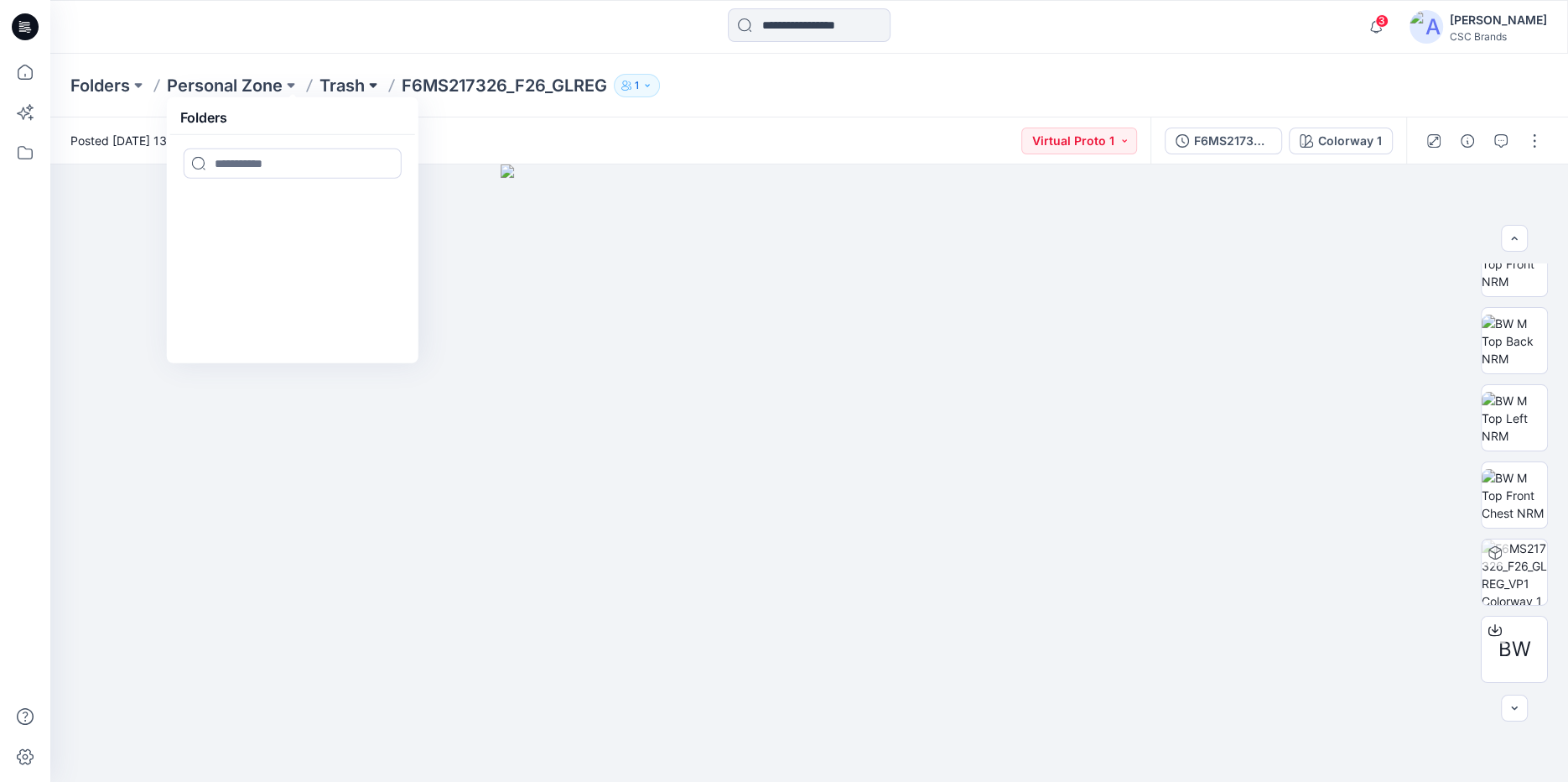
click at [372, 80] on button at bounding box center [372, 85] width 17 height 24
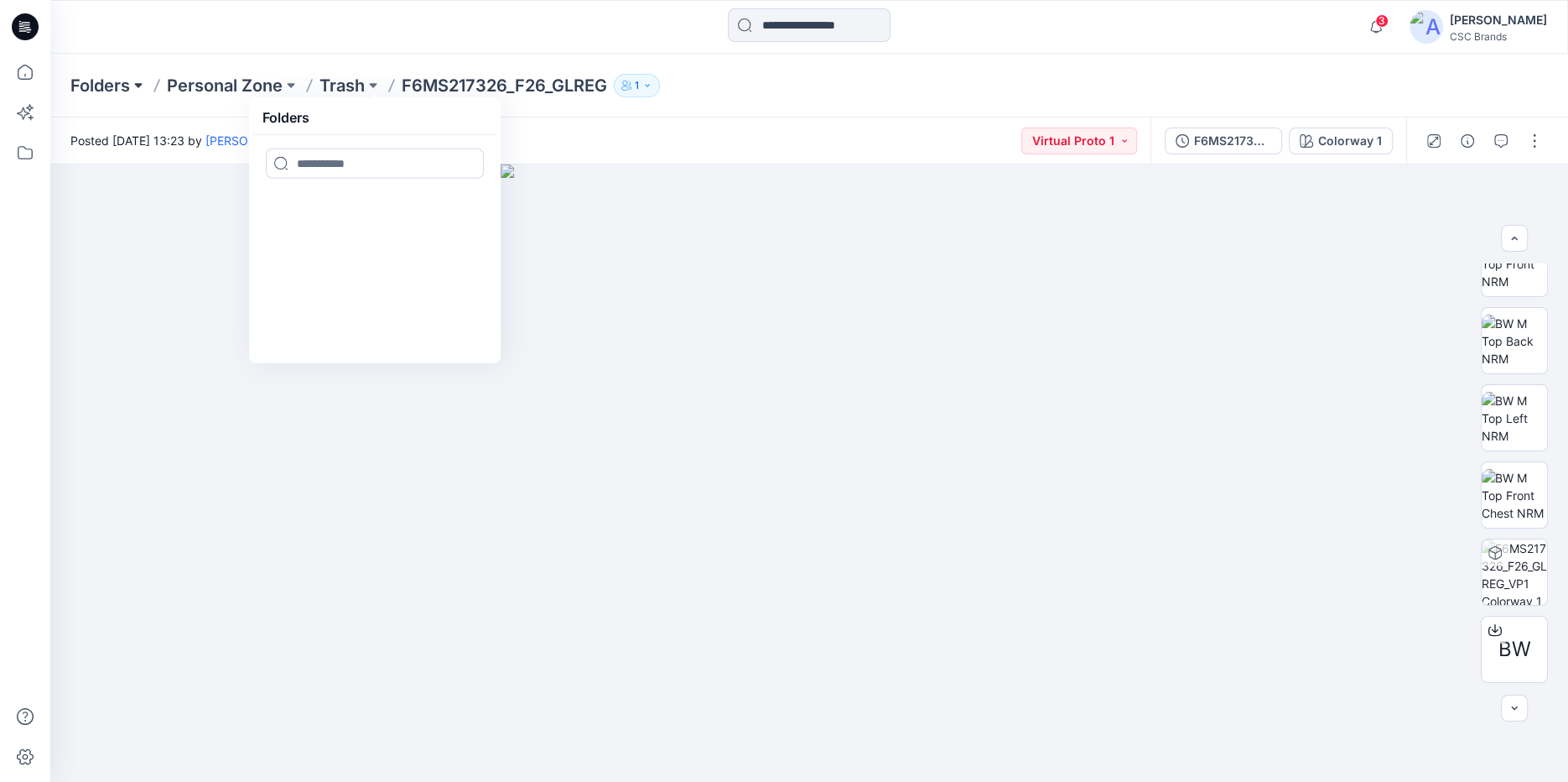
click at [140, 91] on button at bounding box center [138, 85] width 17 height 24
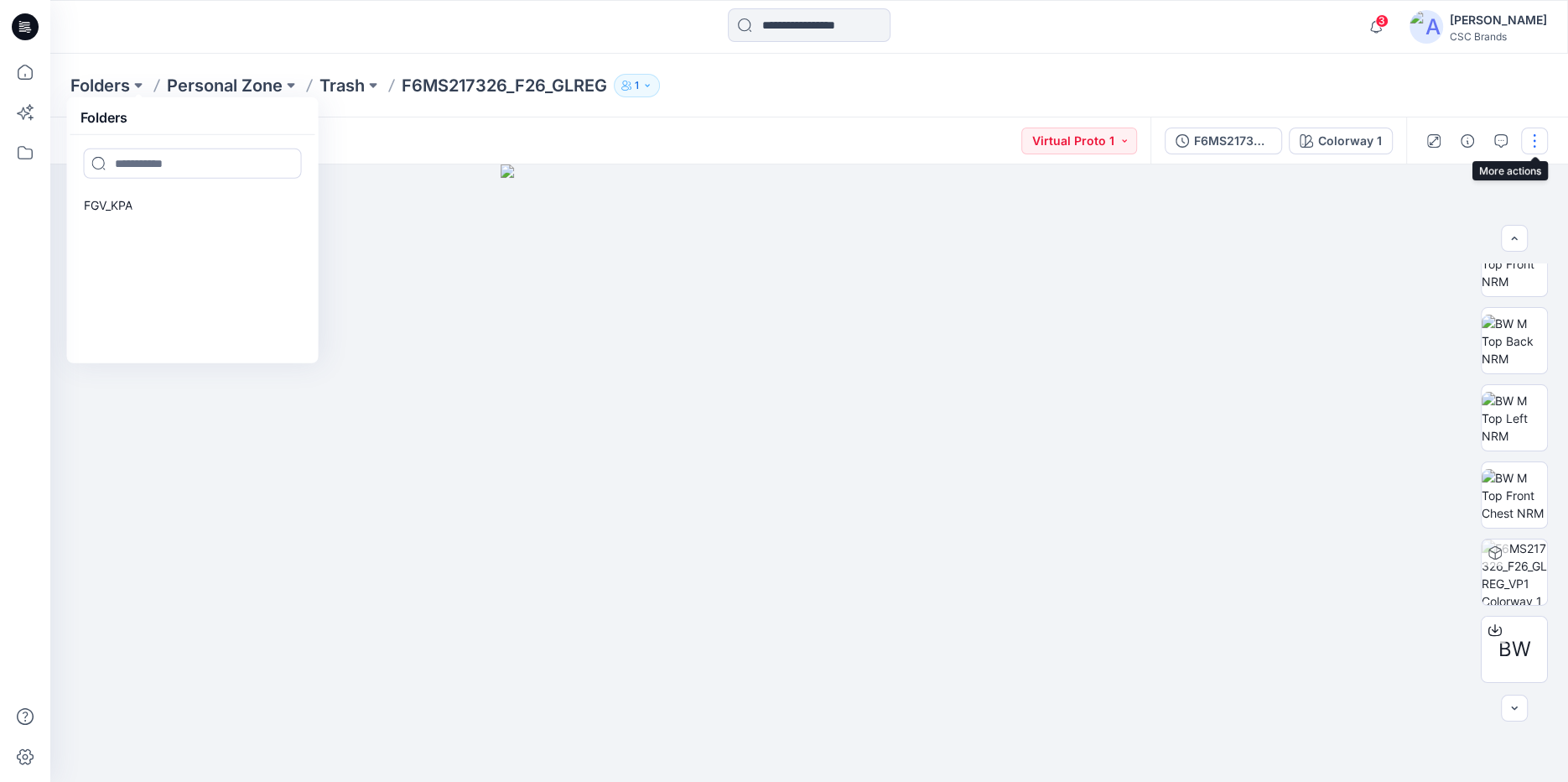
click at [1545, 145] on button "button" at bounding box center [1534, 140] width 27 height 27
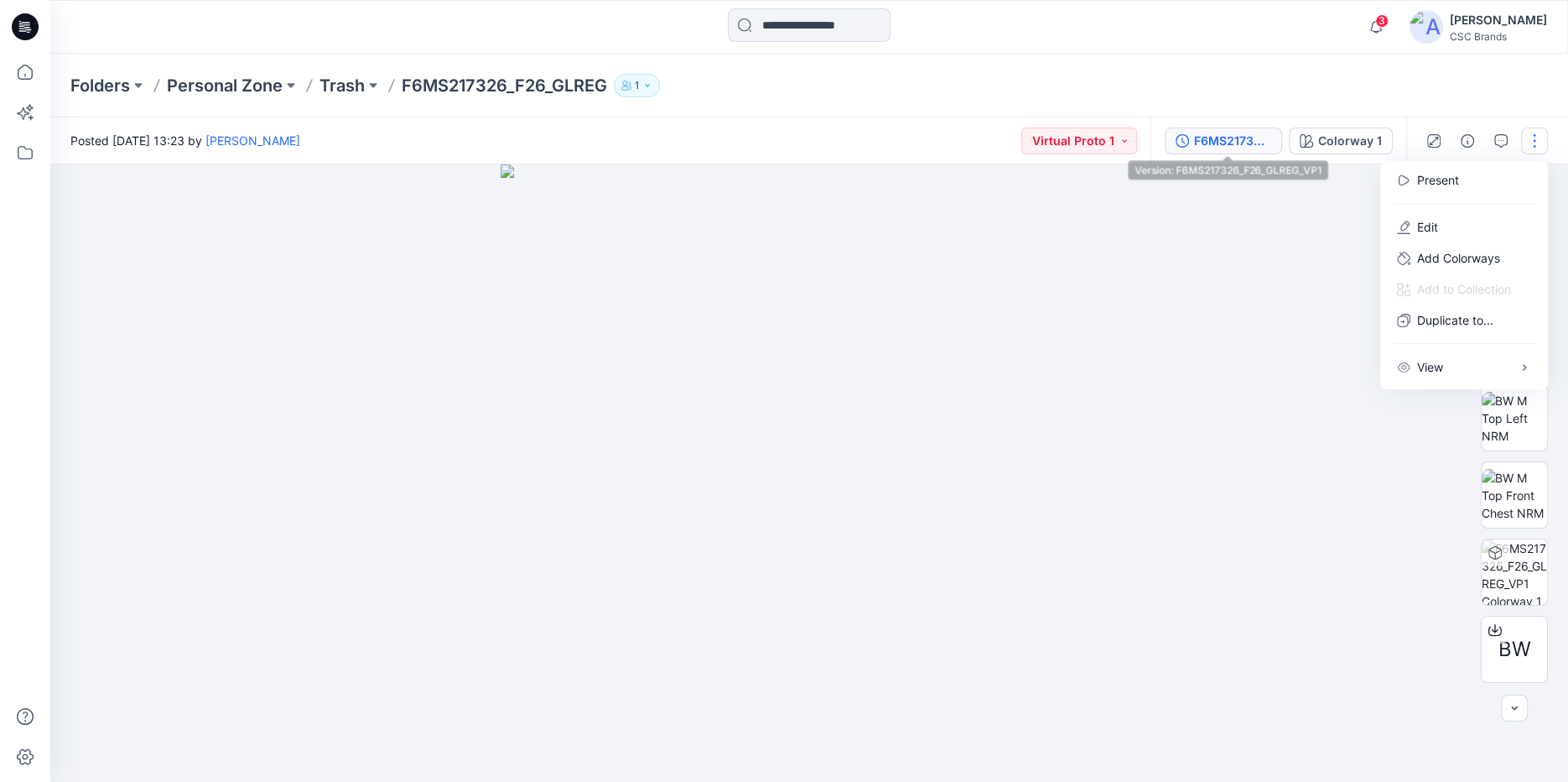
click at [1247, 143] on div "F6MS217326_F26_GLREG_VP1" at bounding box center [1233, 140] width 78 height 19
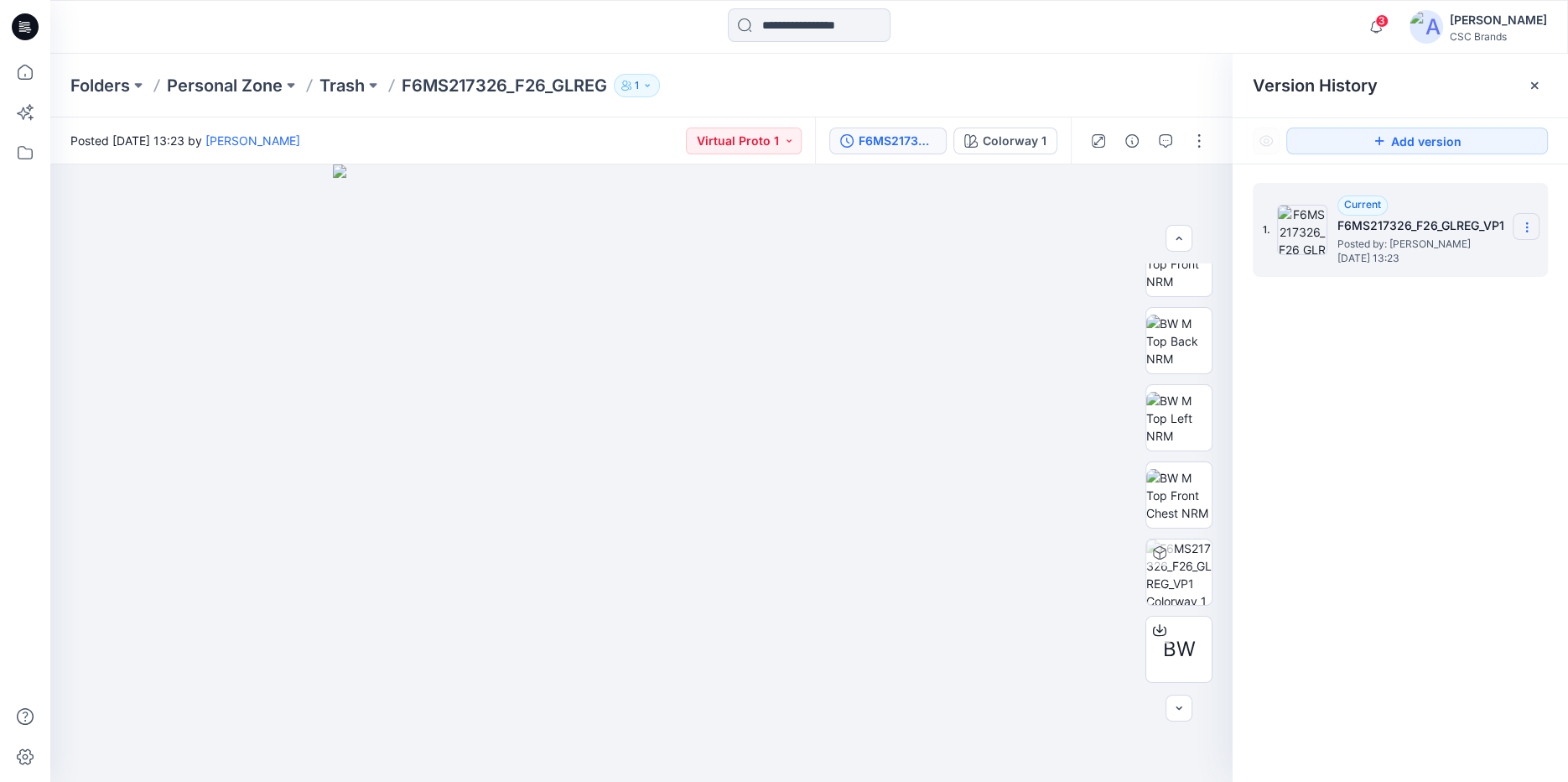
click at [1529, 231] on icon at bounding box center [1528, 228] width 14 height 14
click at [1479, 266] on div "Duplicate Version" at bounding box center [1437, 260] width 195 height 33
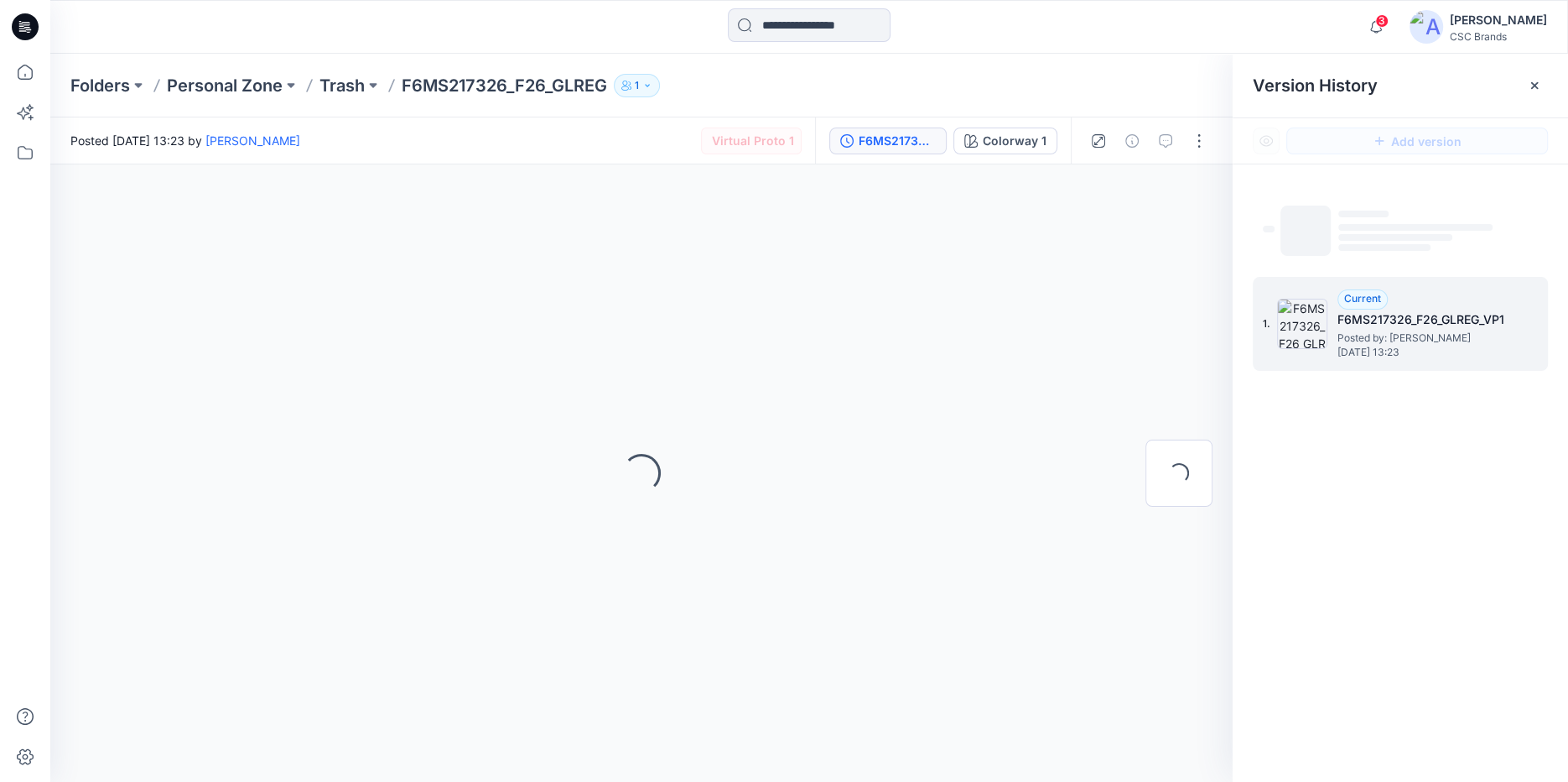
scroll to position [0, 0]
click at [885, 138] on div "F6MS217326_F26_GLREG_VP1" at bounding box center [897, 140] width 78 height 19
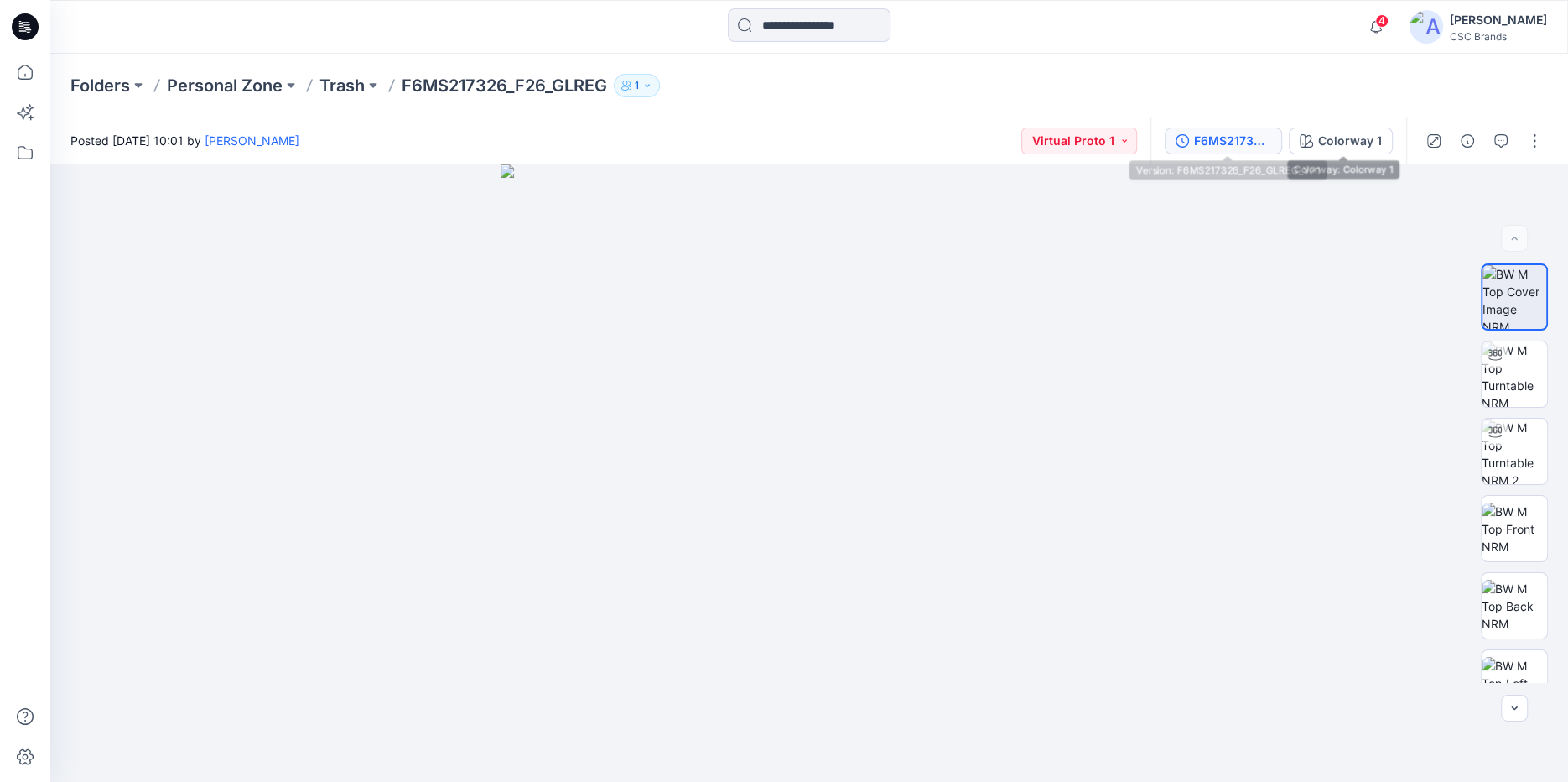
click at [1247, 140] on div "F6MS217326_F26_GLREG_VP1" at bounding box center [1233, 140] width 78 height 19
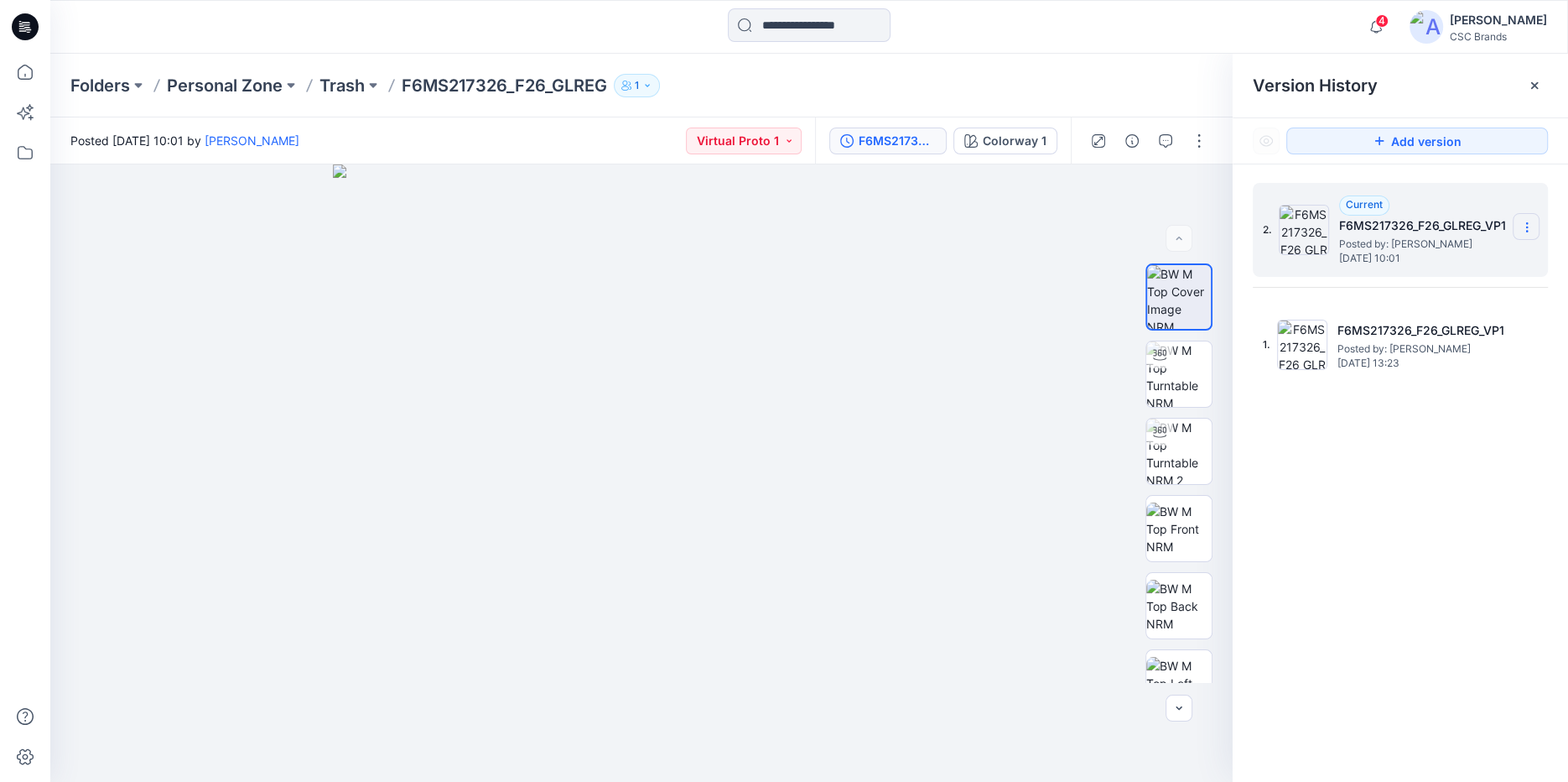
click at [1529, 227] on icon at bounding box center [1528, 228] width 14 height 14
click at [1413, 331] on span "Delete Version" at bounding box center [1411, 334] width 78 height 20
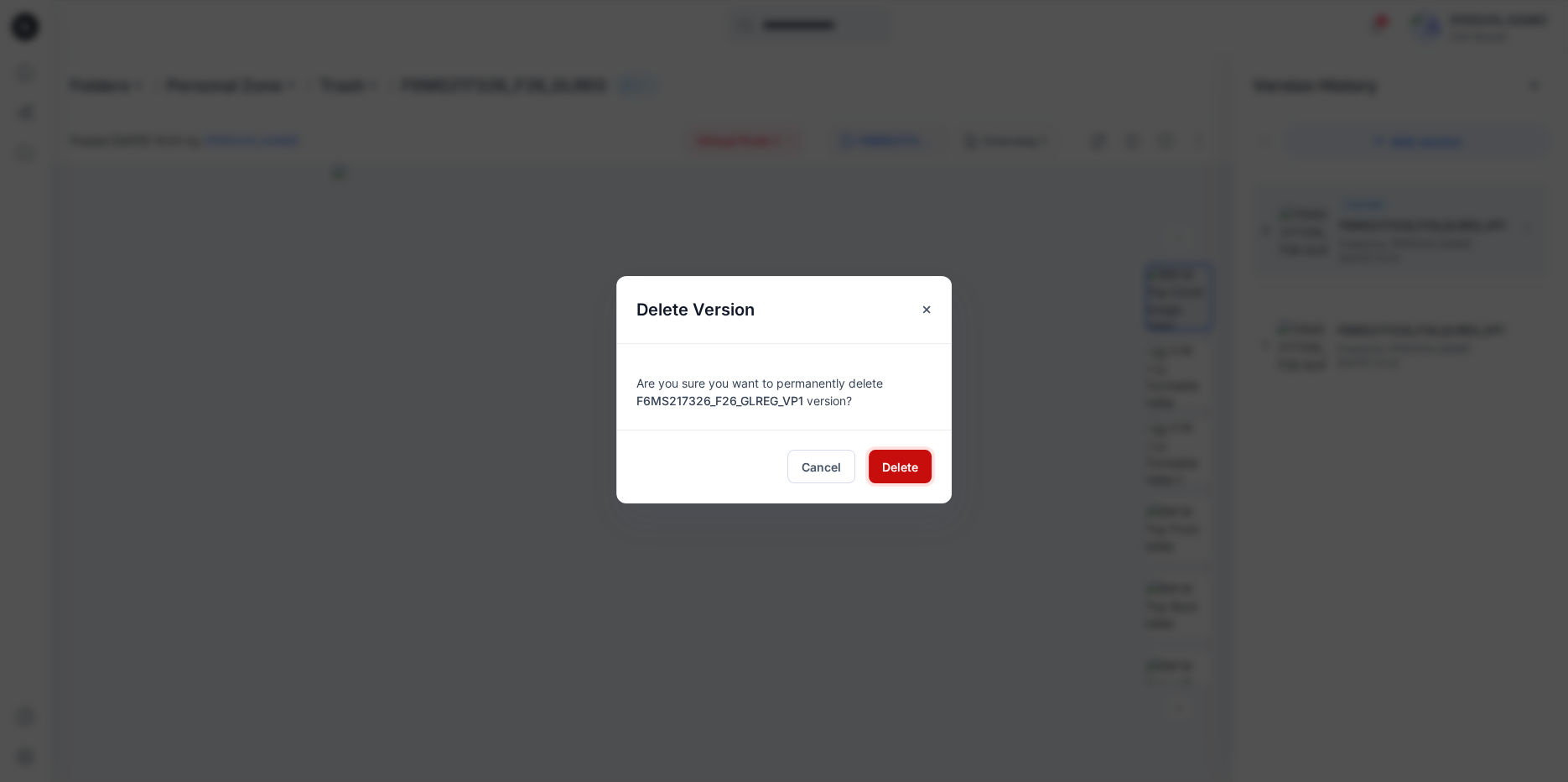
click at [888, 463] on span "Delete" at bounding box center [900, 467] width 36 height 18
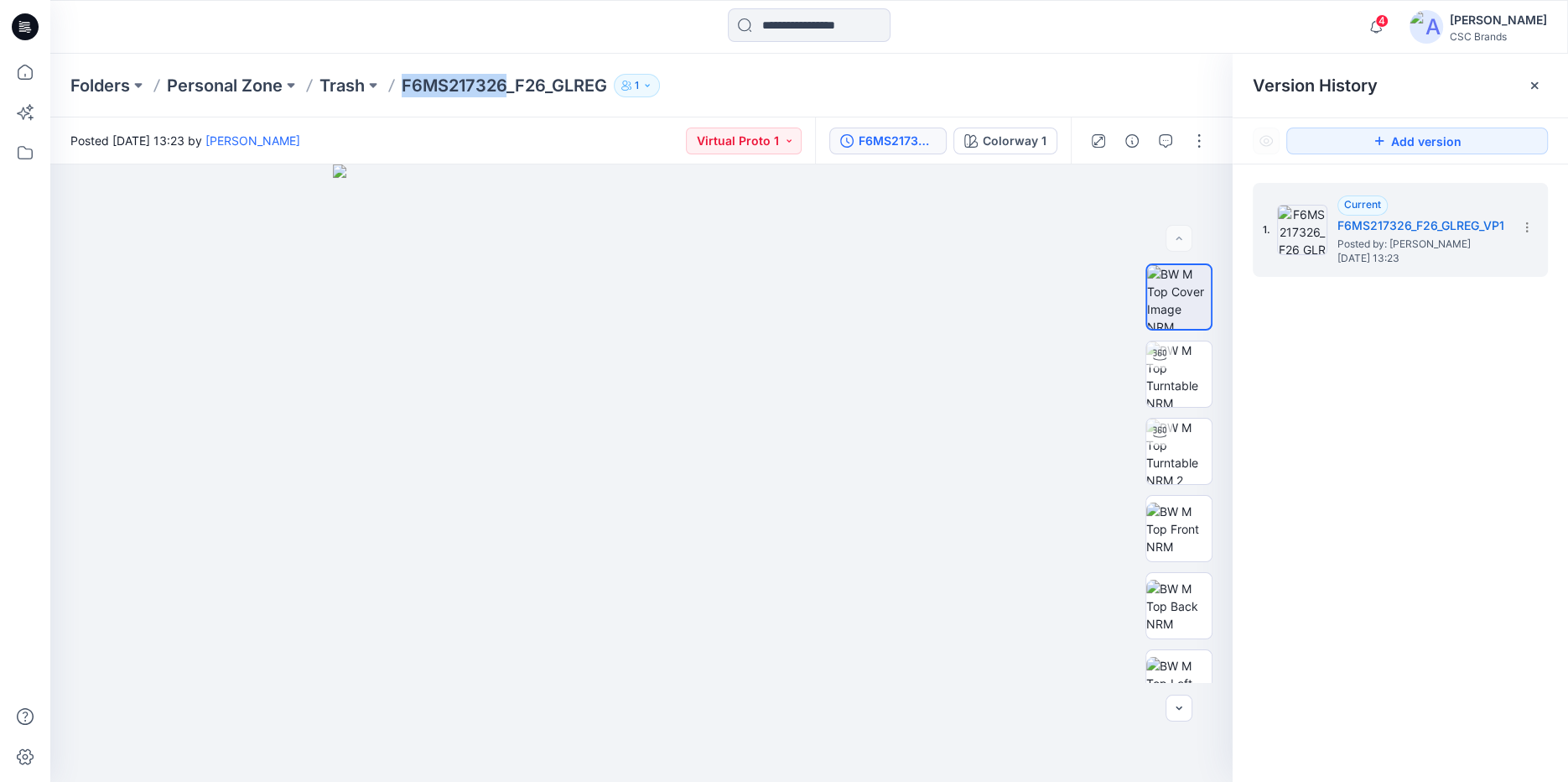
drag, startPoint x: 406, startPoint y: 84, endPoint x: 507, endPoint y: 85, distance: 101.0
click at [507, 85] on p "F6MS217326_F26_GLREG" at bounding box center [504, 85] width 205 height 24
copy p "F6MS217326"
click at [818, 74] on div "Folders Personal Zone Trash F6MS217326_F26_GLREG 1" at bounding box center [744, 85] width 1347 height 24
click at [33, 67] on icon at bounding box center [26, 73] width 37 height 37
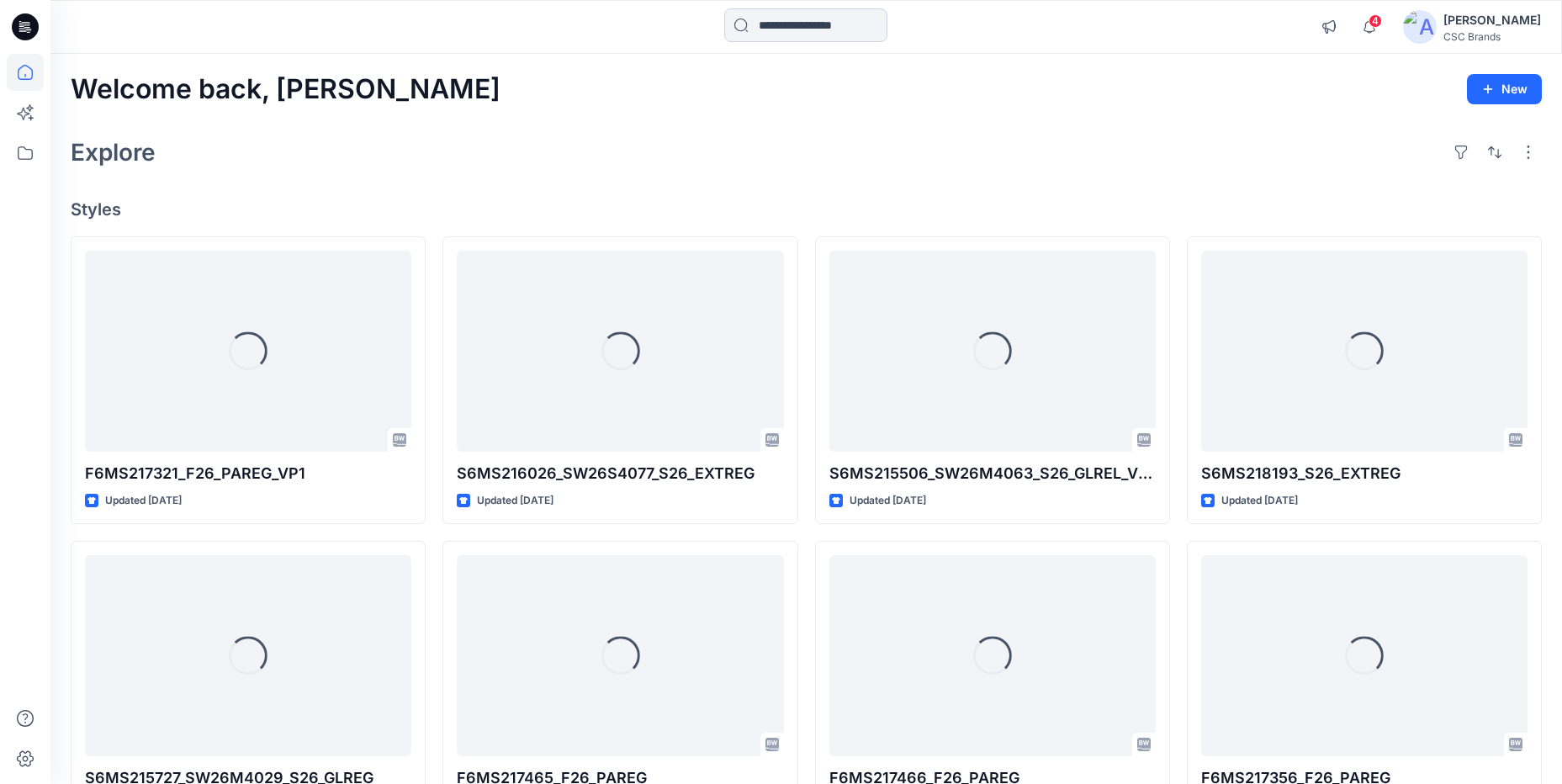
click at [749, 27] on input at bounding box center [806, 26] width 164 height 33
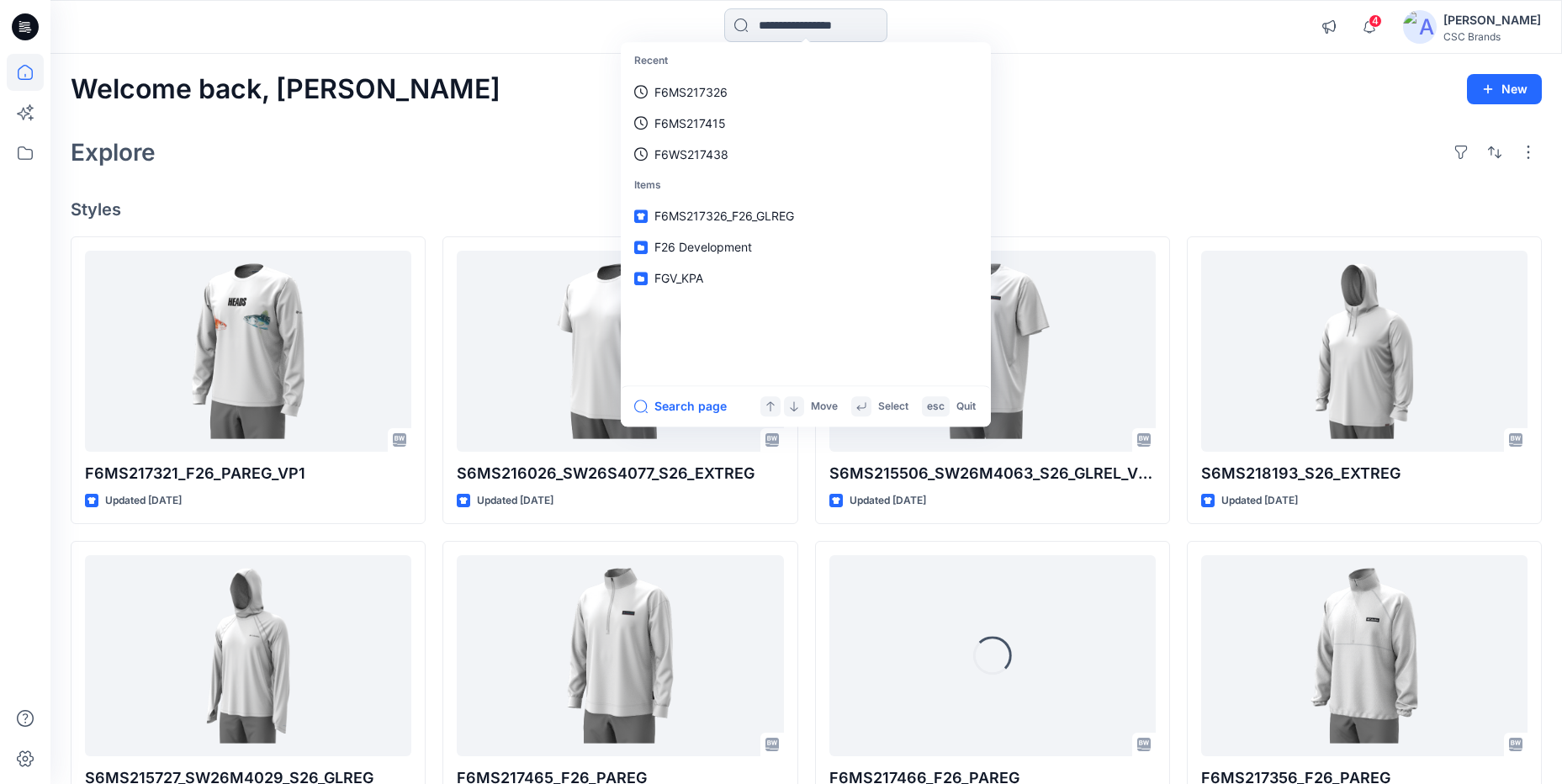
paste input "**********"
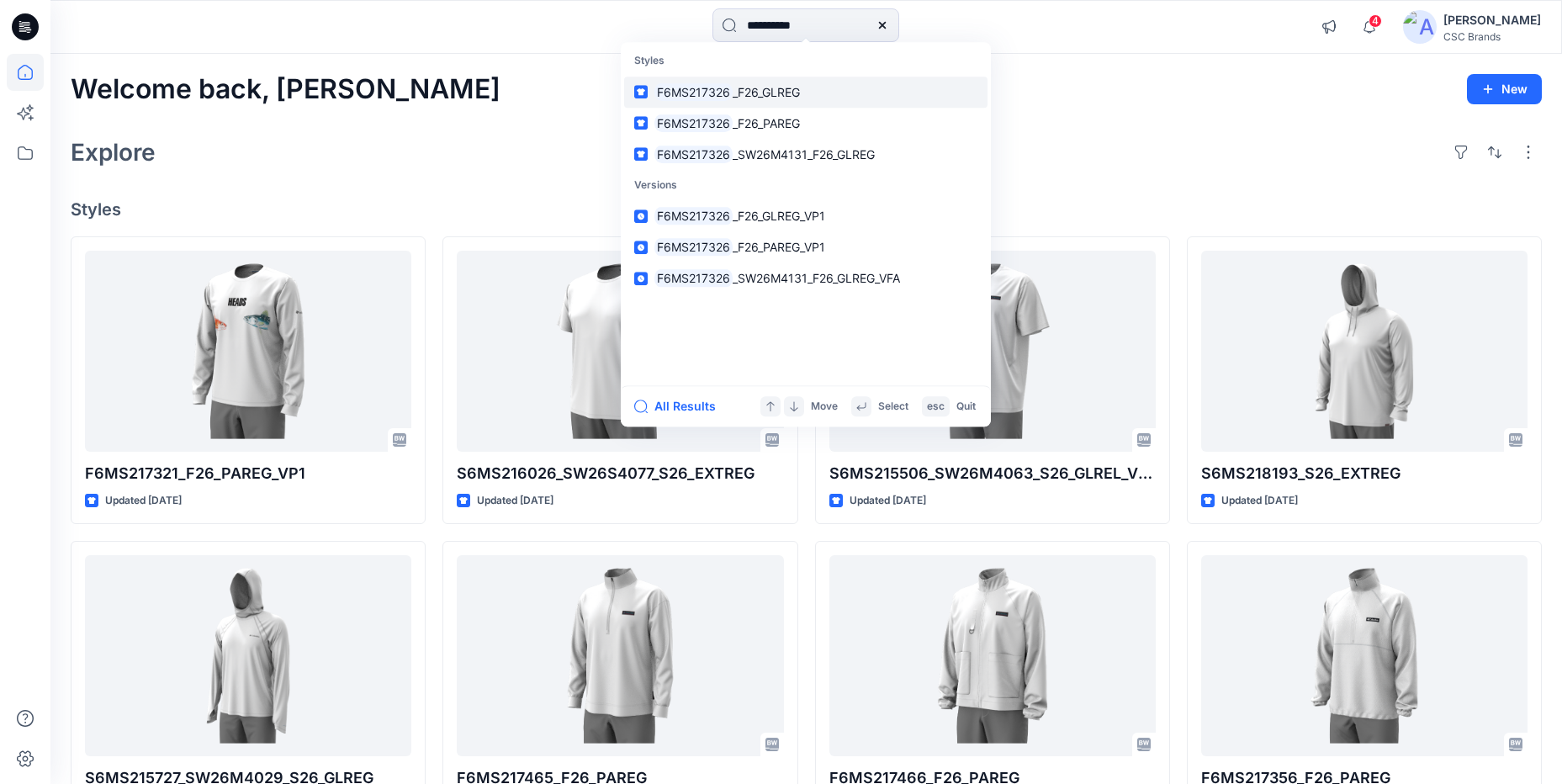
type input "**********"
click at [872, 87] on link "F6MS217326 _F26_GLREG" at bounding box center [805, 93] width 364 height 32
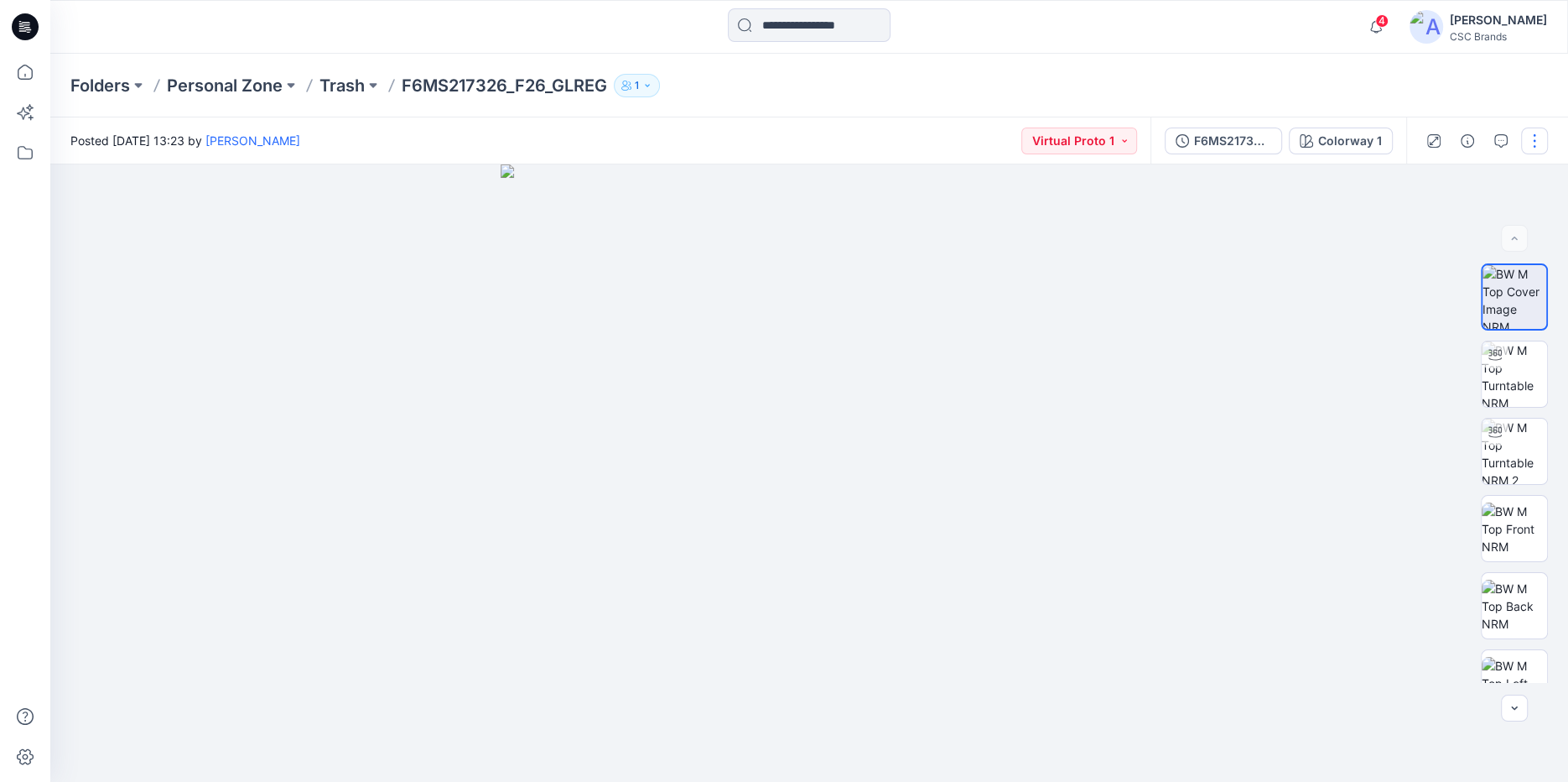
click at [1527, 146] on button "button" at bounding box center [1534, 140] width 27 height 27
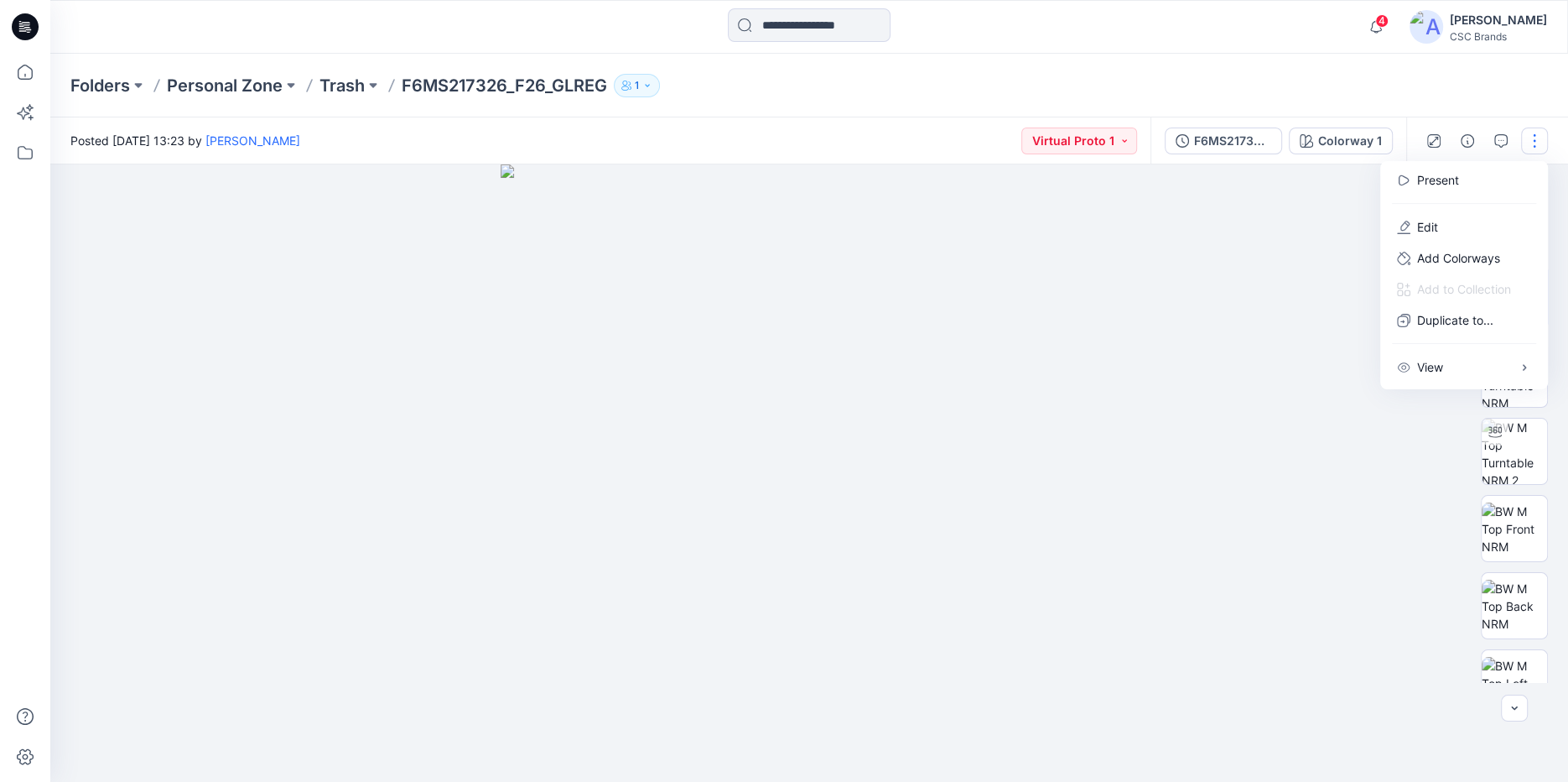
drag, startPoint x: 1332, startPoint y: 70, endPoint x: 1567, endPoint y: 209, distance: 273.0
click at [1332, 70] on div "Folders Personal Zone Trash F6MS217326_F26_GLREG 1" at bounding box center [809, 85] width 1518 height 64
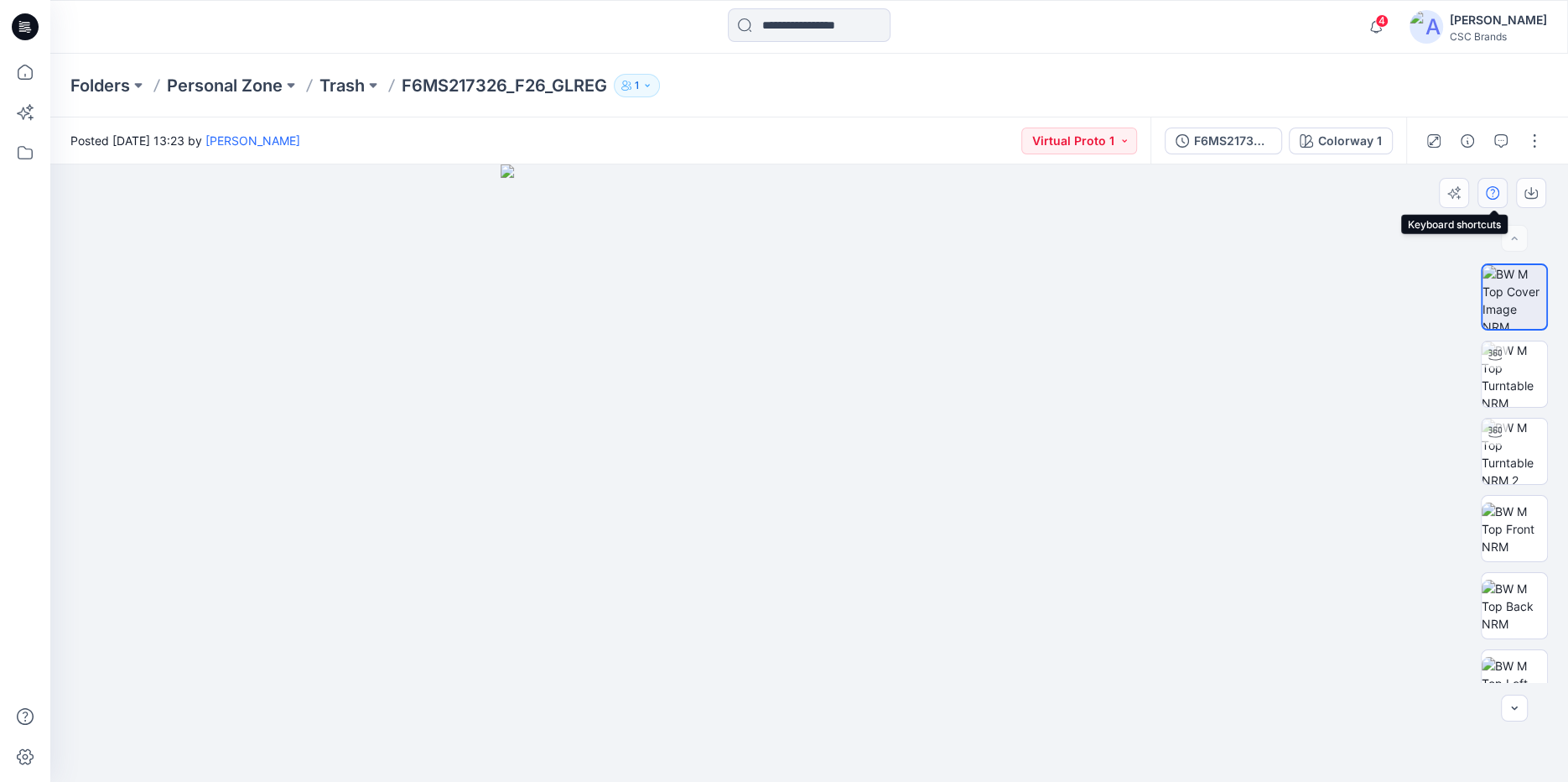
click at [1491, 197] on icon "button" at bounding box center [1493, 194] width 14 height 14
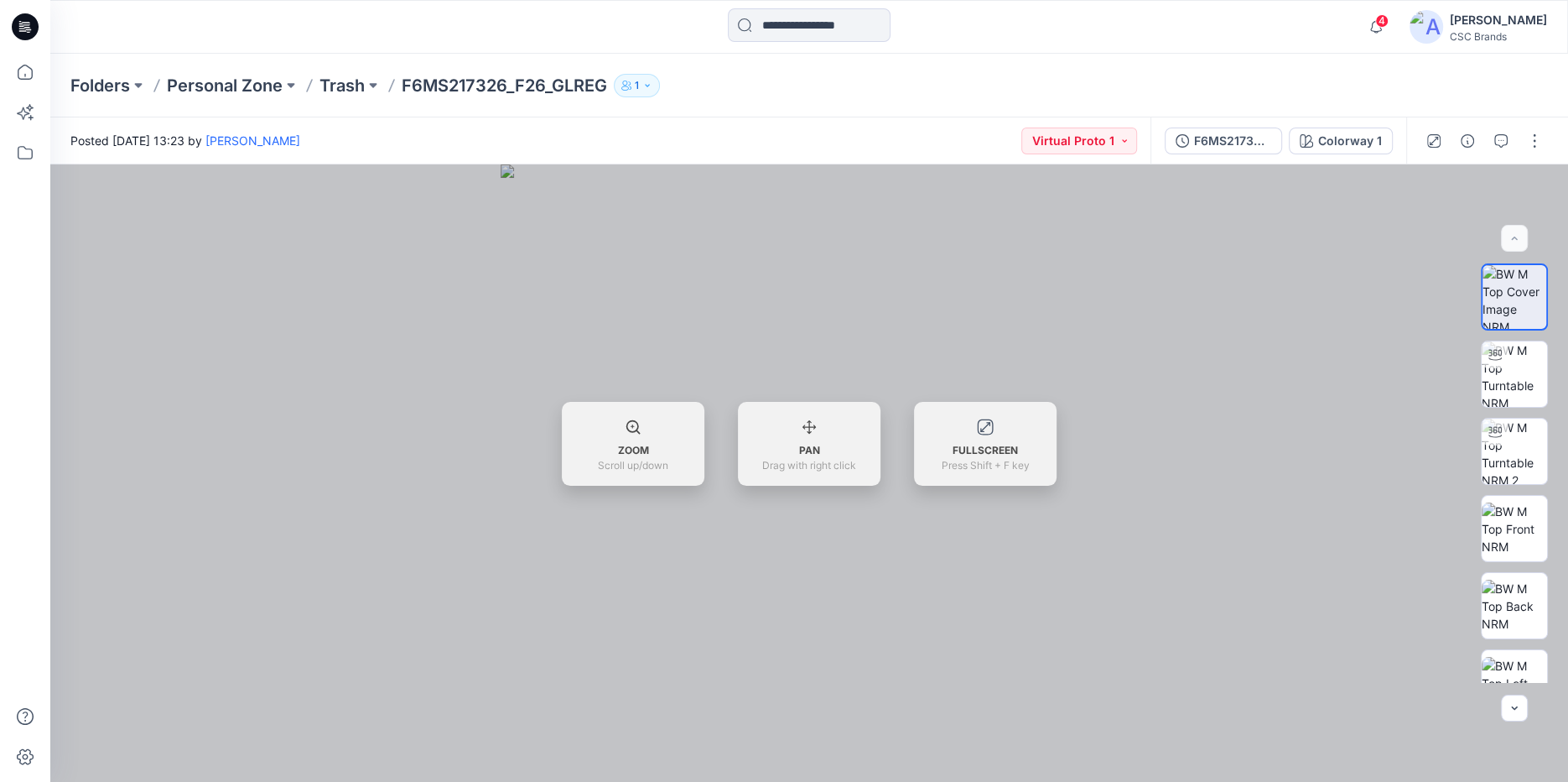
click at [1144, 50] on div "4 Notifications Your style F6MS217326_F26_GLREG has been updated with F6MS21732…" at bounding box center [809, 27] width 1518 height 54
click at [1217, 137] on div "F6MS217326_F26_GLREG_VP1" at bounding box center [1233, 140] width 78 height 19
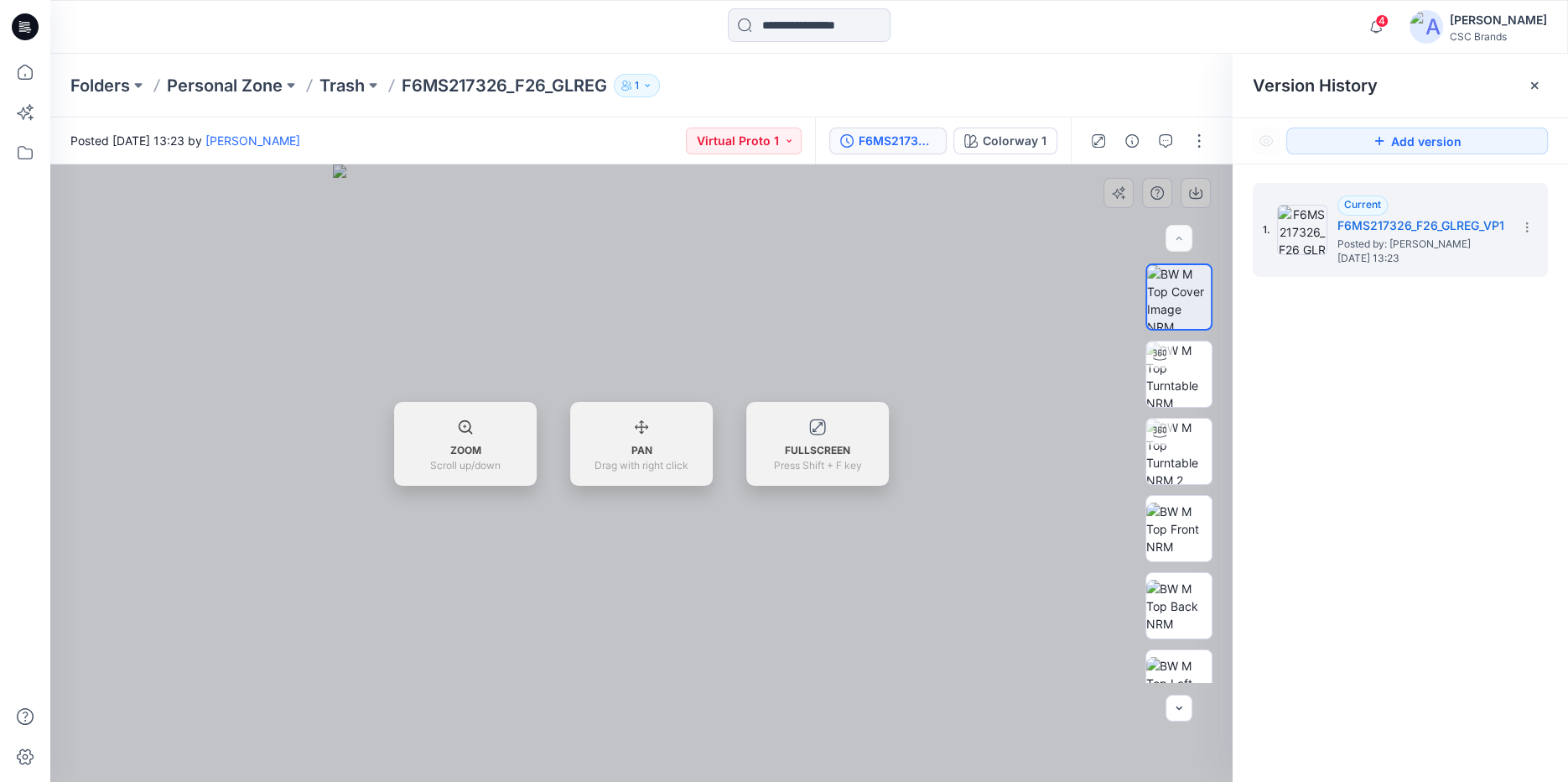
click at [1046, 409] on div "ZOOM Scroll up/down PAN Drag with right click FULLSCREEN Press Shift + F key" at bounding box center [642, 443] width 1183 height 84
click at [1535, 83] on icon at bounding box center [1535, 85] width 14 height 14
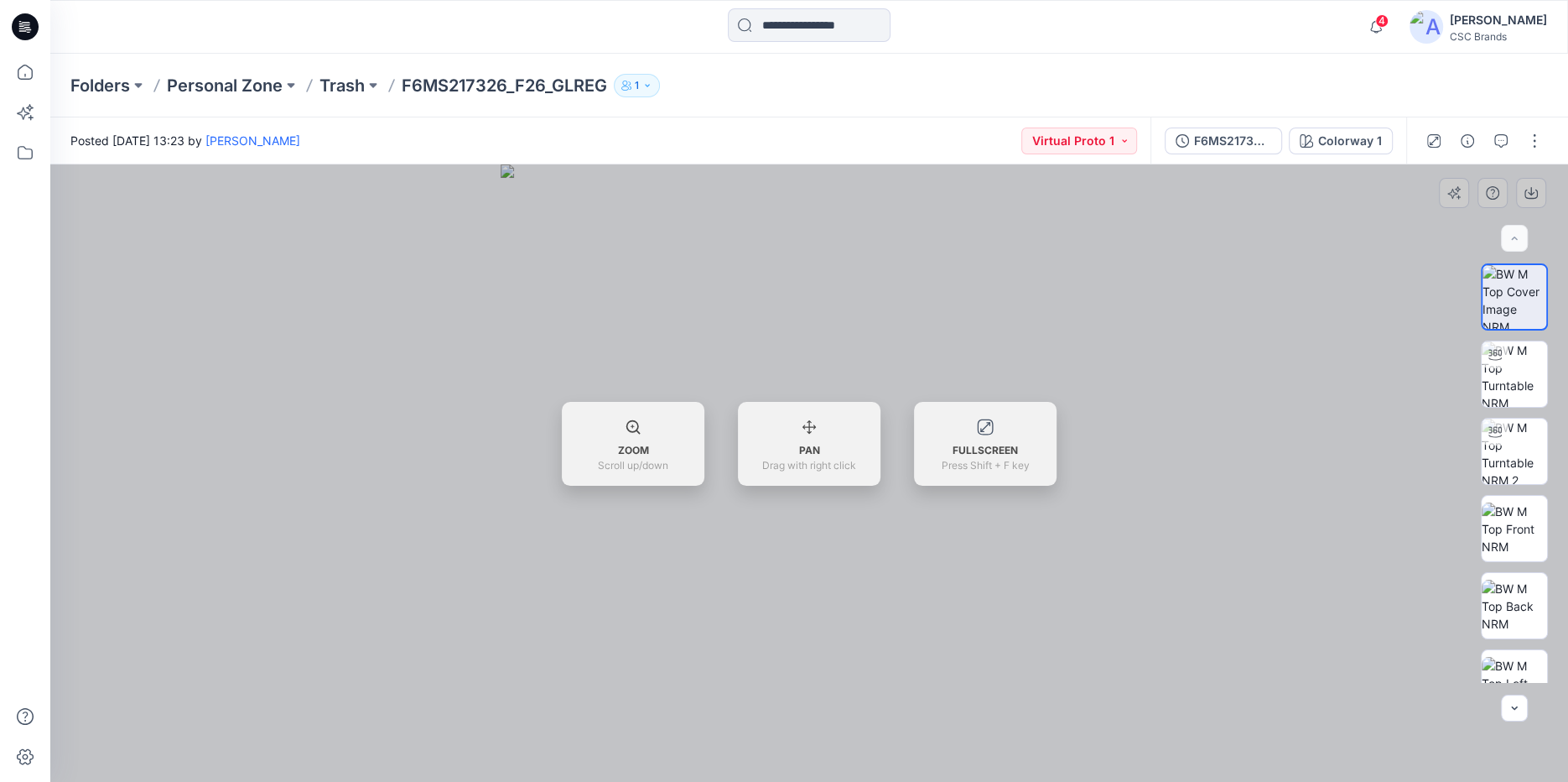
click at [1250, 252] on div at bounding box center [809, 473] width 1518 height 617
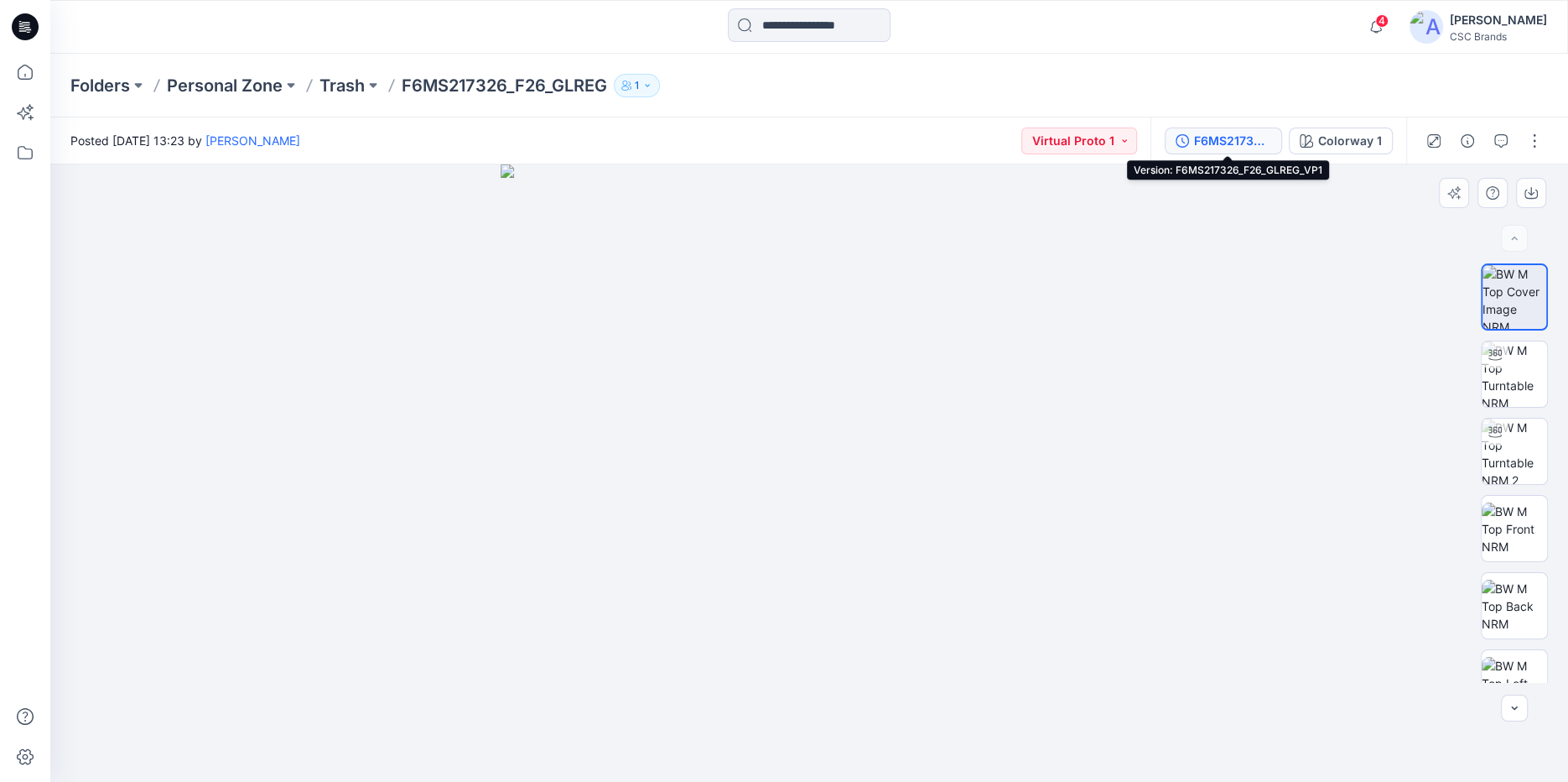
click at [1221, 137] on div "F6MS217326_F26_GLREG_VP1" at bounding box center [1233, 140] width 78 height 19
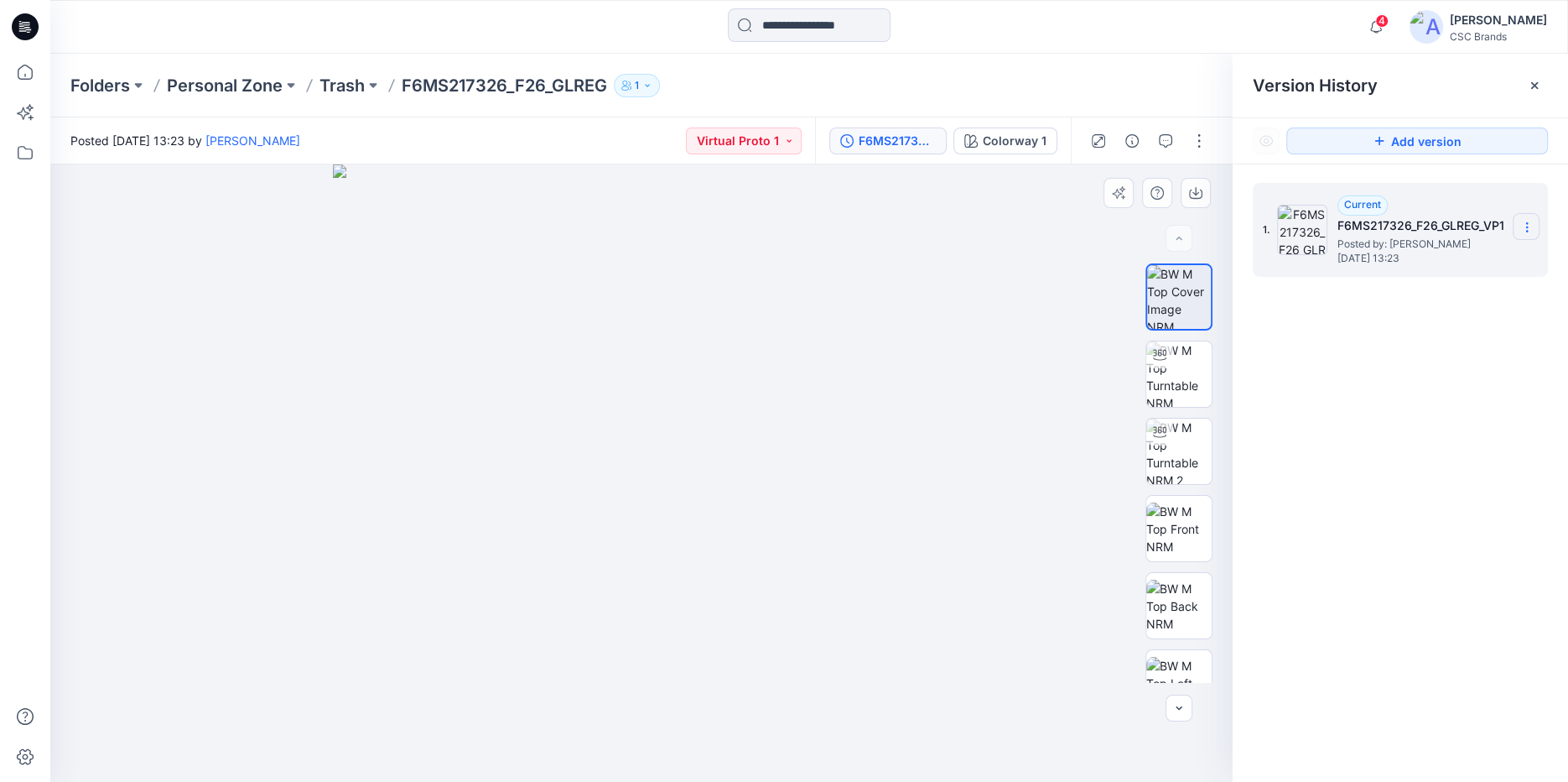
click at [1527, 228] on icon at bounding box center [1528, 228] width 14 height 14
click at [1348, 410] on div "1. Current F6MS217326_F26_GLREG_VP1 Posted by: Mijan Uddin Monday, June 02, 202…" at bounding box center [1400, 484] width 335 height 642
click at [1169, 140] on icon "button" at bounding box center [1166, 141] width 14 height 14
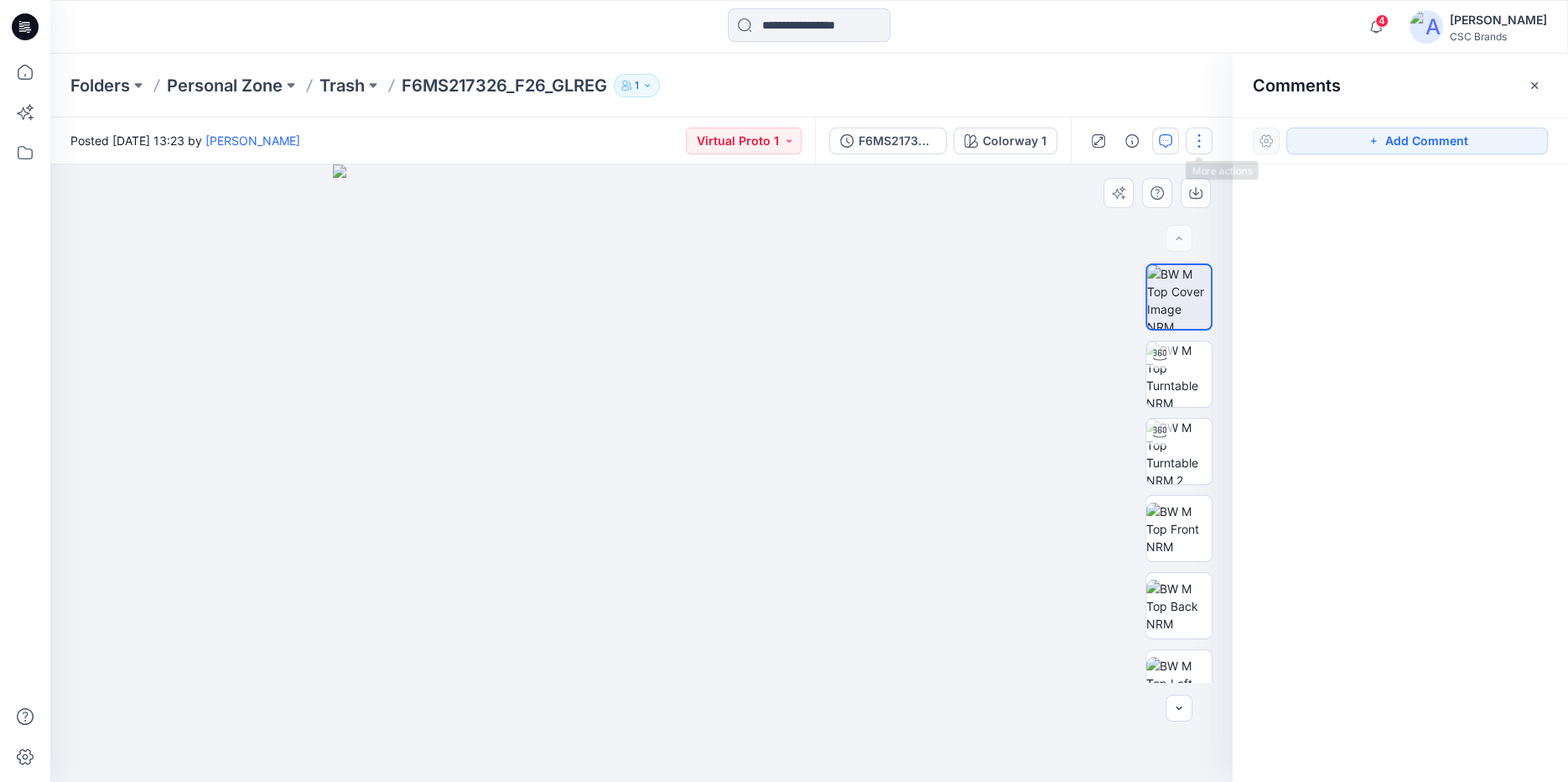
click at [1194, 139] on button "button" at bounding box center [1199, 140] width 27 height 27
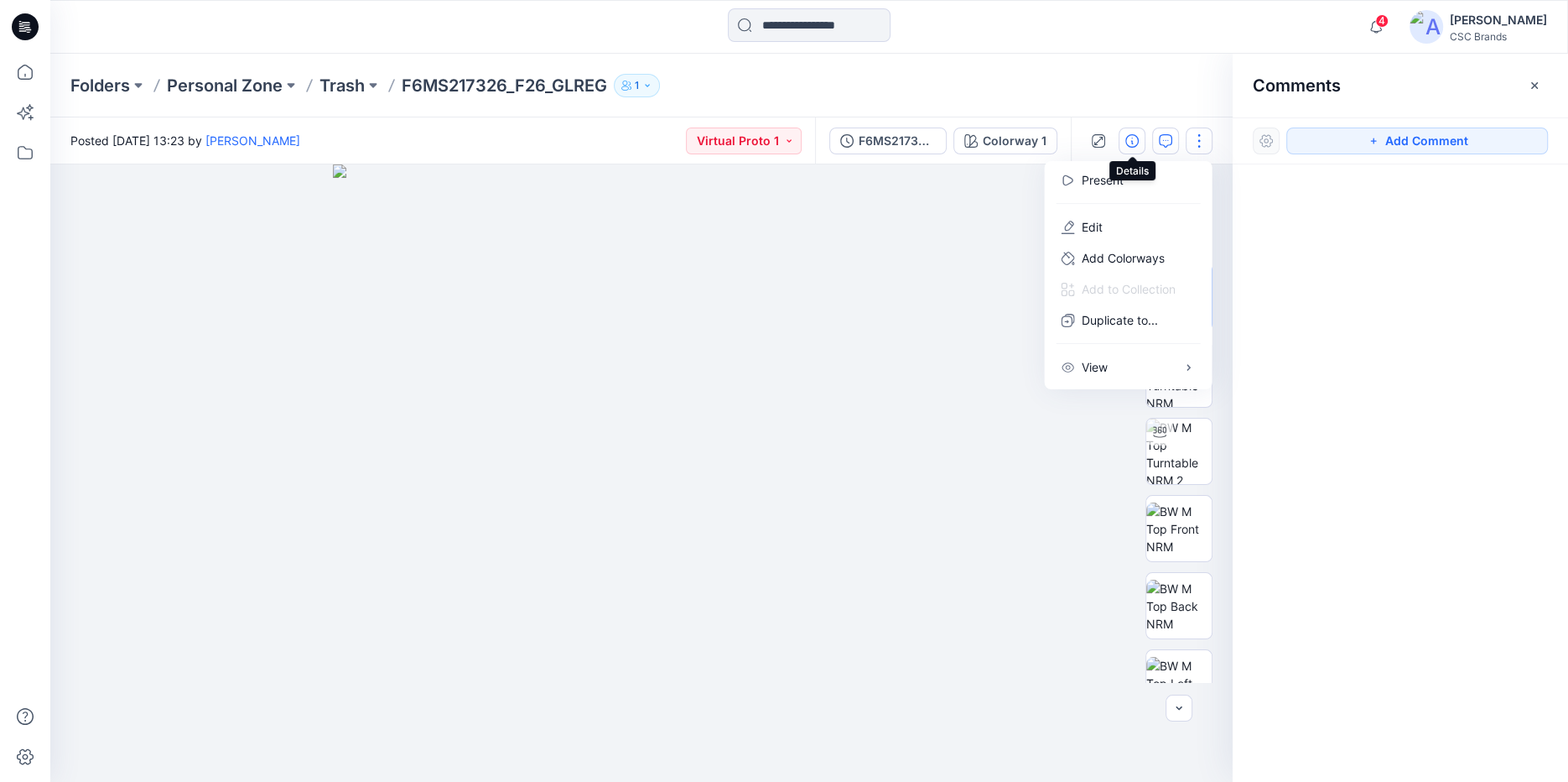
click at [1136, 139] on icon "button" at bounding box center [1133, 141] width 14 height 14
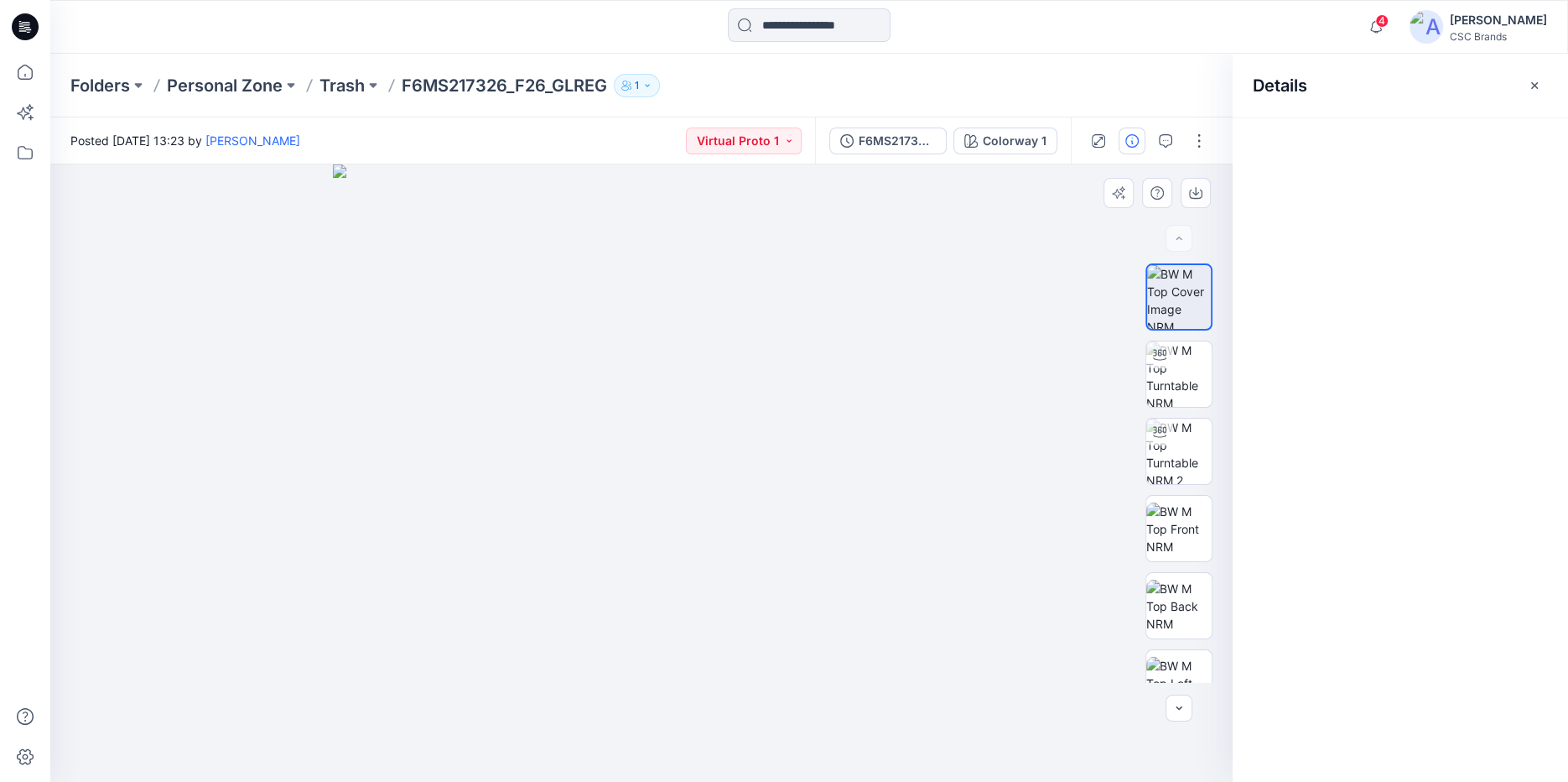
click at [1136, 139] on icon "button" at bounding box center [1133, 141] width 14 height 14
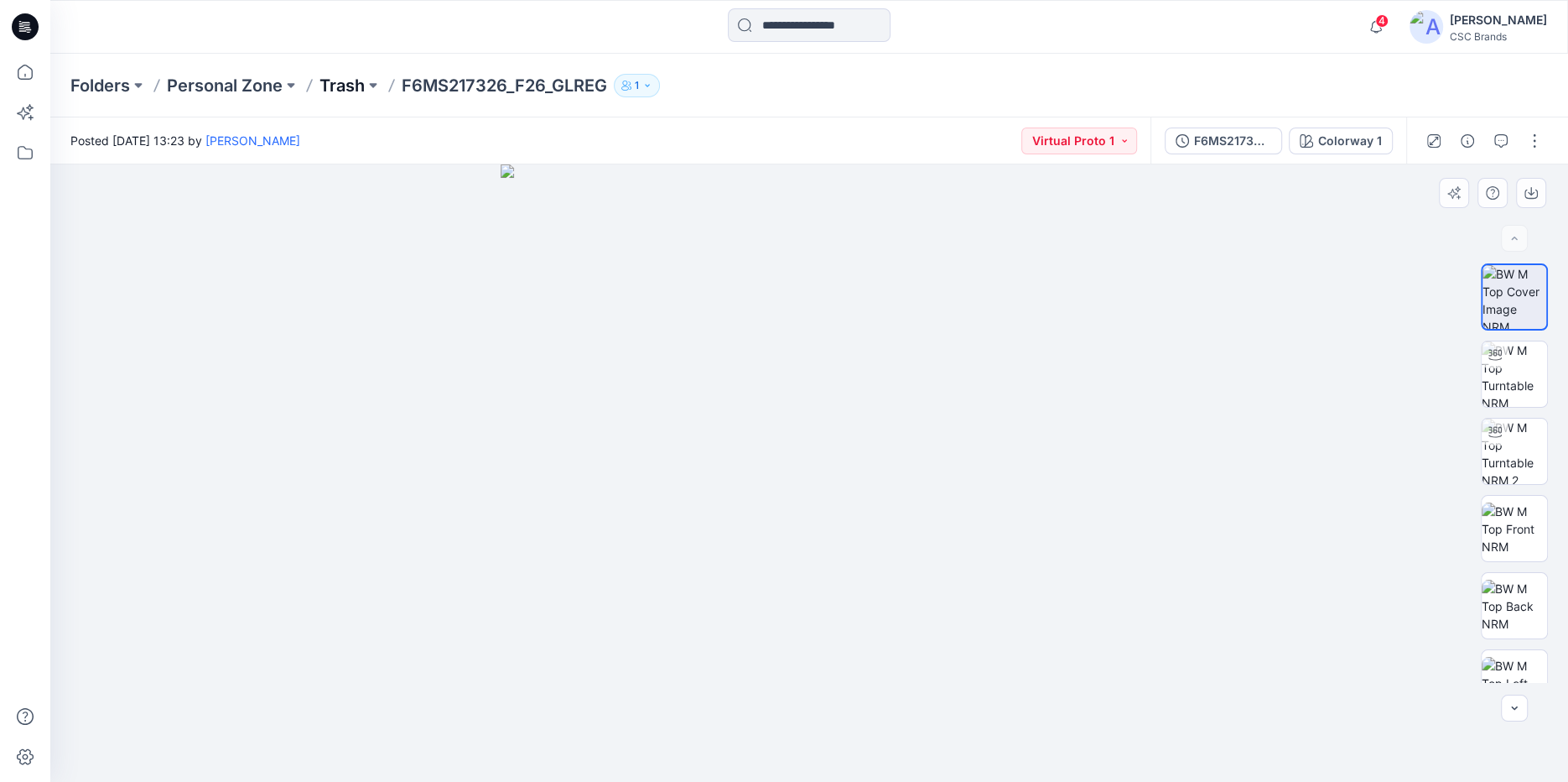
click at [352, 83] on p "Trash" at bounding box center [342, 85] width 45 height 24
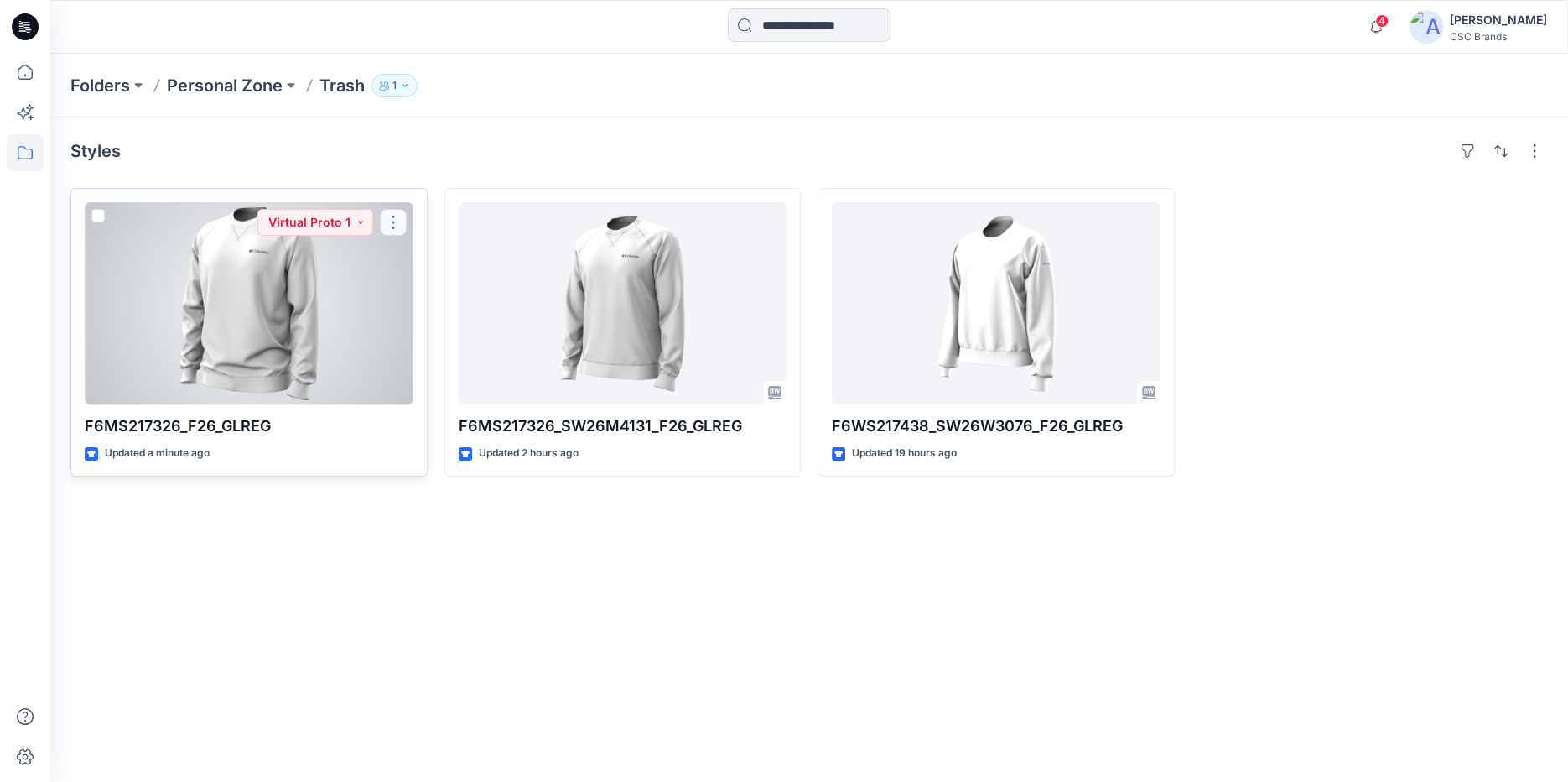
click at [391, 221] on button "button" at bounding box center [393, 222] width 27 height 27
click at [454, 321] on p "Duplicate to..." at bounding box center [452, 323] width 77 height 18
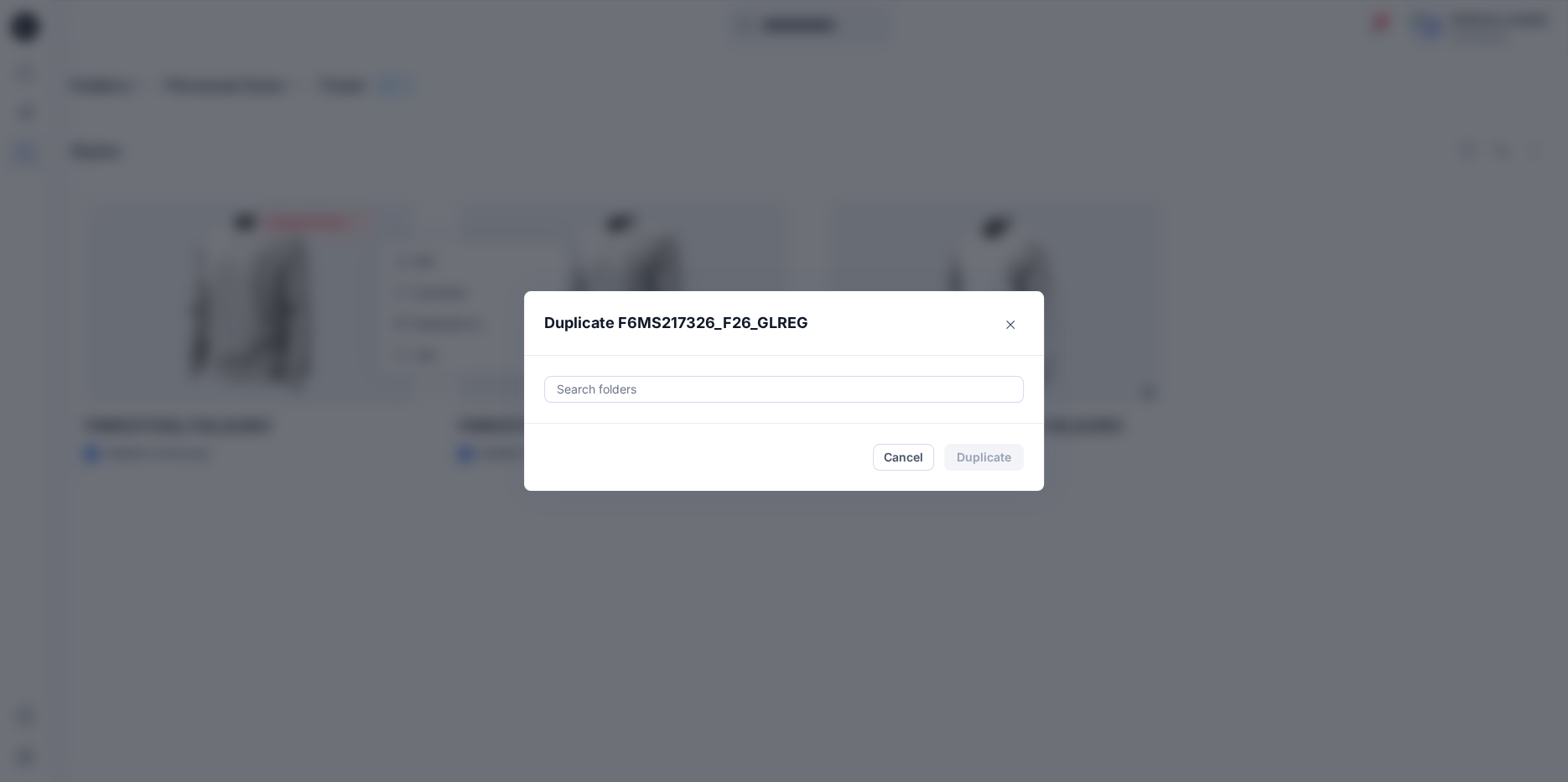
click at [691, 394] on div at bounding box center [784, 389] width 458 height 20
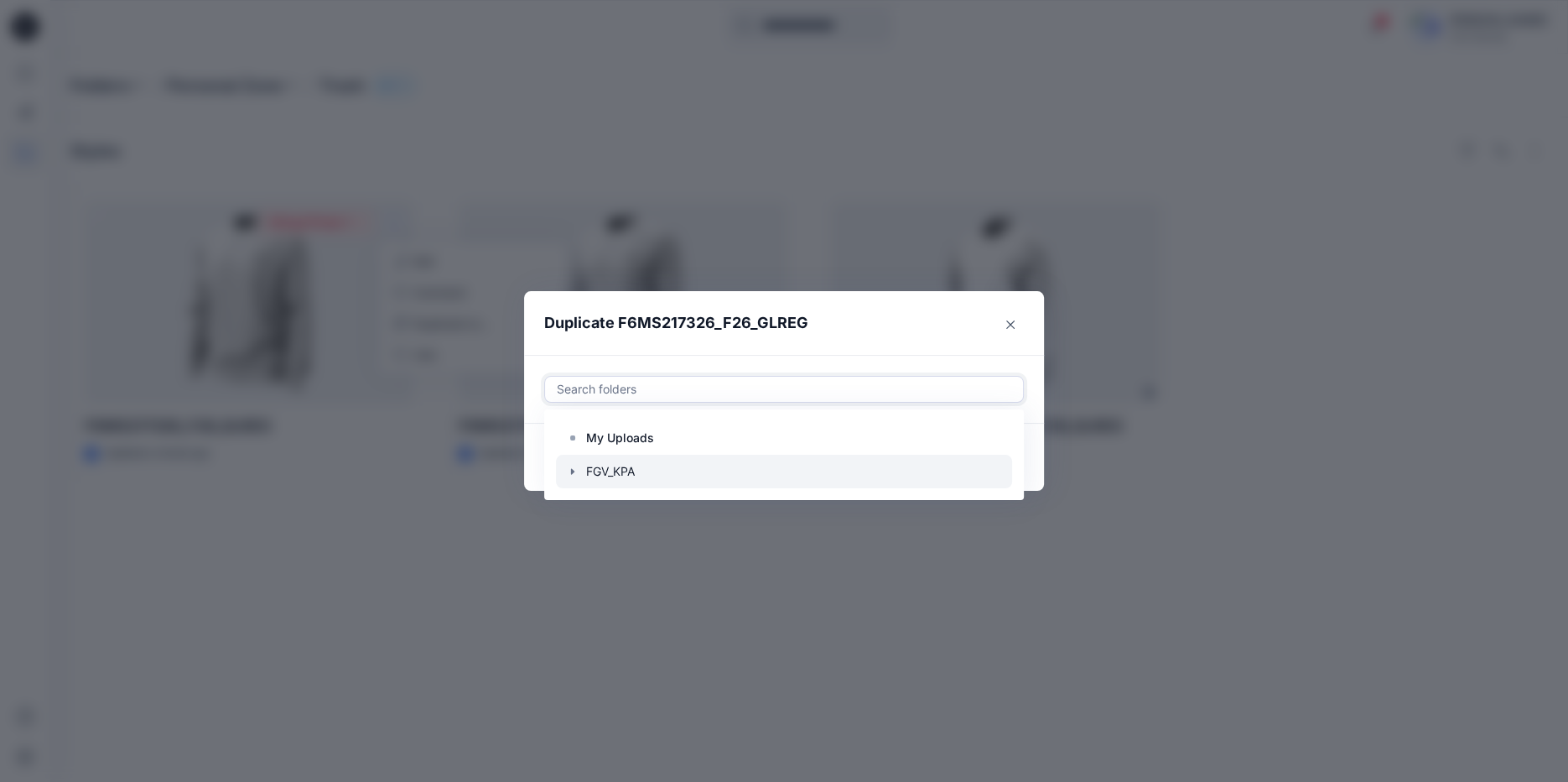
click at [576, 475] on icon "button" at bounding box center [573, 472] width 14 height 14
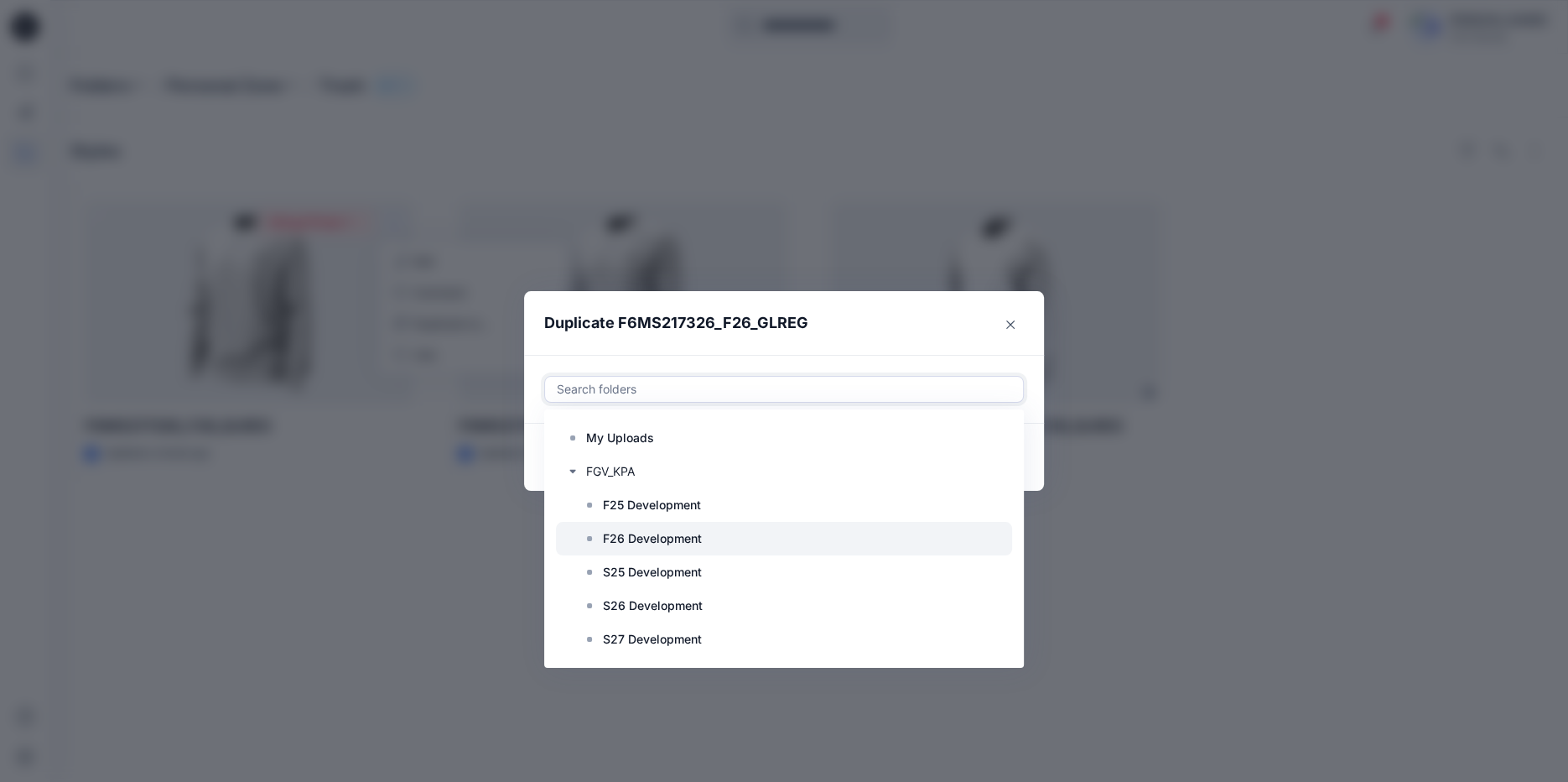
click at [697, 537] on p "F26 Development" at bounding box center [652, 538] width 99 height 20
click at [910, 326] on header "Duplicate F6MS217326_F26_GLREG" at bounding box center [767, 322] width 486 height 64
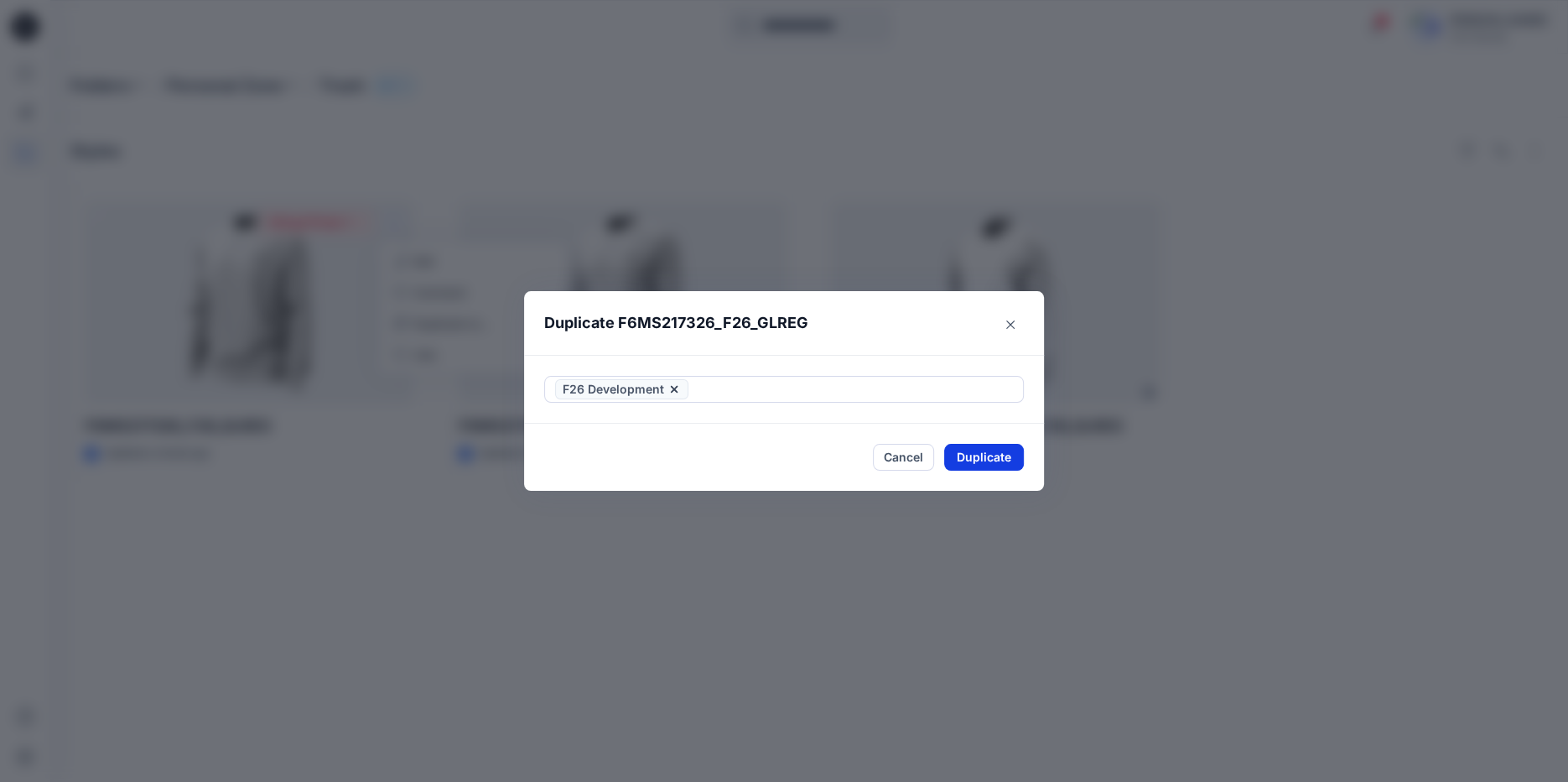
click at [971, 455] on button "Duplicate" at bounding box center [983, 457] width 80 height 27
click at [995, 456] on button "Close" at bounding box center [996, 457] width 54 height 27
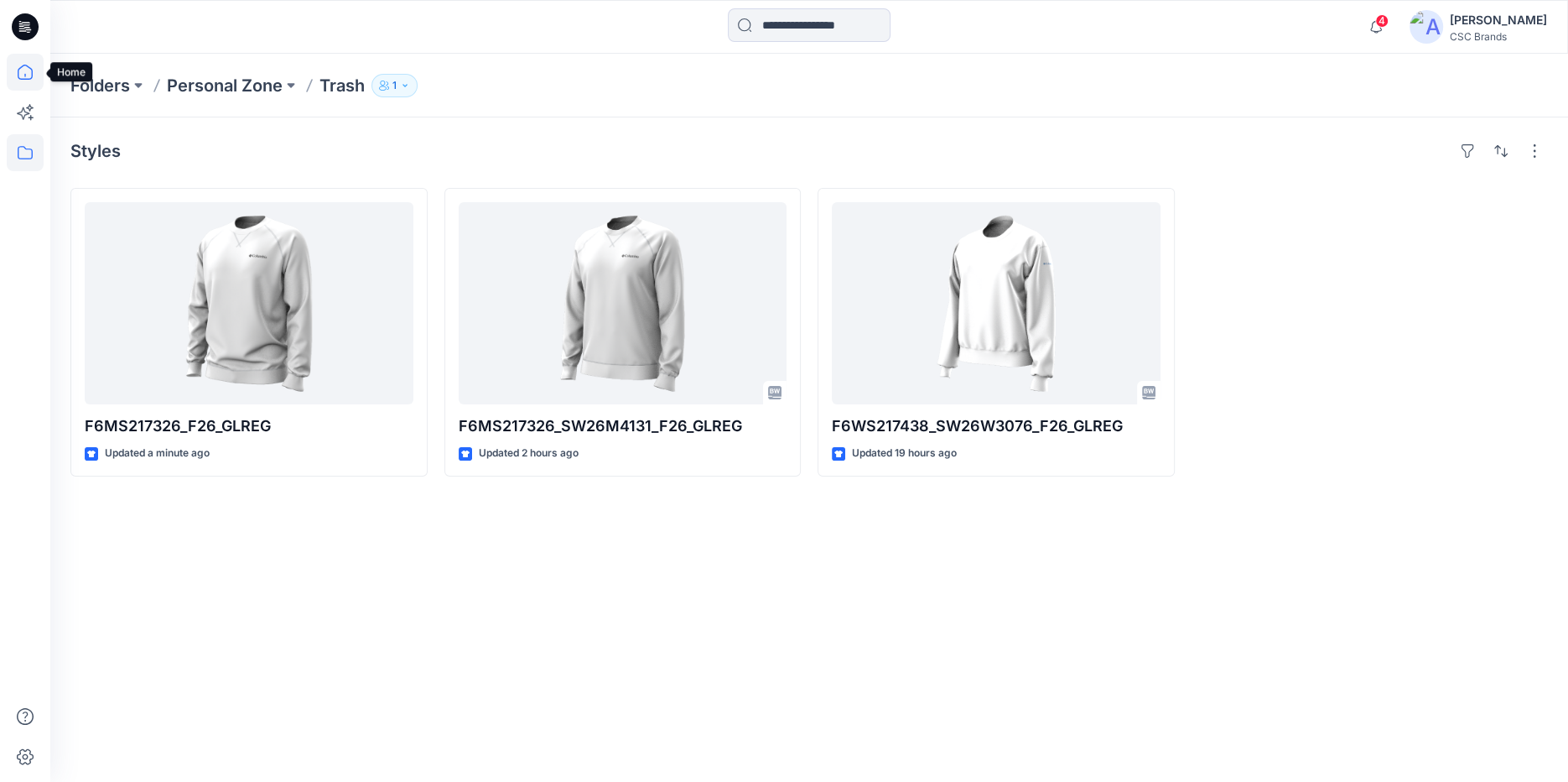
click at [26, 64] on icon at bounding box center [26, 73] width 37 height 37
